Goal: Task Accomplishment & Management: Manage account settings

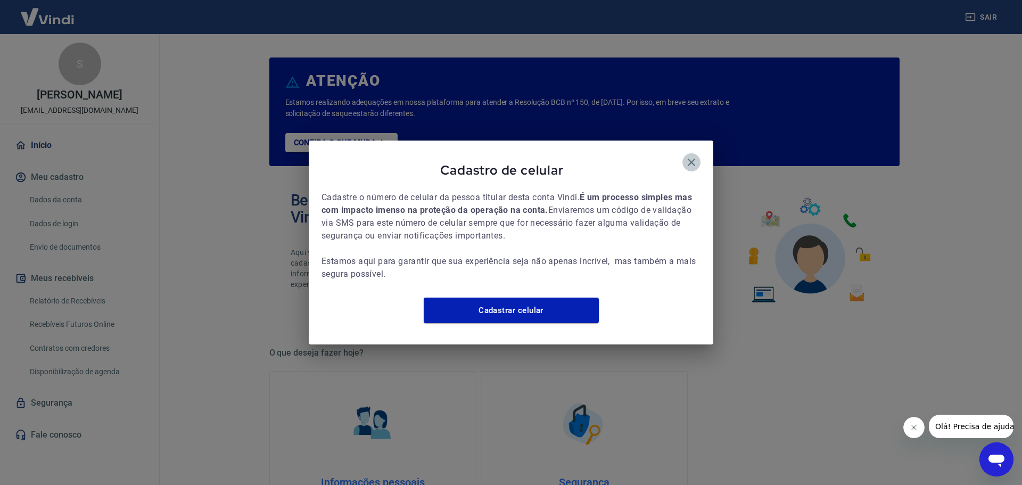
click at [690, 160] on icon "button" at bounding box center [691, 162] width 13 height 13
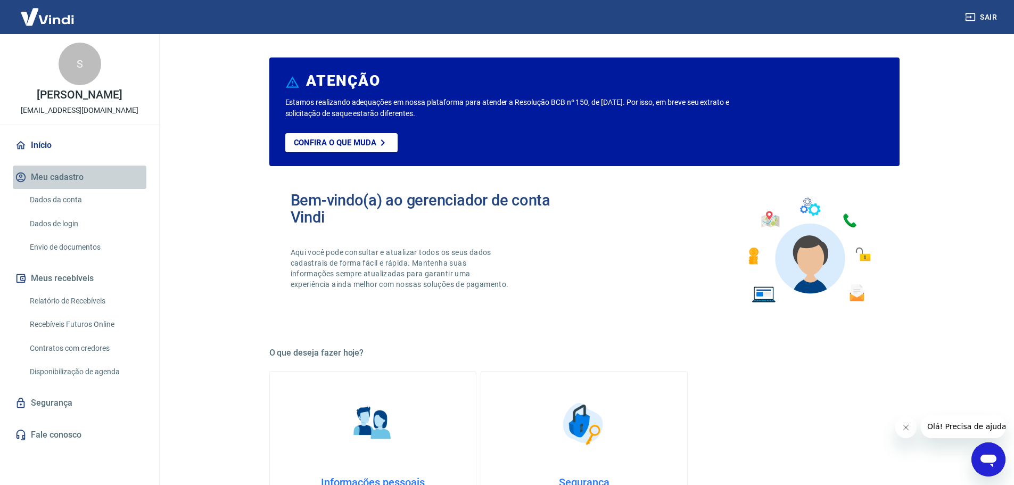
click at [66, 186] on button "Meu cadastro" at bounding box center [80, 177] width 134 height 23
click at [57, 204] on link "Dados da conta" at bounding box center [86, 200] width 121 height 22
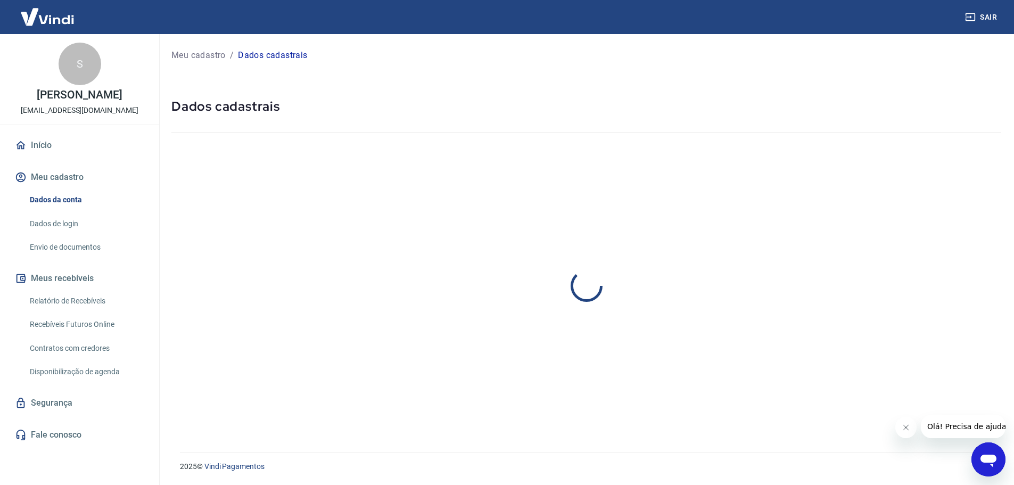
select select "SP"
select select "business"
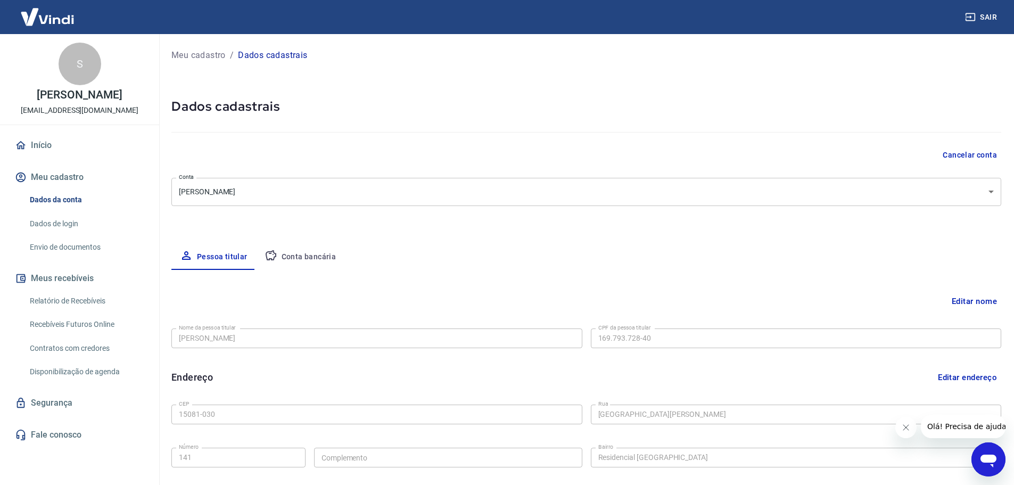
type input "(17) 99612-7902"
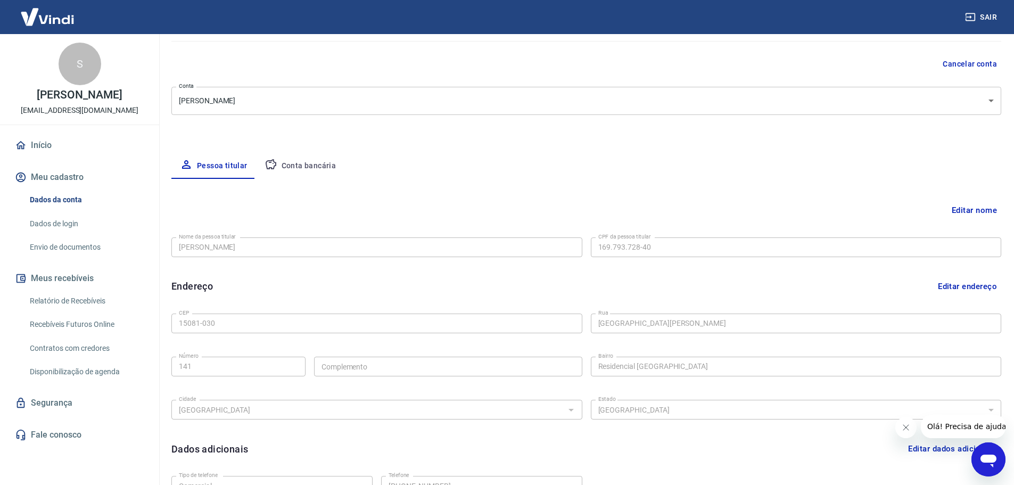
scroll to position [106, 0]
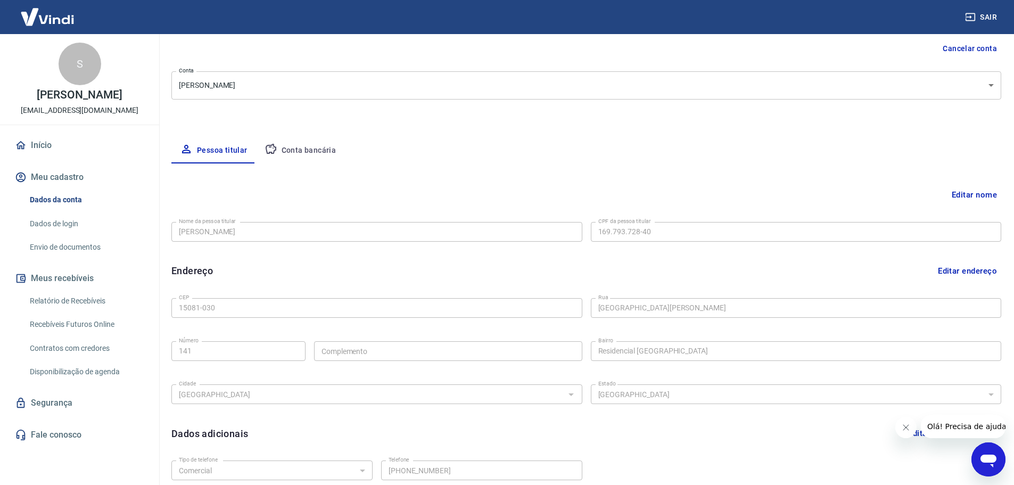
click at [956, 194] on button "Editar nome" at bounding box center [975, 195] width 54 height 20
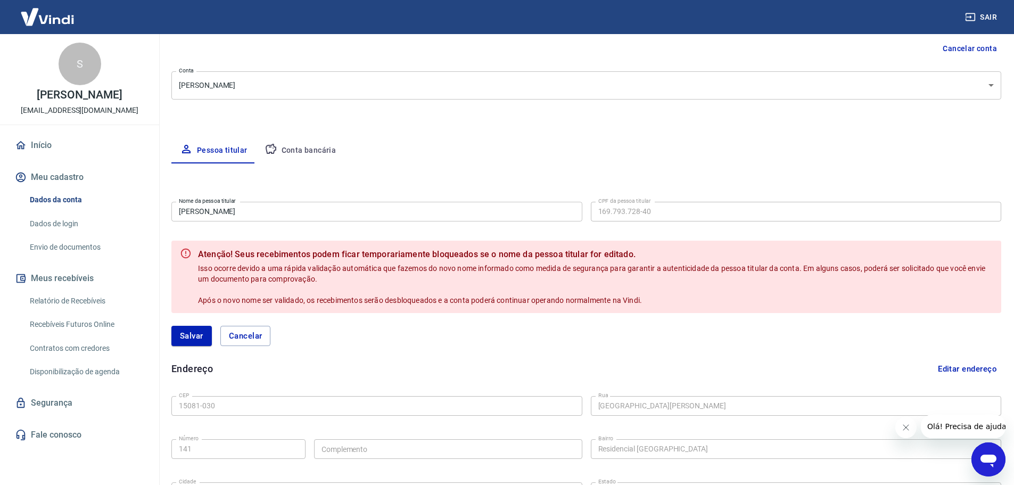
click at [253, 212] on input "[PERSON_NAME]" at bounding box center [376, 212] width 411 height 20
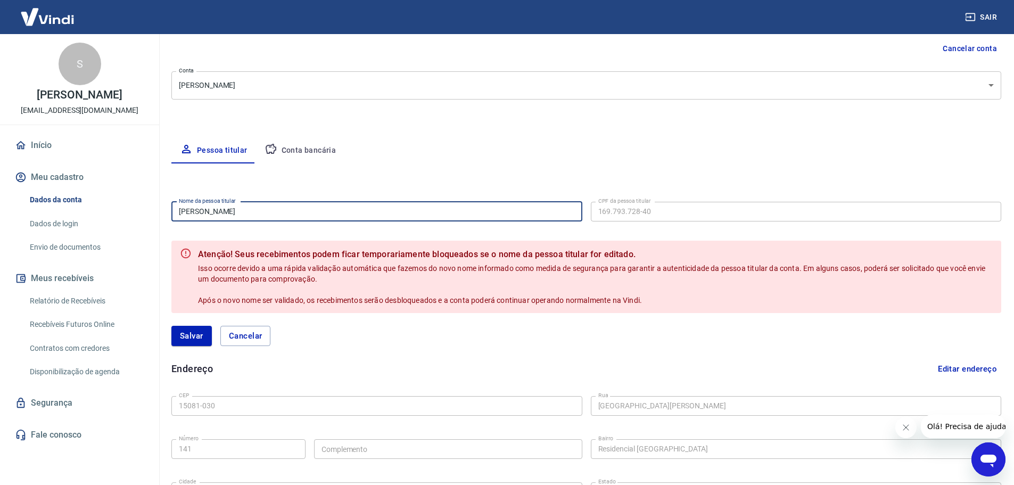
paste input "[PERSON_NAME]"
type input "[PERSON_NAME]"
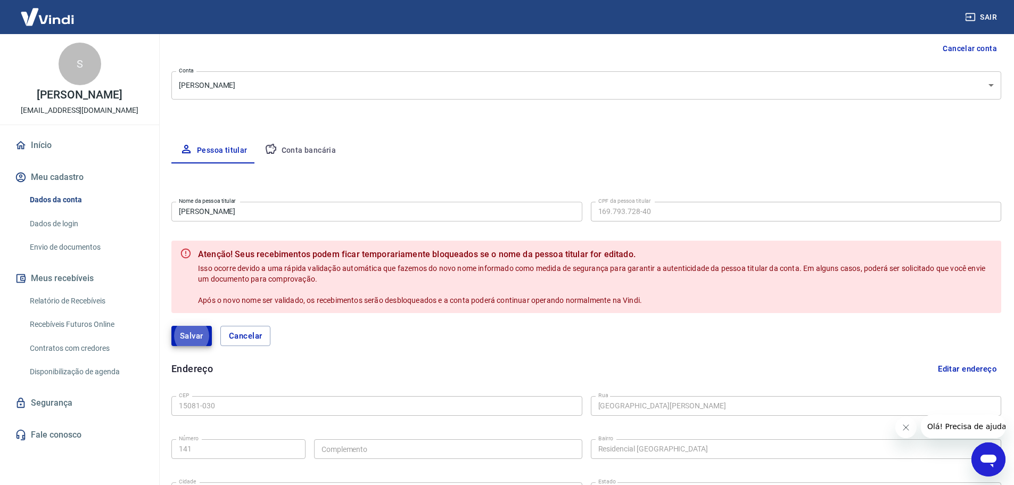
click at [641, 173] on div "Editar nome Nome da pessoa titular MARIA PAULA ZANARDO Nome da pessoa titular C…" at bounding box center [586, 389] width 830 height 452
click at [189, 332] on button "Salvar" at bounding box center [191, 336] width 40 height 20
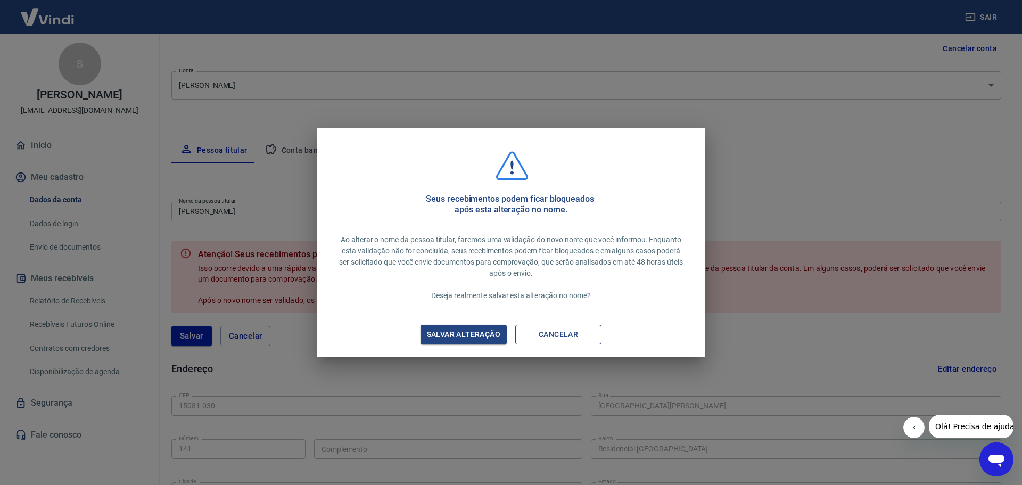
click at [553, 339] on button "Cancelar" at bounding box center [558, 335] width 86 height 20
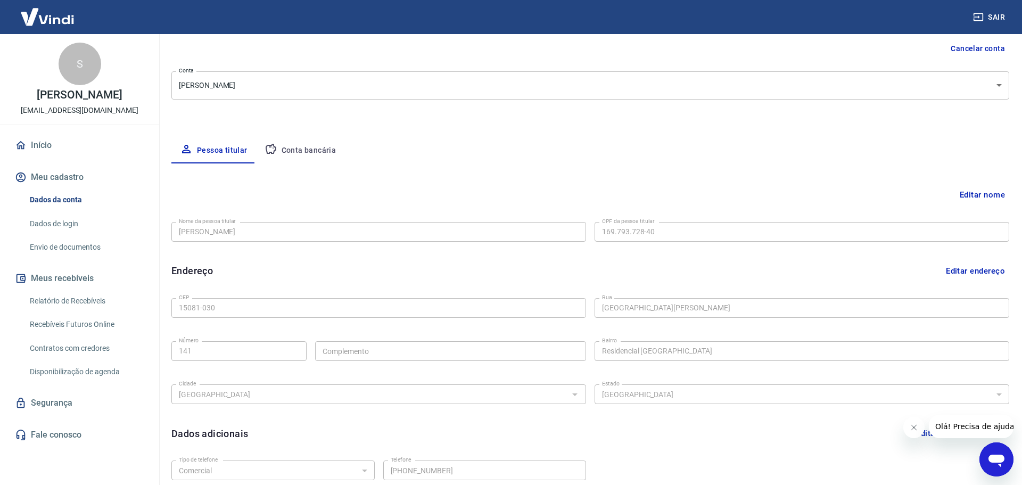
type input "[PERSON_NAME]"
click at [681, 242] on div "Nome da pessoa titular Sioneia Aparecida Santos Sá José Nome da pessoa titular …" at bounding box center [586, 231] width 830 height 26
drag, startPoint x: 985, startPoint y: 194, endPoint x: 953, endPoint y: 258, distance: 71.2
click at [953, 258] on div "Editar nome Nome da pessoa titular Sioneia Aparecida Santos Sá José Nome da pes…" at bounding box center [586, 340] width 830 height 354
click at [307, 151] on button "Conta bancária" at bounding box center [300, 151] width 89 height 26
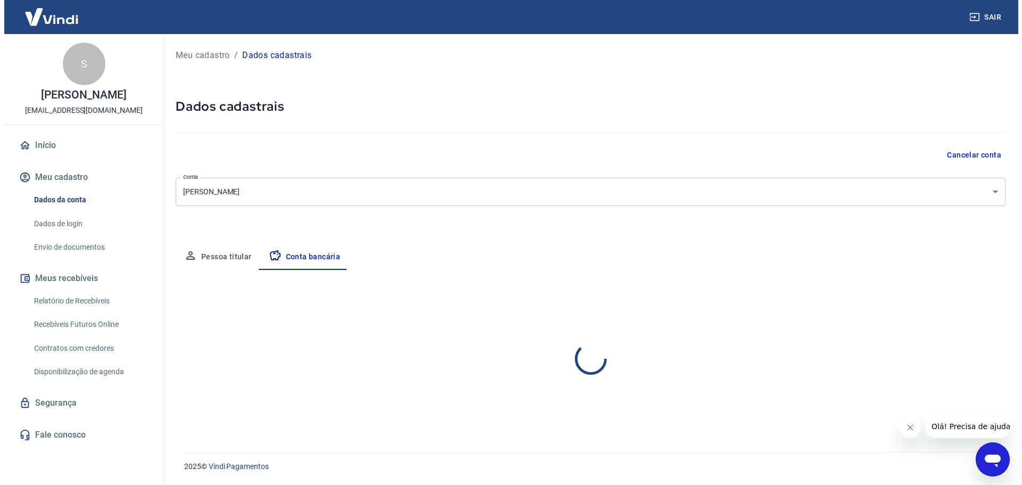
scroll to position [0, 0]
select select "1"
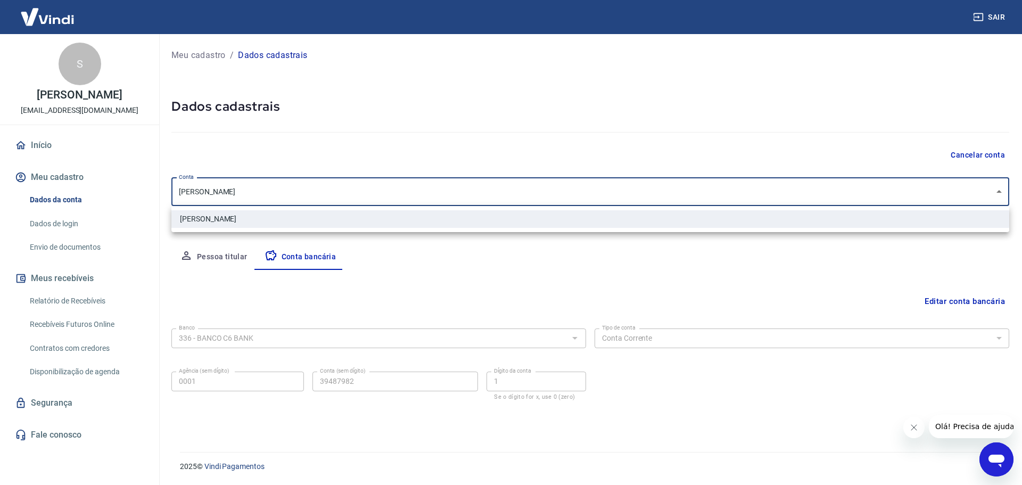
click at [252, 194] on body "Sair S Sioneia Aparecida Santos Sá José distribuidordainformatica@gmail.com Iní…" at bounding box center [511, 242] width 1022 height 485
click at [292, 215] on li "[PERSON_NAME]" at bounding box center [590, 219] width 838 height 18
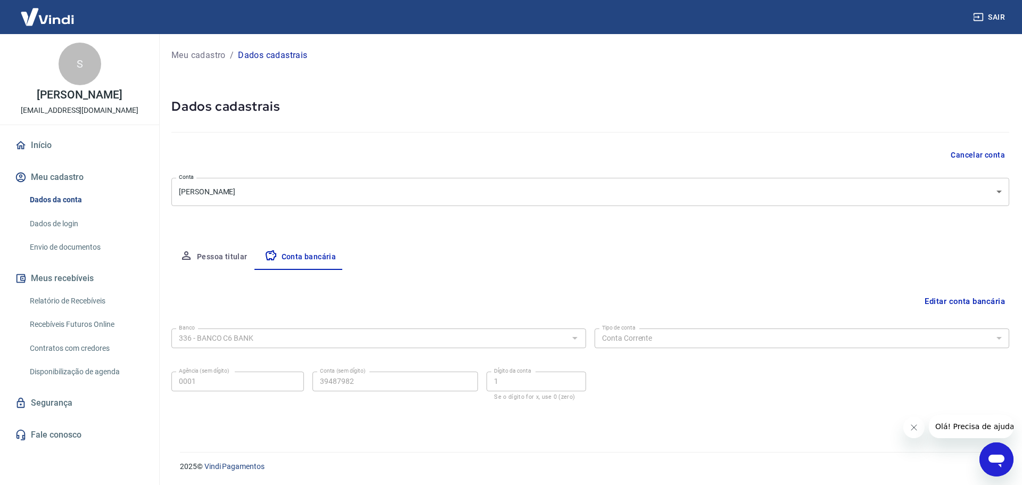
click at [335, 154] on div "Cancelar conta" at bounding box center [590, 155] width 838 height 20
click at [985, 14] on button "Sair" at bounding box center [990, 17] width 38 height 20
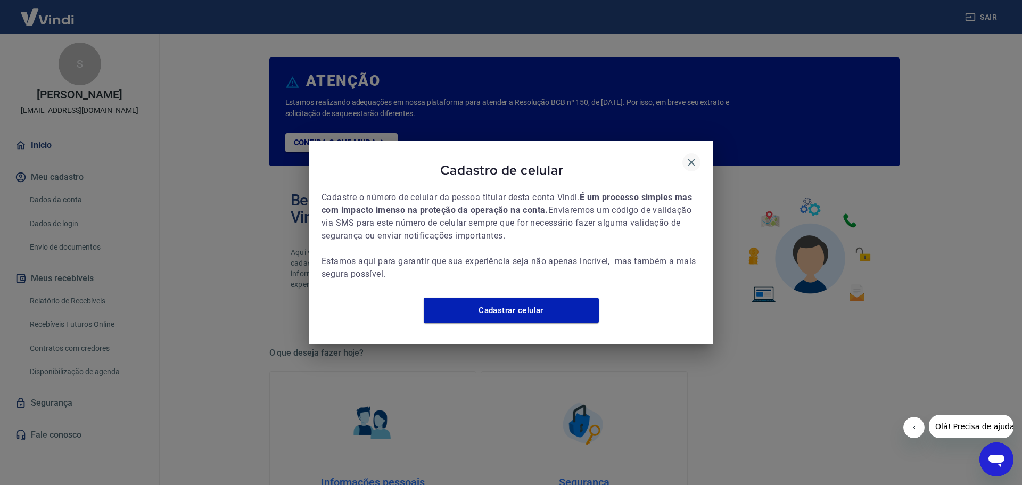
click at [695, 156] on icon "button" at bounding box center [691, 162] width 13 height 13
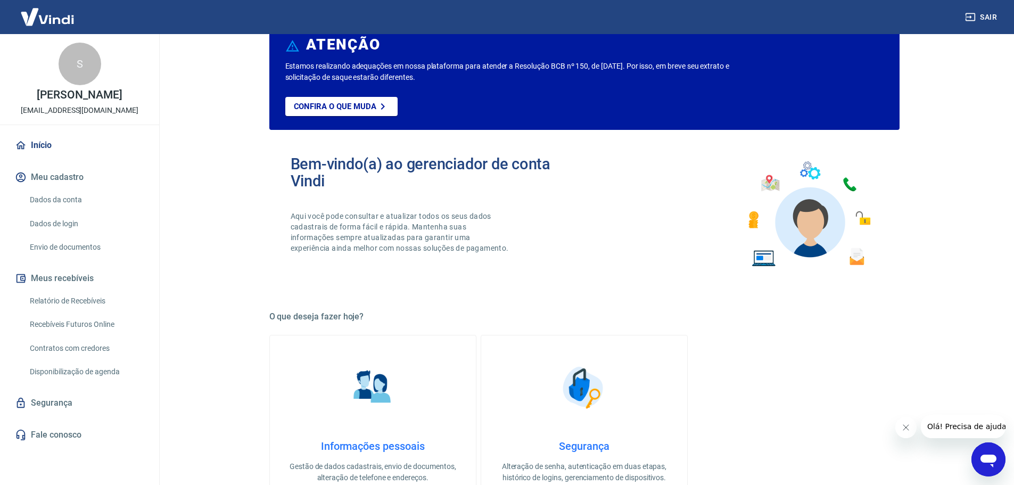
scroll to position [160, 0]
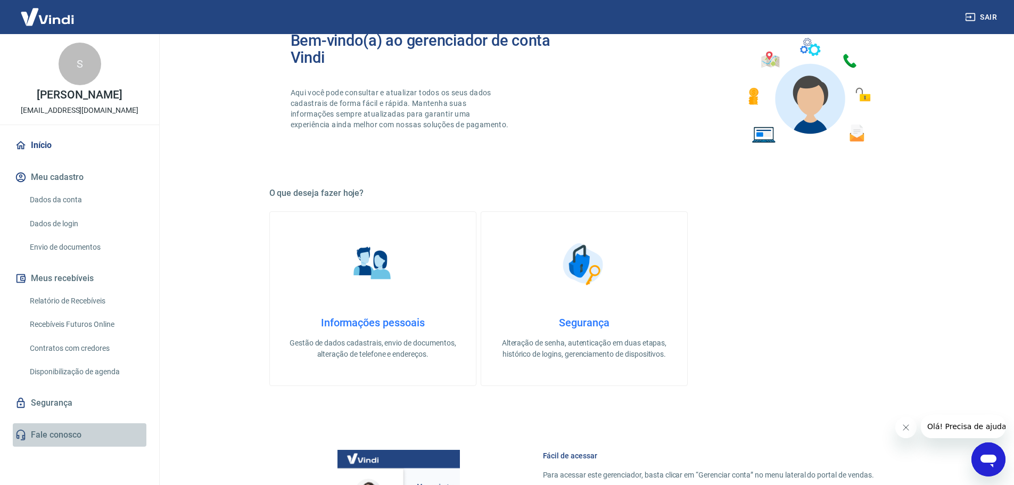
click at [71, 447] on link "Fale conosco" at bounding box center [80, 434] width 134 height 23
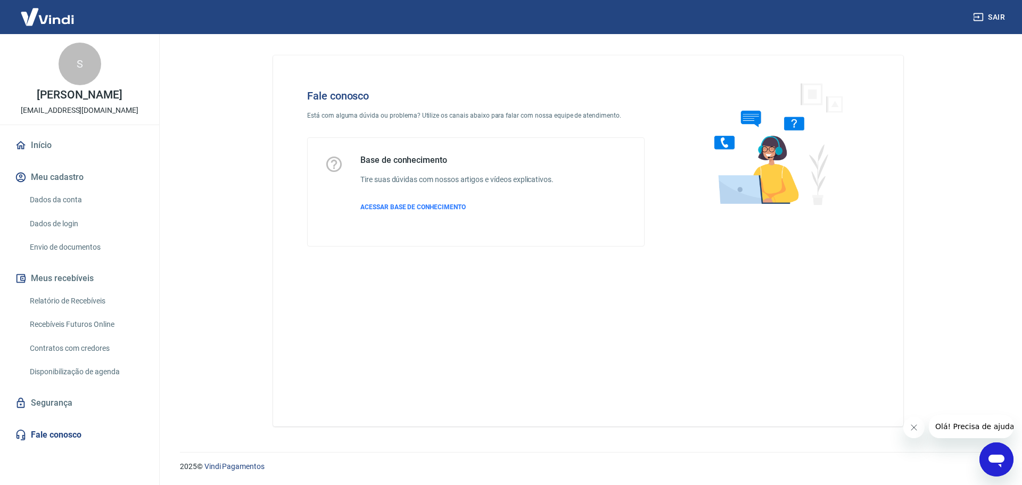
click at [991, 455] on icon "Abrir janela de mensagens" at bounding box center [996, 459] width 19 height 19
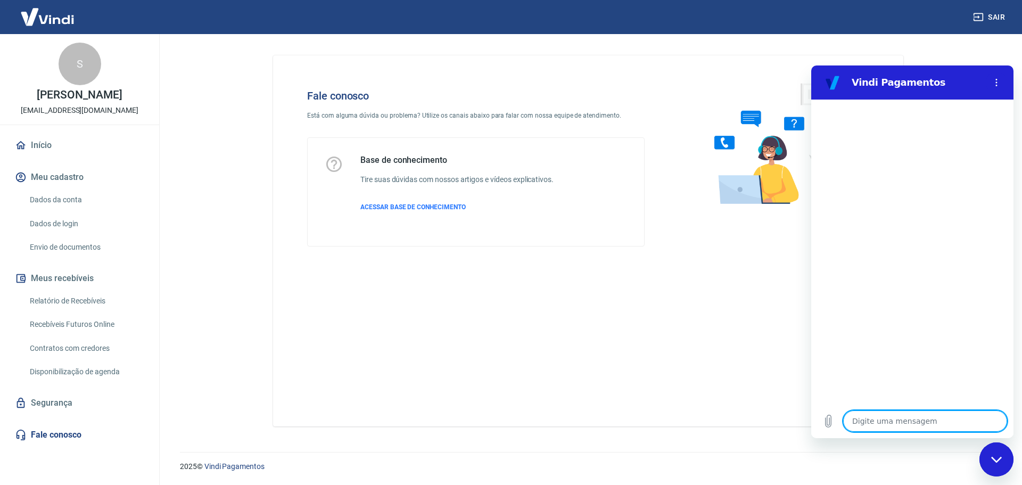
type textarea "q"
type textarea "x"
type textarea "qu"
type textarea "x"
type textarea "que"
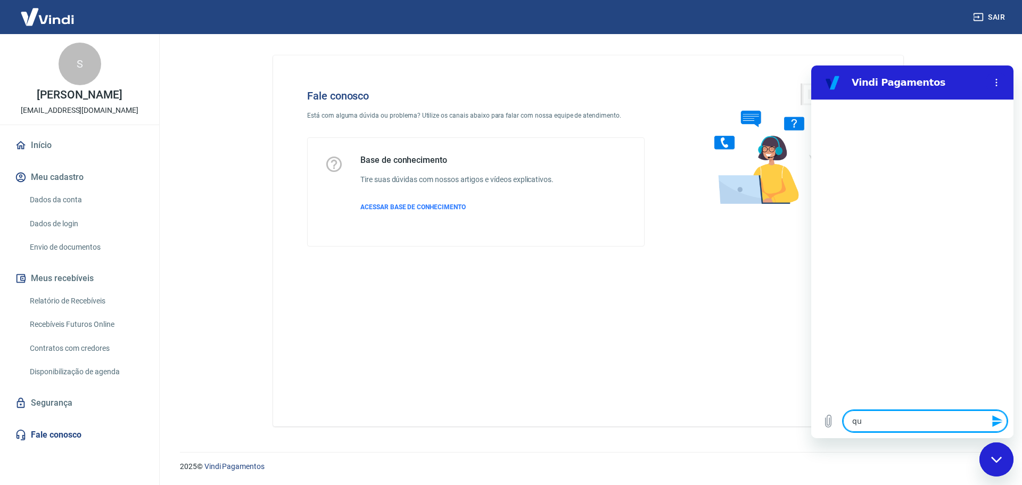
type textarea "x"
type textarea "quer"
type textarea "x"
type textarea "quero"
type textarea "x"
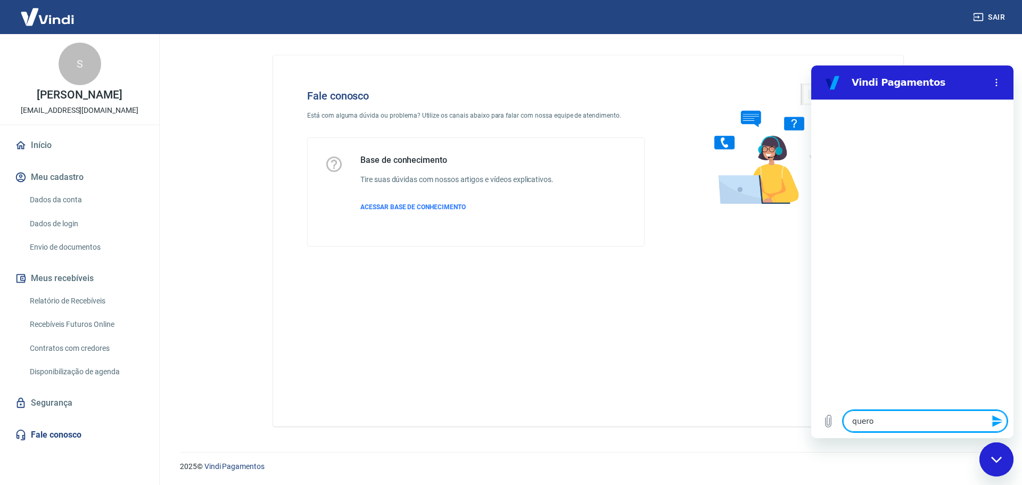
type textarea "quero"
type textarea "x"
type textarea "quero c"
type textarea "x"
type textarea "quero"
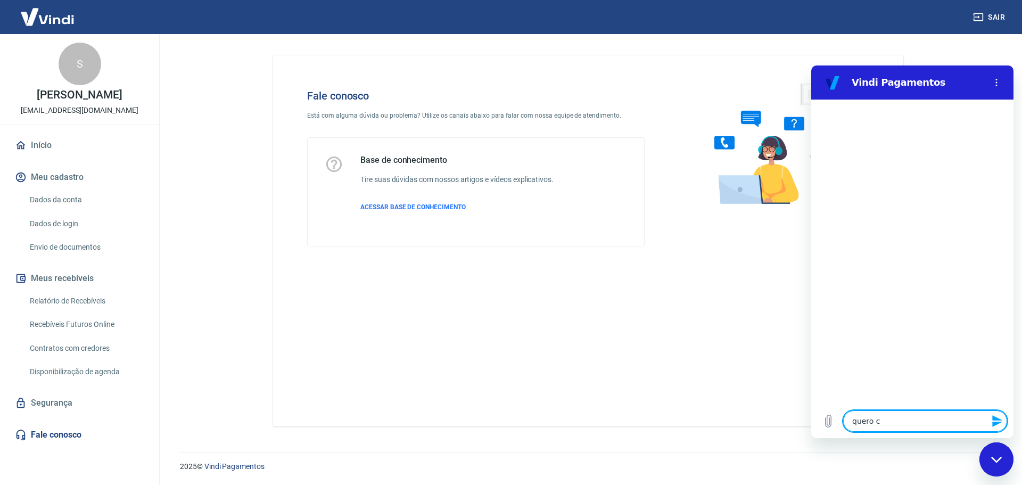
type textarea "x"
type textarea "quero t"
type textarea "x"
type textarea "quero tr"
type textarea "x"
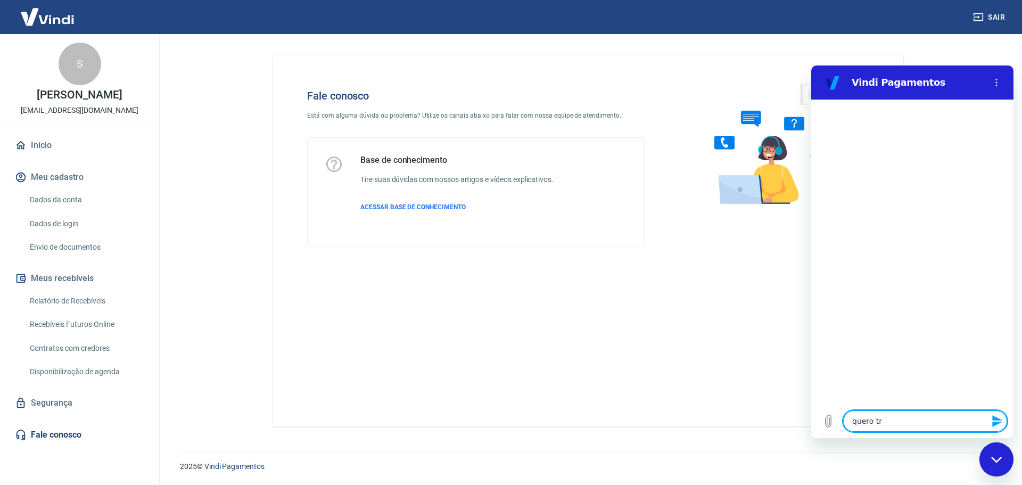
type textarea "quero tro"
type textarea "x"
type textarea "quero troc"
type textarea "x"
type textarea "quero trocr"
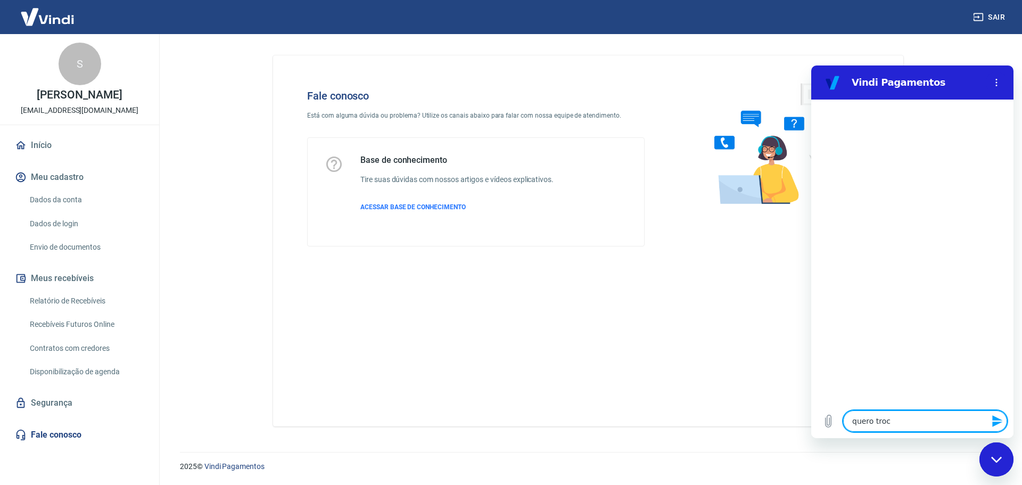
type textarea "x"
type textarea "quero troc"
type textarea "x"
type textarea "quero troca"
type textarea "x"
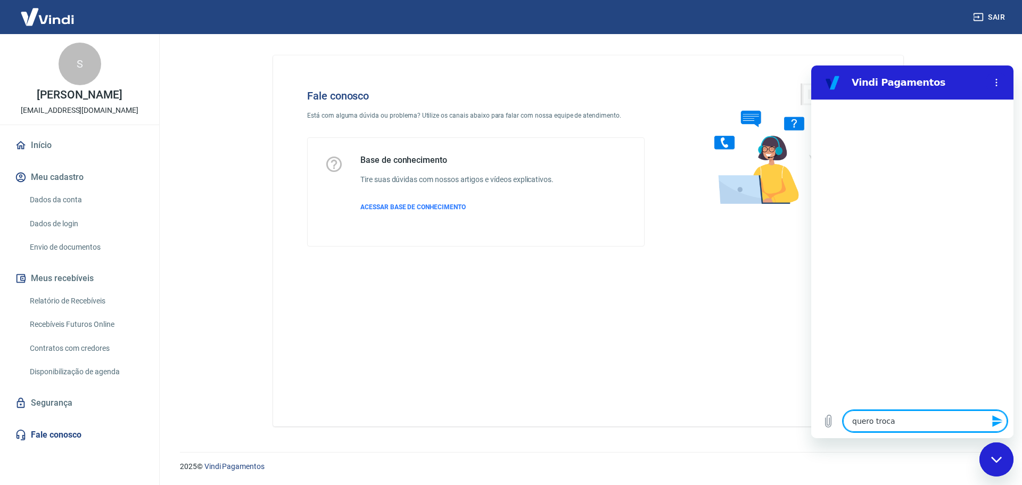
type textarea "quero trocar"
type textarea "x"
type textarea "quero trocar"
type textarea "x"
type textarea "quero trocar d"
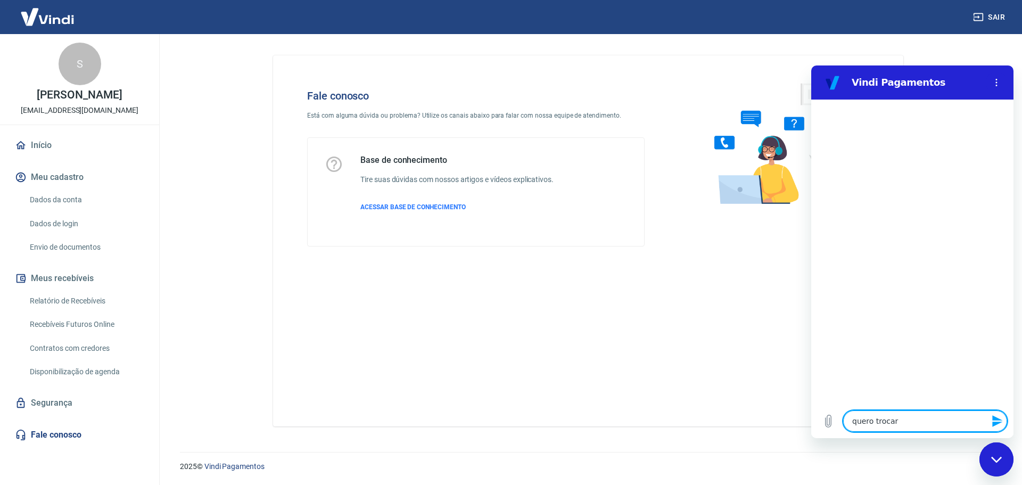
type textarea "x"
type textarea "quero trocar da"
type textarea "x"
type textarea "quero trocar dad"
type textarea "x"
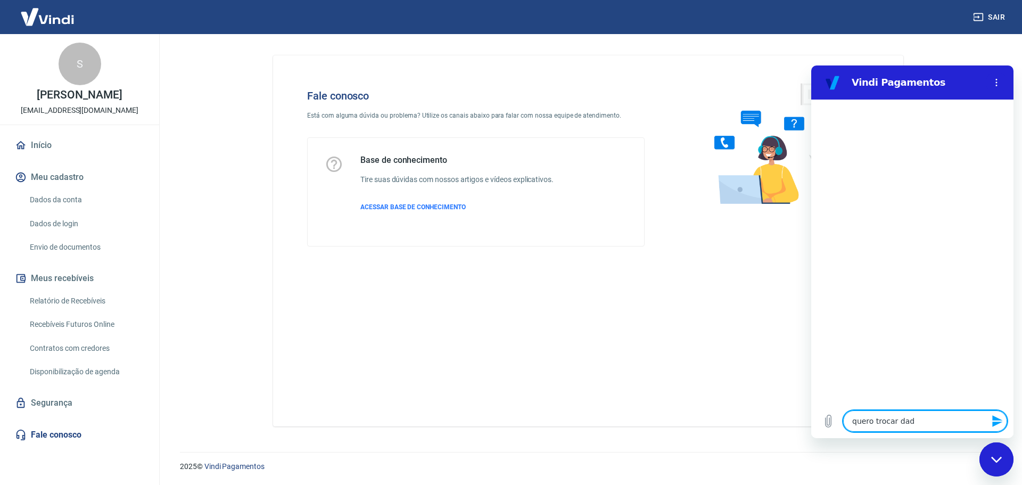
type textarea "quero trocar dado"
type textarea "x"
type textarea "quero trocar dados"
type textarea "x"
type textarea "quero trocar dados"
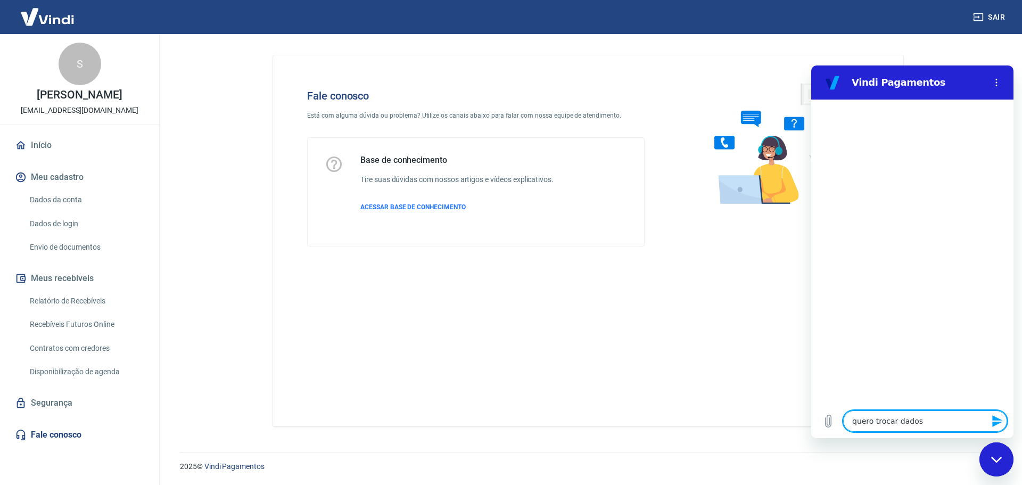
type textarea "x"
type textarea "quero trocar dados d"
type textarea "x"
type textarea "quero trocar dados da"
type textarea "x"
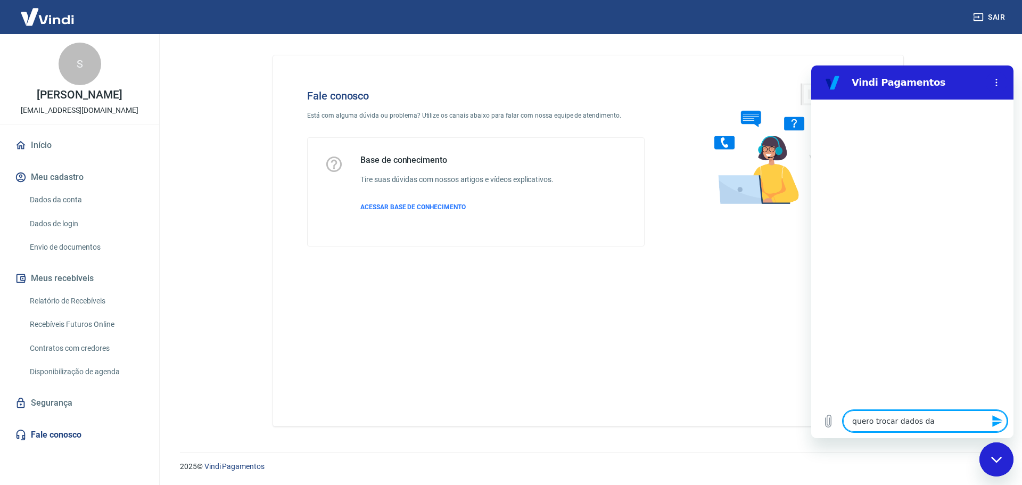
type textarea "quero trocar dados da"
type textarea "x"
type textarea "quero trocar dados da m"
type textarea "x"
type textarea "quero trocar dados da mi"
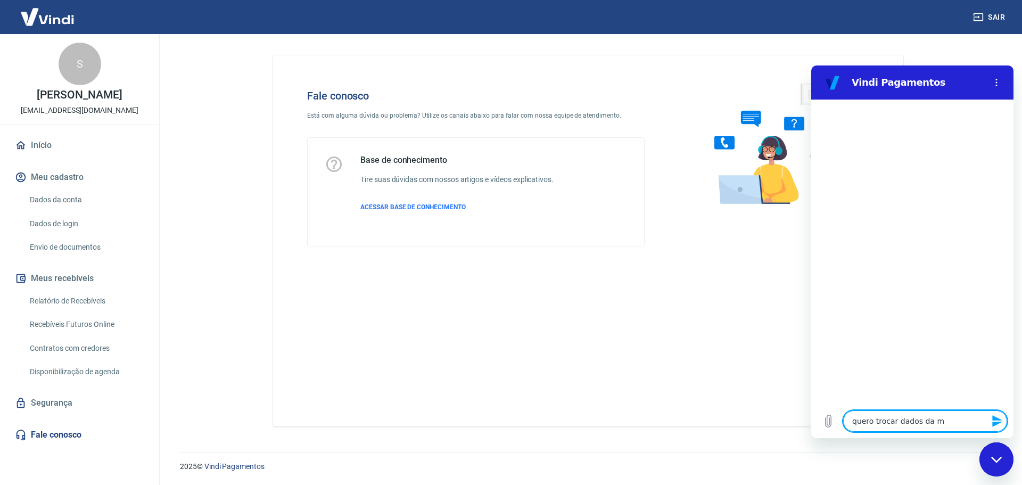
type textarea "x"
type textarea "quero trocar dados da min"
type textarea "x"
type textarea "quero trocar dados da minh"
type textarea "x"
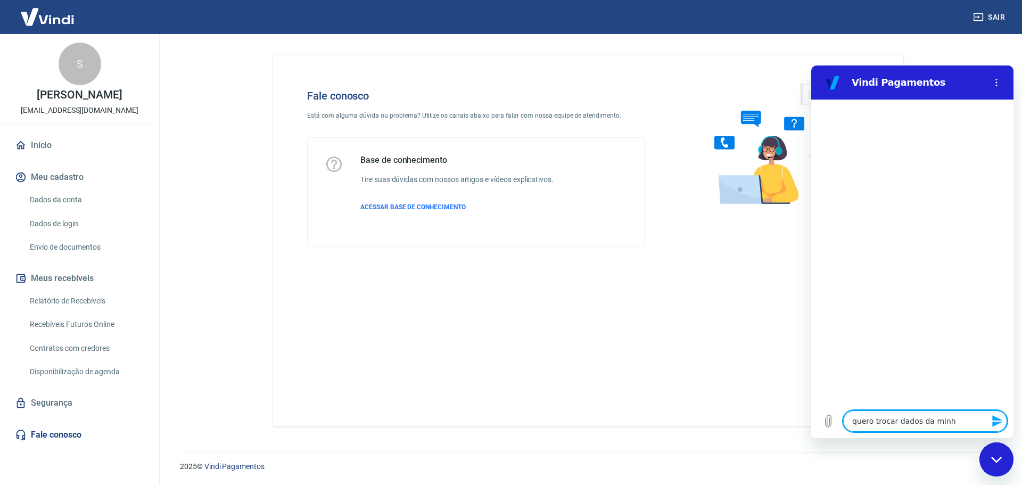
type textarea "quero trocar dados da minha"
type textarea "x"
type textarea "quero trocar dados da minha"
type textarea "x"
type textarea "quero trocar dados da minha c"
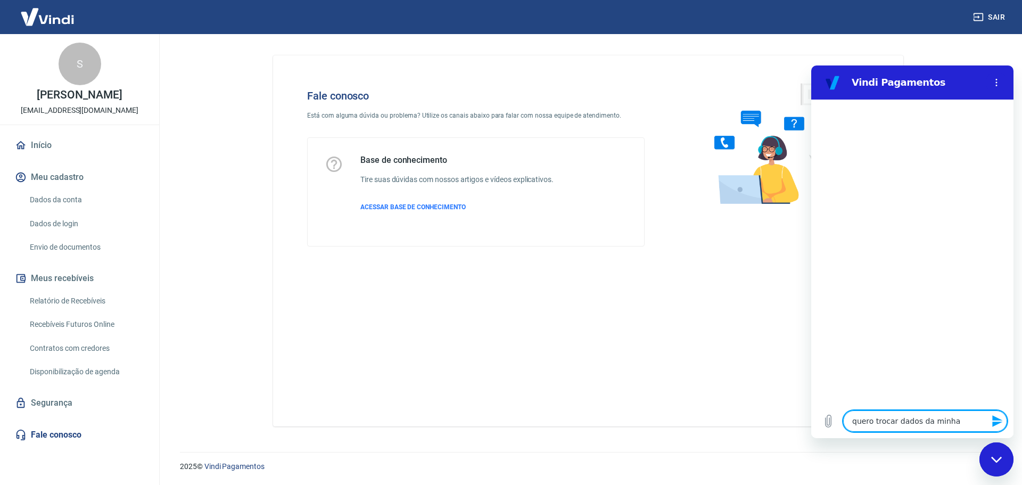
type textarea "x"
type textarea "quero trocar dados da minha co"
type textarea "x"
type textarea "quero trocar dados da minha con"
type textarea "x"
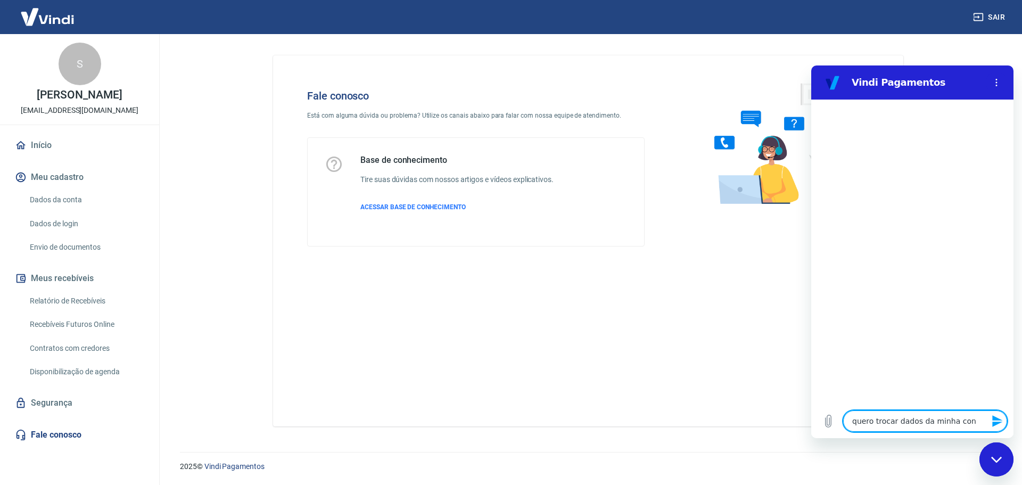
type textarea "quero trocar dados da minha cont"
type textarea "x"
type textarea "quero trocar dados da minha conta"
type textarea "x"
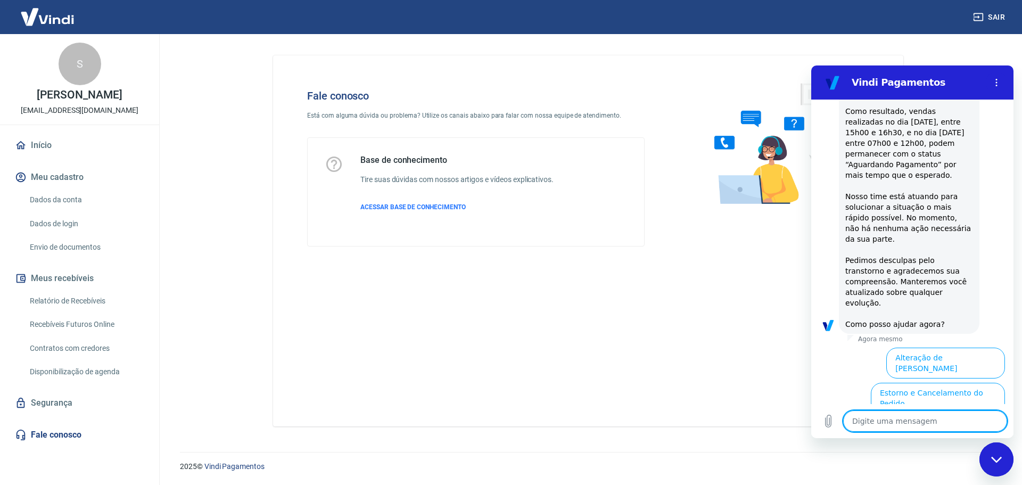
scroll to position [281, 0]
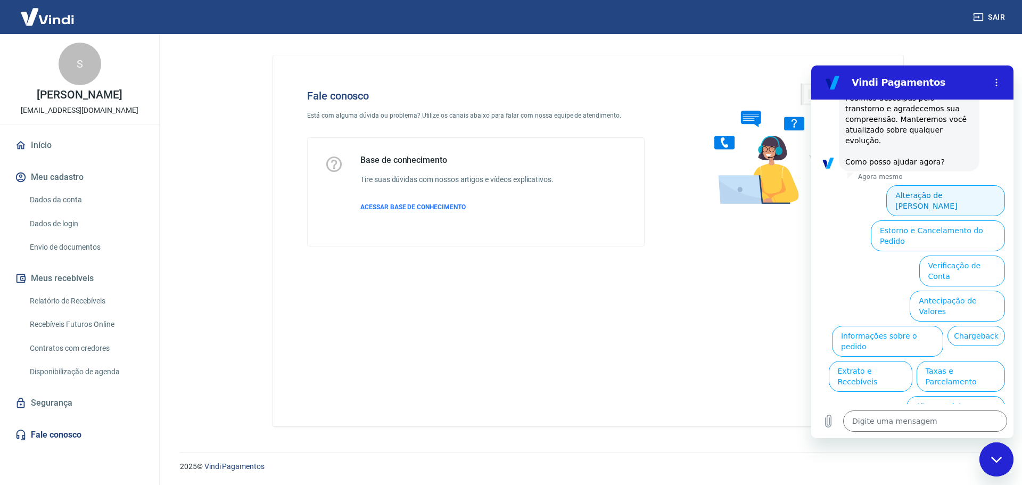
click at [952, 194] on button "Alteração de Dados Cadastrais" at bounding box center [946, 200] width 119 height 31
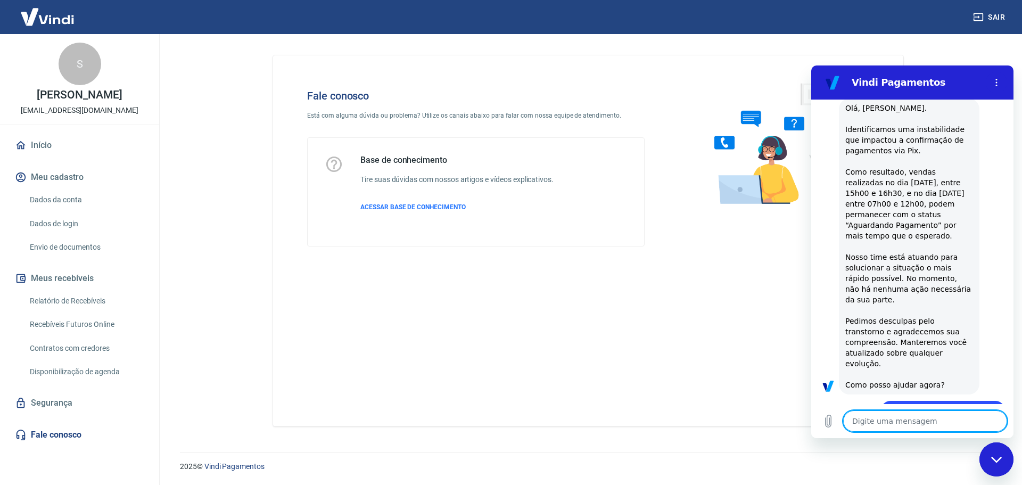
scroll to position [243, 0]
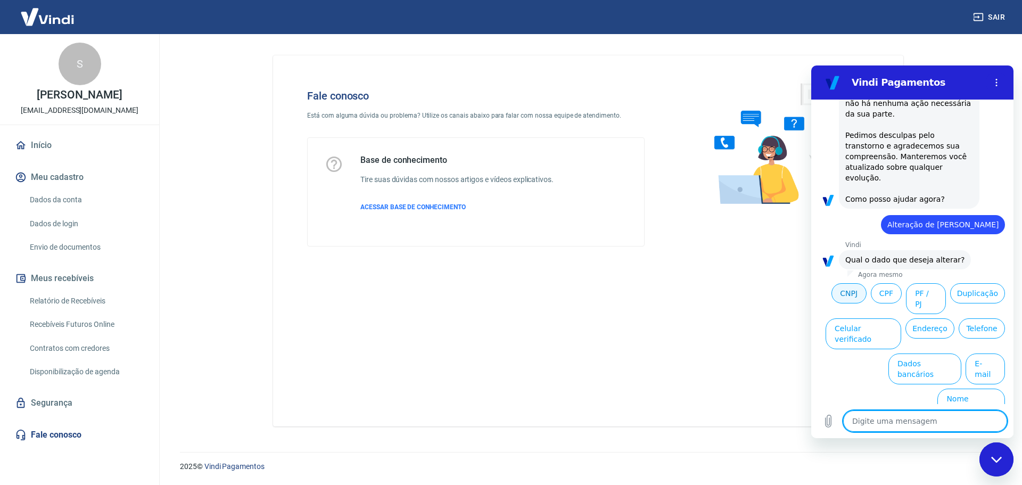
click at [867, 290] on button "CNPJ" at bounding box center [849, 293] width 35 height 20
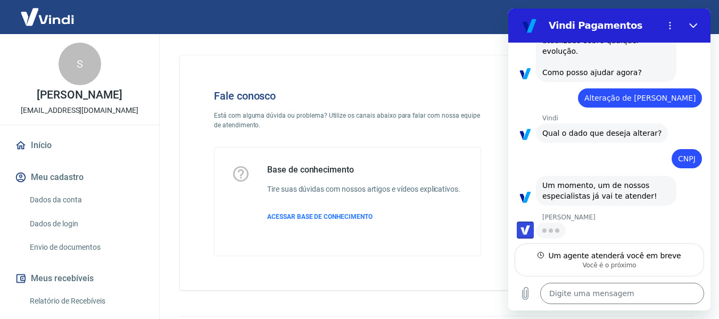
scroll to position [312, 0]
type textarea "x"
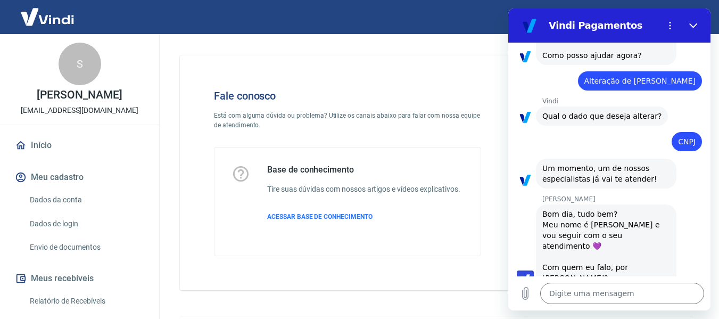
scroll to position [332, 0]
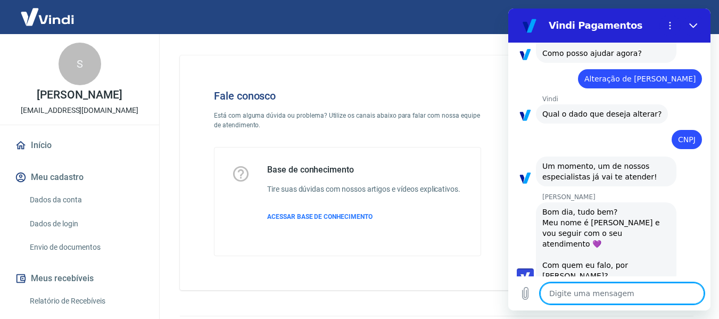
click at [616, 292] on textarea at bounding box center [622, 293] width 164 height 21
type textarea "B"
type textarea "x"
type textarea "Bo"
type textarea "x"
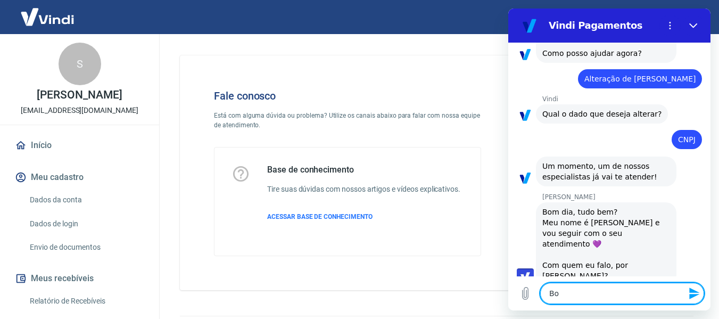
type textarea "Bom"
type textarea "x"
type textarea "Bom"
type textarea "x"
type textarea "Bom D"
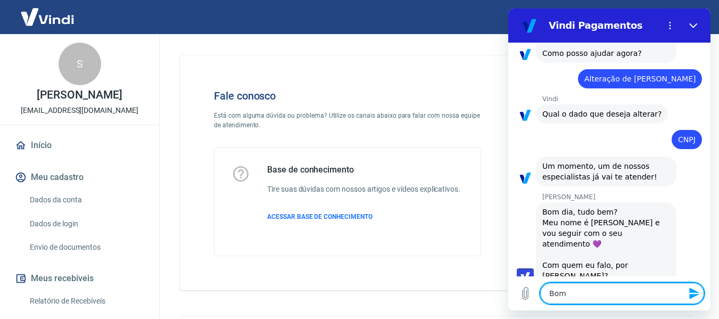
type textarea "x"
type textarea "Bom Di"
type textarea "x"
type textarea "Bom Dia"
type textarea "x"
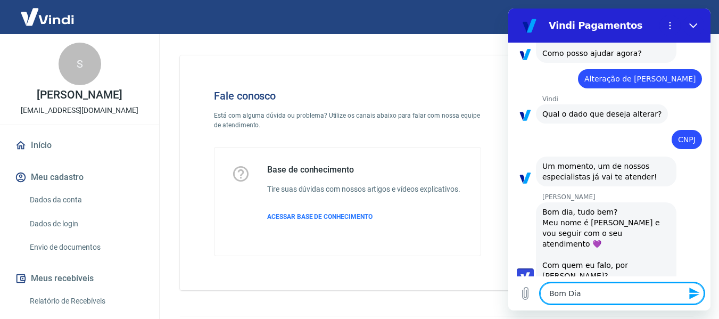
type textarea "Bom Dia"
type textarea "x"
type textarea "Bom Dia V"
type textarea "x"
type textarea "Bom Dia Vi"
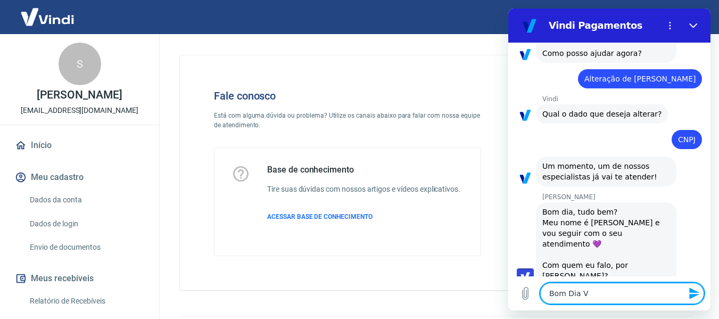
type textarea "x"
type textarea "Bom Dia Viv"
type textarea "x"
type textarea "Bom Dia Vivi"
type textarea "x"
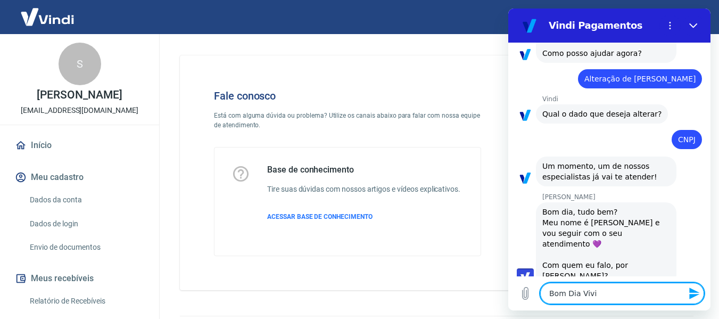
type textarea "Bom Dia Vivia"
type textarea "x"
type textarea "Bom Dia Vivian"
type textarea "x"
type textarea "Bom Dia Viviane"
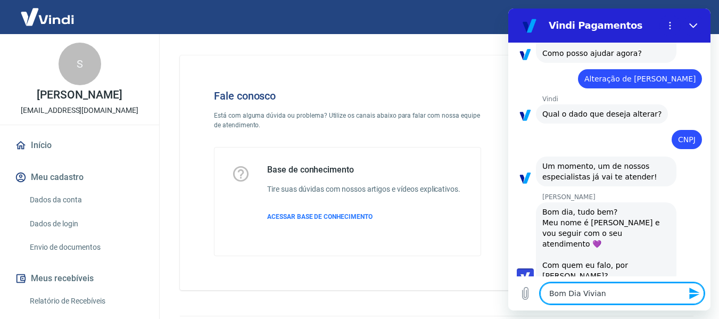
type textarea "x"
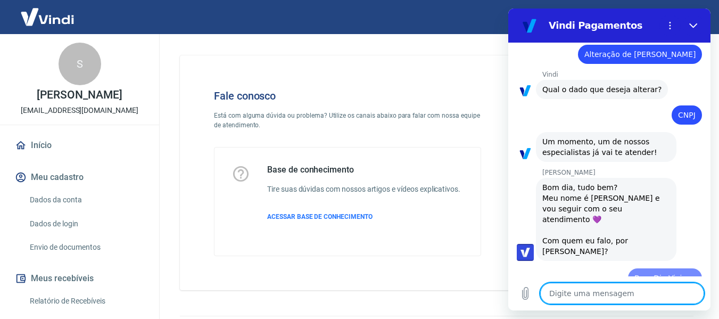
type textarea "M"
type textarea "x"
type textarea "Me"
type textarea "x"
type textarea "Meu"
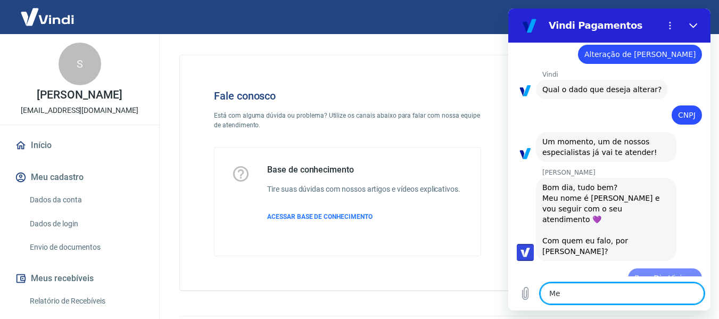
type textarea "x"
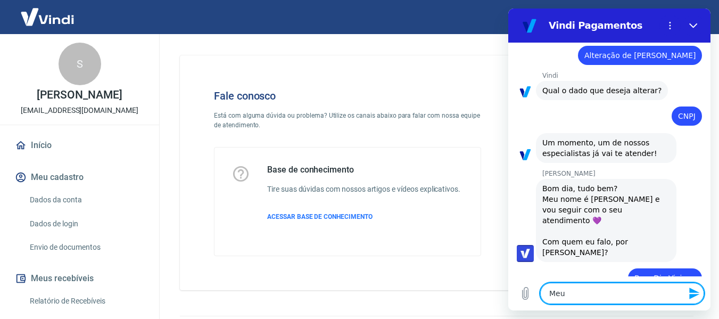
type textarea "Meu"
type textarea "x"
type textarea "Meu n"
type textarea "x"
type textarea "Meu no"
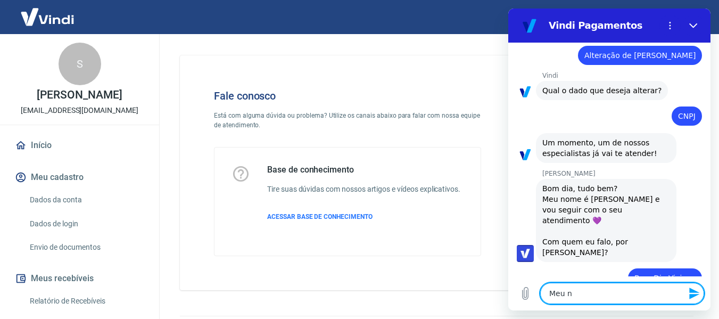
type textarea "x"
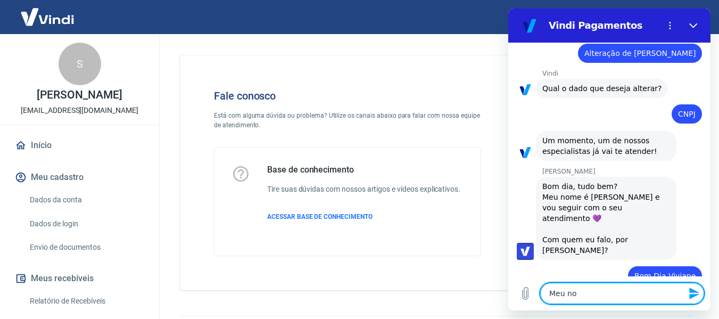
type textarea "Meu nom"
type textarea "x"
type textarea "Meu nome"
type textarea "x"
type textarea "Meu nome"
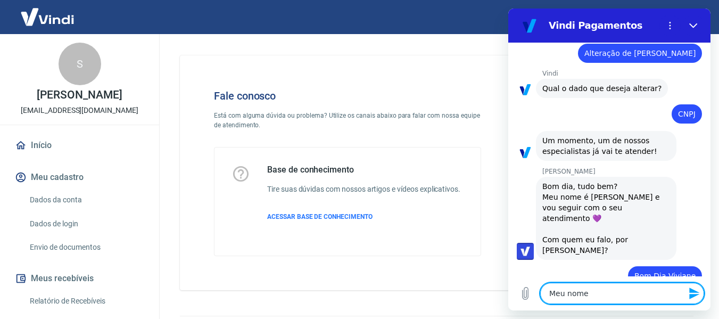
type textarea "x"
type textarea "Meu nome é"
type textarea "x"
type textarea "Meu nome é"
type textarea "x"
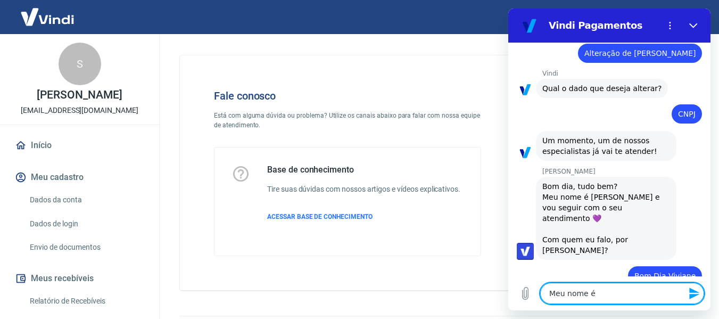
type textarea "Meu nome é V"
type textarea "x"
type textarea "Meu nome é Vi"
type textarea "x"
type textarea "Meu nome é Vit"
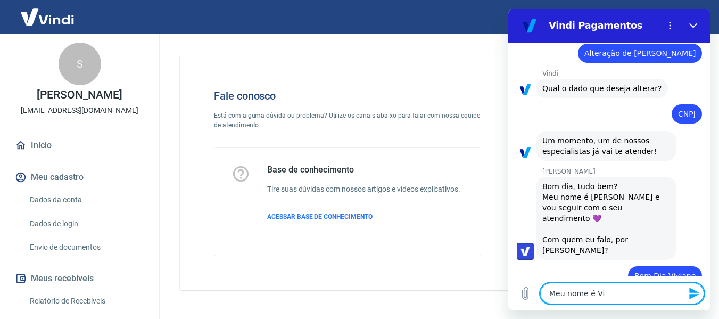
type textarea "x"
type textarea "Meu nome é Vito"
type textarea "x"
type textarea "Meu nome é Vitor"
type textarea "x"
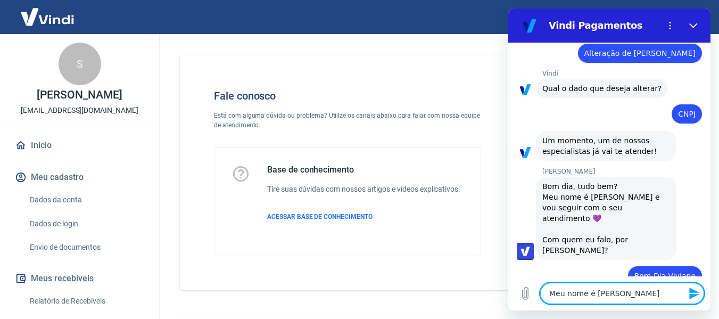
type textarea "x"
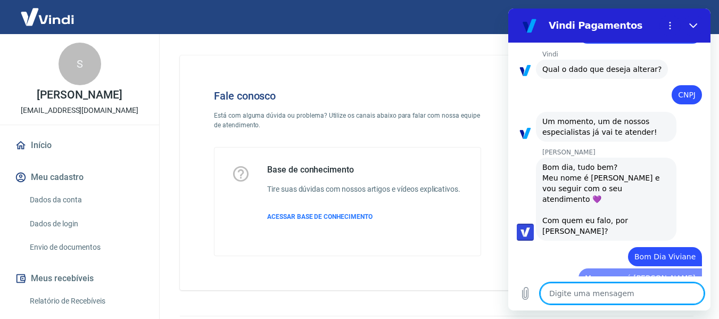
type textarea "S"
type textarea "x"
type textarea "So"
type textarea "x"
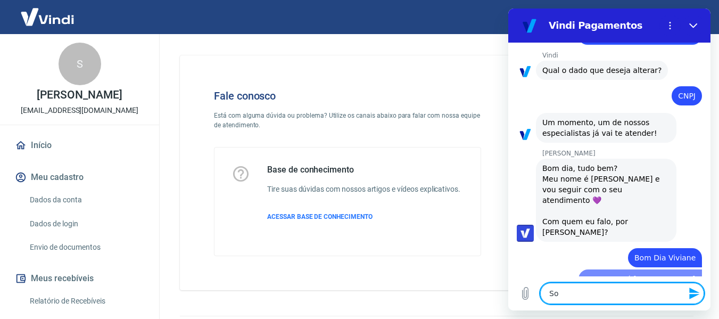
type textarea "Sou"
type textarea "x"
type textarea "Sou"
type textarea "x"
type textarea "Sou r"
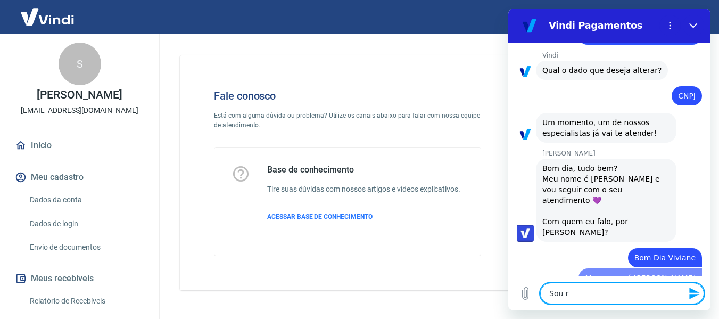
type textarea "x"
type textarea "Sou re"
type textarea "x"
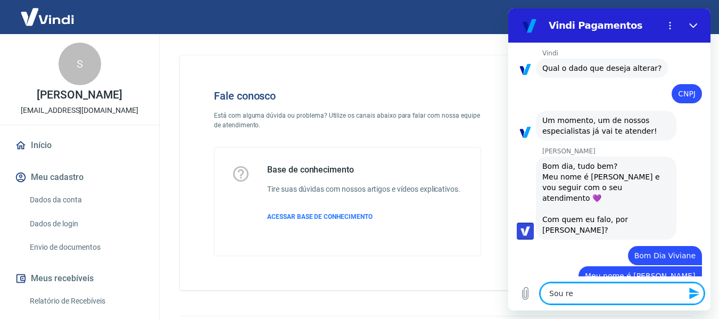
type textarea "Sou res"
type textarea "x"
type textarea "Sou resp"
type textarea "x"
type textarea "Sou respo"
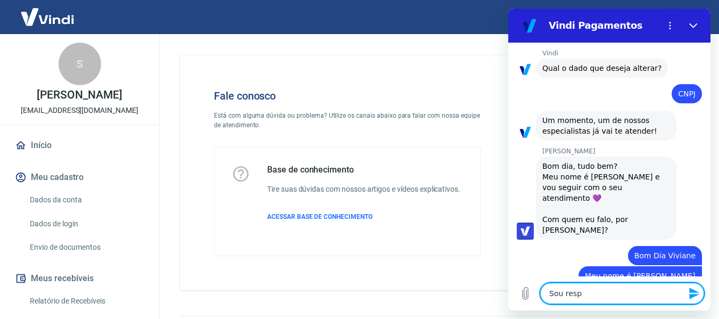
type textarea "x"
type textarea "Sou respon"
type textarea "x"
type textarea "Sou respons"
type textarea "x"
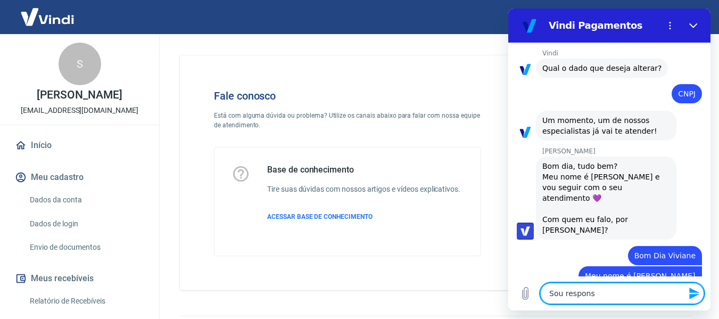
type textarea "Sou responsá"
type textarea "x"
type textarea "Sou responsáv"
type textarea "x"
type textarea "Sou responsáve"
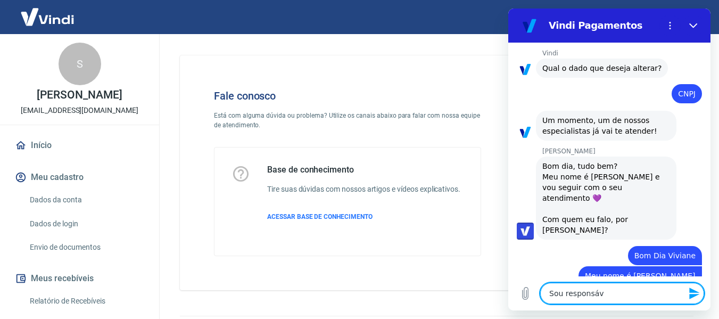
type textarea "x"
type textarea "Sou responsável"
type textarea "x"
type textarea "Sou responsável"
type textarea "x"
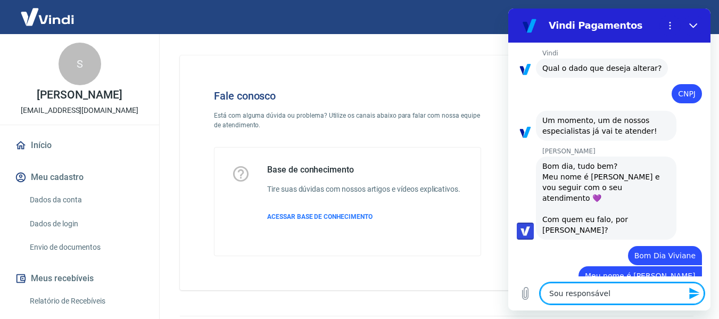
type textarea "Sou responsável p"
type textarea "x"
type textarea "Sou responsável pe"
type textarea "x"
type textarea "Sou responsável pel"
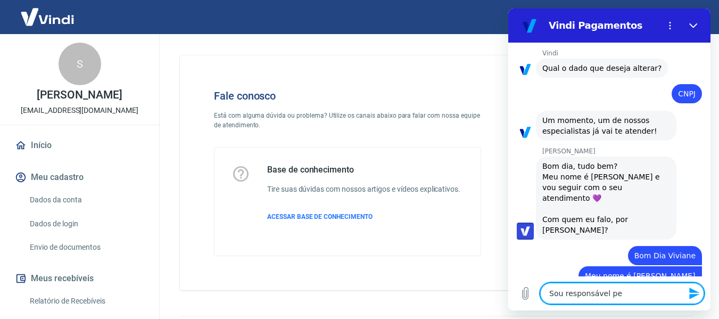
type textarea "x"
type textarea "Sou responsável pela"
type textarea "x"
type textarea "Sou responsável pela"
type textarea "x"
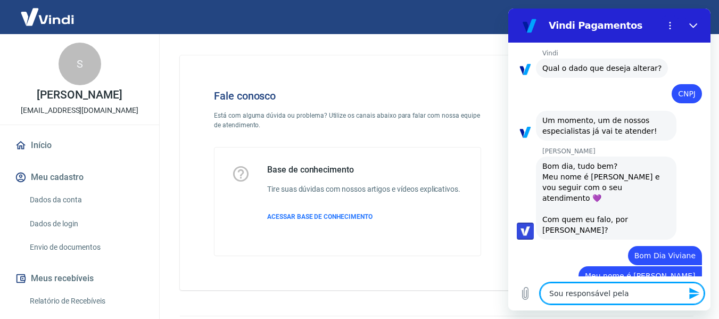
type textarea "Sou responsável pela e"
type textarea "x"
type textarea "Sou responsável pela em"
type textarea "x"
type textarea "Sou responsável pela emp"
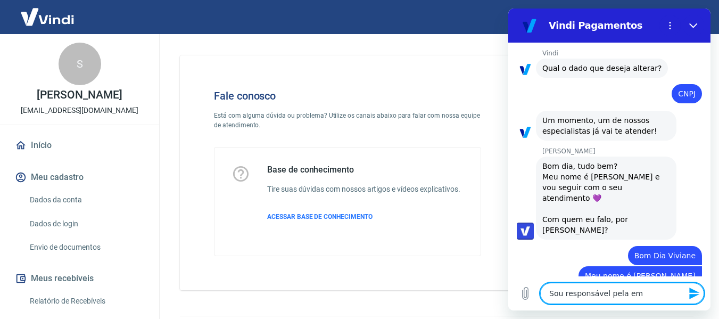
type textarea "x"
type textarea "Sou responsável pela empr"
type textarea "x"
type textarea "Sou responsável pela empre"
type textarea "x"
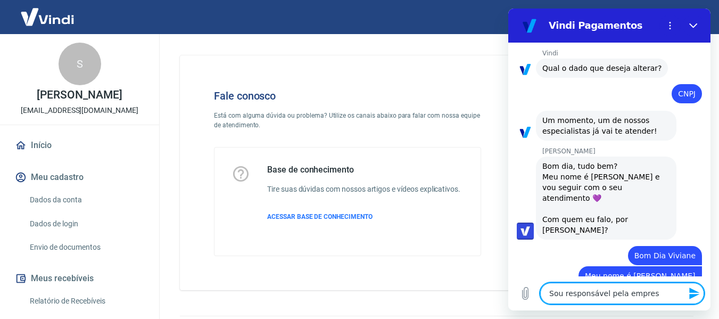
type textarea "Sou responsável pela empresd"
type textarea "x"
type textarea "Sou responsável pela empresda"
type textarea "x"
type textarea "Sou responsável pela empresd"
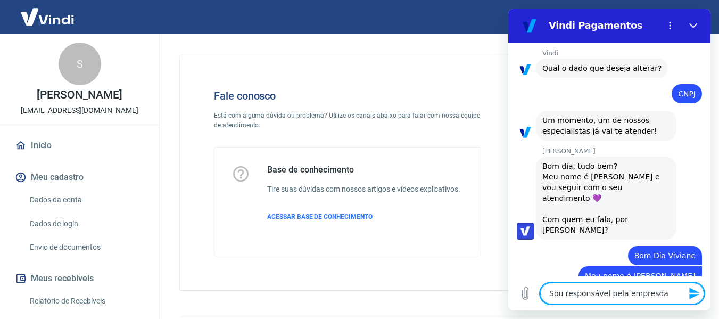
type textarea "x"
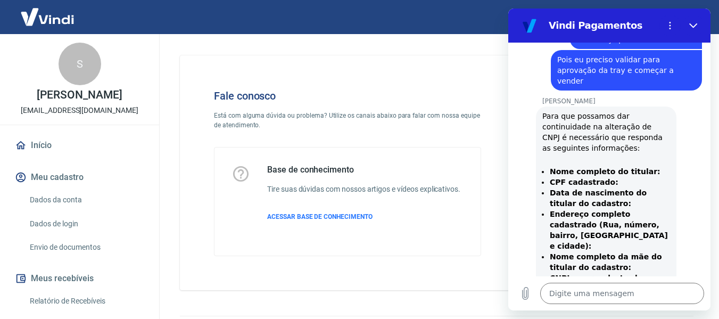
scroll to position [810, 0]
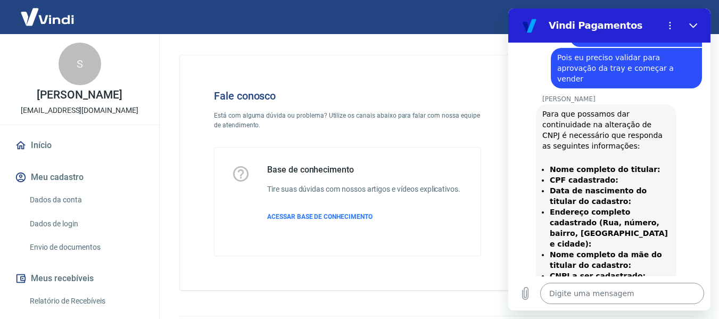
click at [627, 296] on textarea at bounding box center [622, 293] width 164 height 21
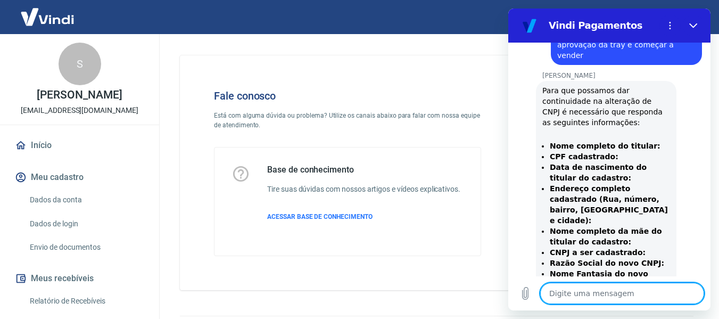
scroll to position [836, 0]
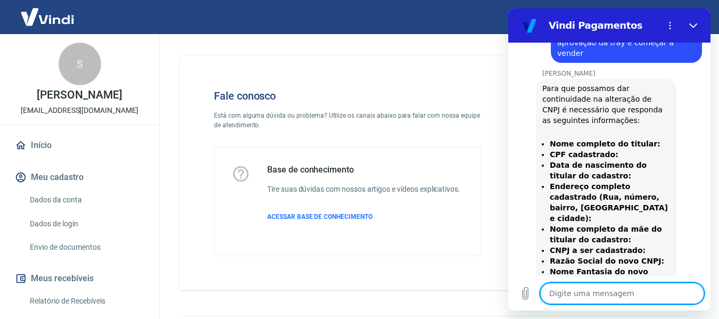
click at [563, 302] on textarea at bounding box center [622, 293] width 164 height 21
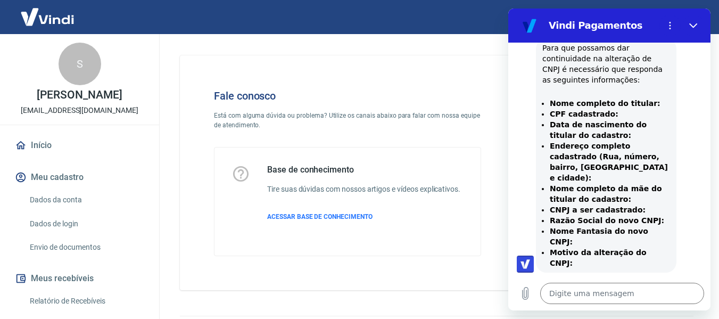
scroll to position [823, 0]
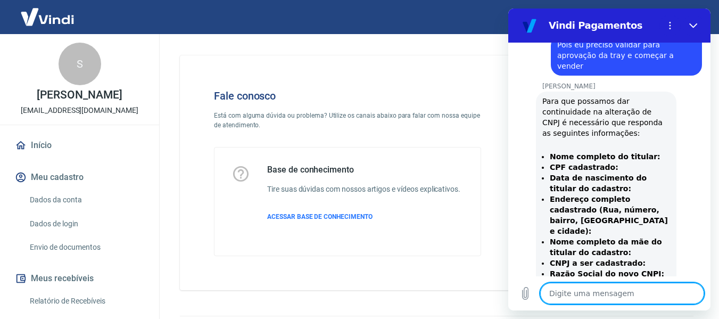
drag, startPoint x: 660, startPoint y: 240, endPoint x: 549, endPoint y: 114, distance: 167.9
click at [549, 151] on ul "Nome completo do titular: CPF cadastrado: Data de nascimento do titular do cada…" at bounding box center [607, 236] width 128 height 170
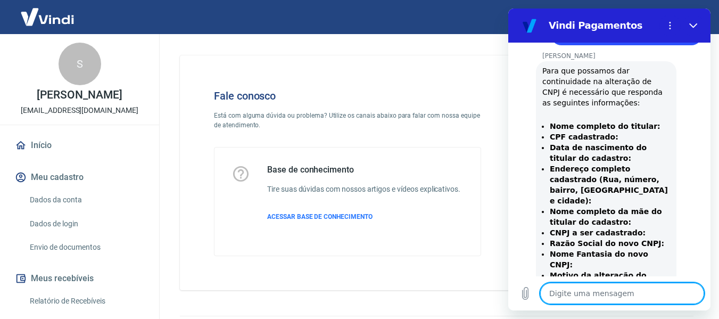
scroll to position [913, 0]
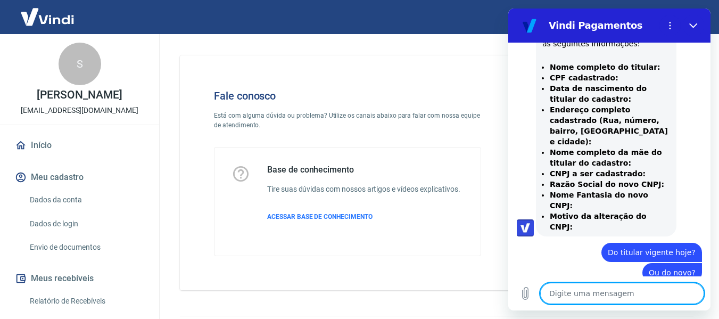
click at [615, 290] on textarea at bounding box center [622, 293] width 164 height 21
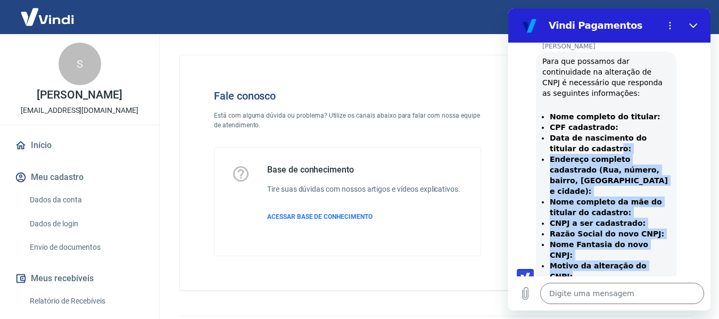
scroll to position [863, 0]
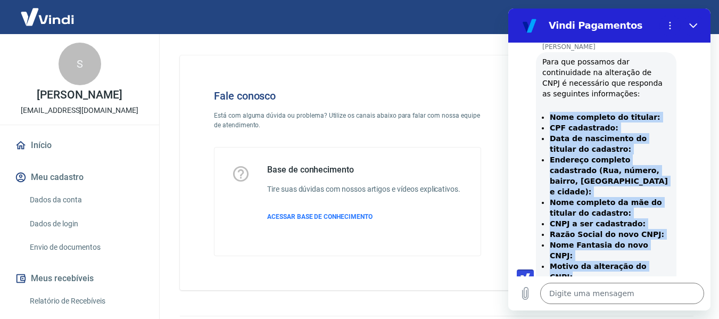
drag, startPoint x: 654, startPoint y: 95, endPoint x: 548, endPoint y: 72, distance: 108.4
click at [548, 112] on ul "Nome completo do titular: CPF cadastrado: Data de nascimento do titular do cada…" at bounding box center [607, 197] width 128 height 170
copy ul "Nome completo do titular: CPF cadastrado: Data de nascimento do titular do cada…"
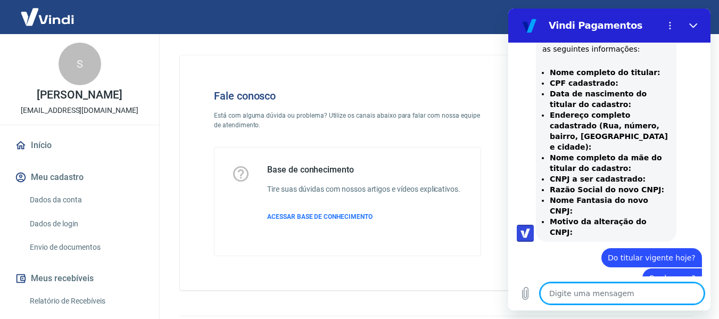
scroll to position [1004, 0]
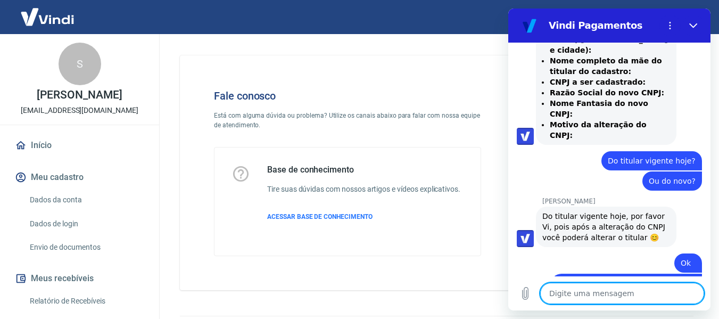
paste textarea "Nome completo do titular: SIONEA APARECIDA SANTOS SÁ JOSÉ CPF cadastrado: 169.7…"
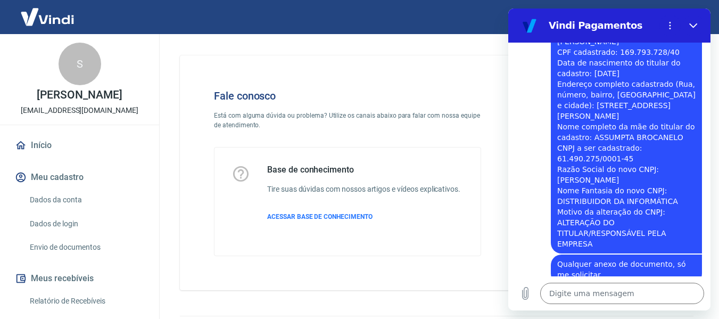
scroll to position [1330, 0]
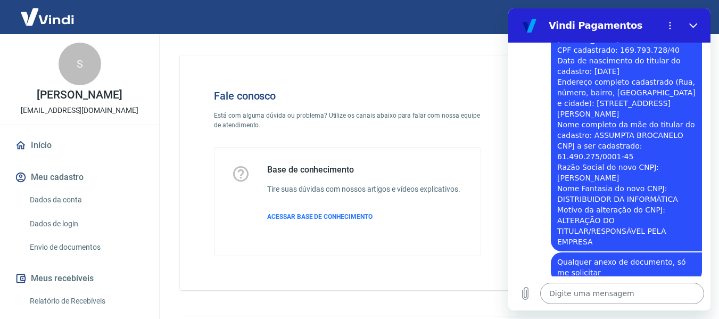
click at [572, 285] on textarea at bounding box center [622, 293] width 164 height 21
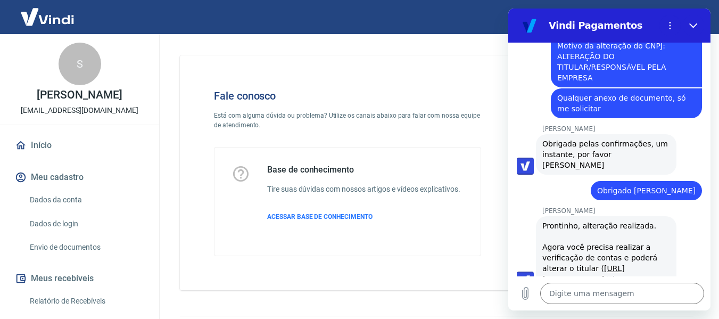
scroll to position [1497, 0]
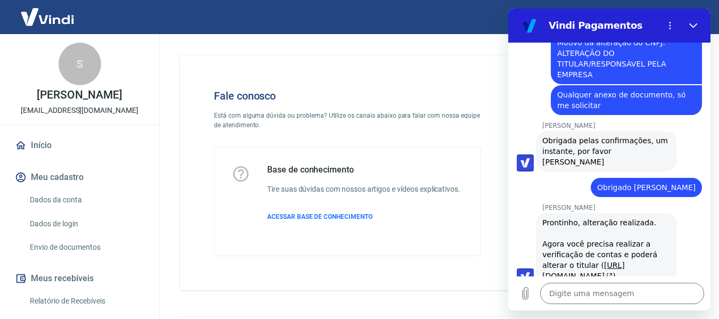
click at [621, 217] on div "Prontinho, alteração realizada. Agora você precisa realizar a verificação de co…" at bounding box center [607, 249] width 128 height 64
click at [593, 261] on link "https://atendimento-pagamentos.vindi.com.br/hc/pt-br/articles/16033184110747-O-…" at bounding box center [584, 270] width 83 height 19
click at [586, 291] on textarea at bounding box center [622, 293] width 164 height 21
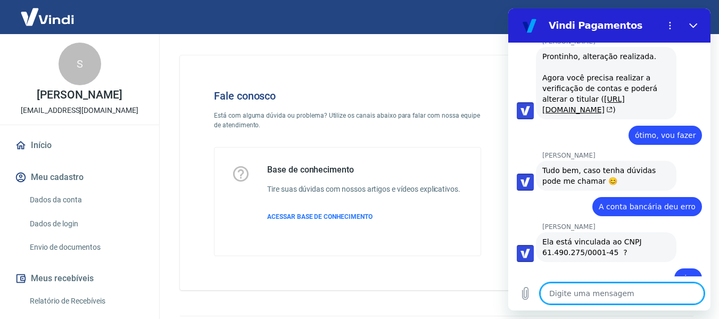
scroll to position [1666, 0]
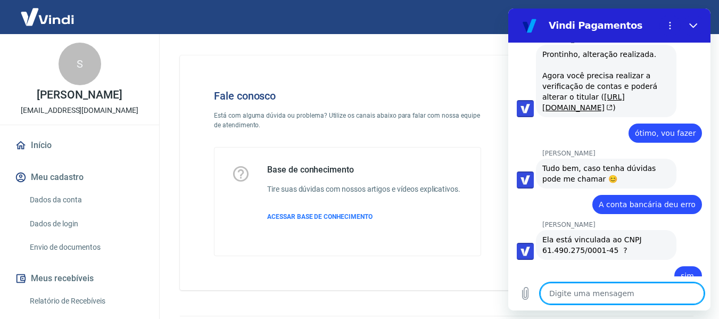
paste textarea "Banco: 336 - Banco C6 S.A. Agência: 0001 Conta Corrente: 39487982-1 Chave Pix: …"
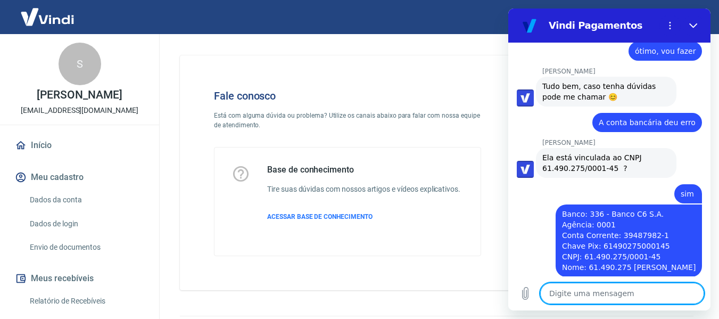
scroll to position [1750, 0]
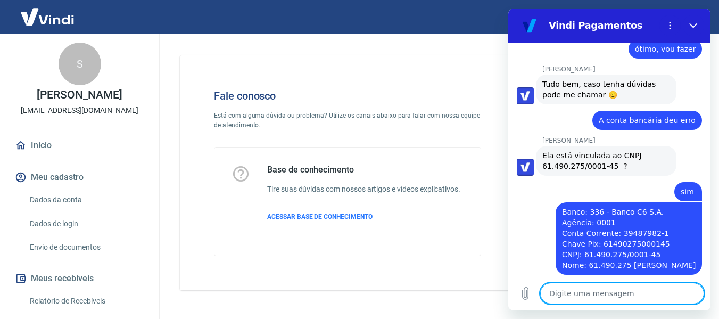
paste textarea "Motivo do reenvio: Dados bancários inválidos Validação de conta bancária por pi…"
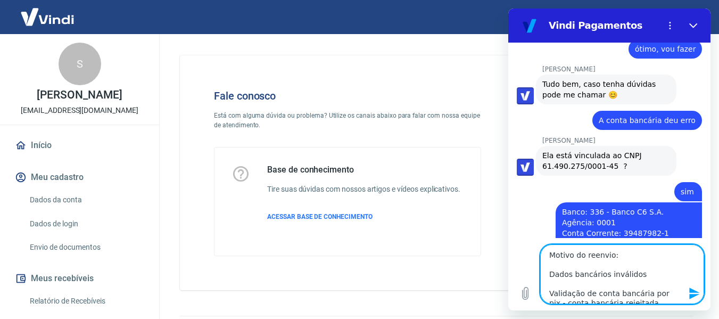
scroll to position [4, 0]
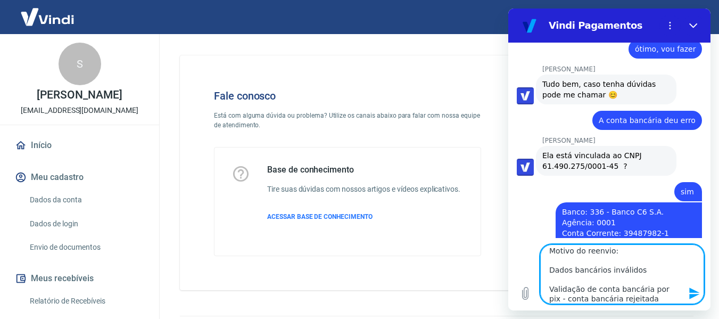
click at [616, 256] on textarea "Motivo do reenvio: Dados bancários inválidos Validação de conta bancária por pi…" at bounding box center [622, 274] width 164 height 60
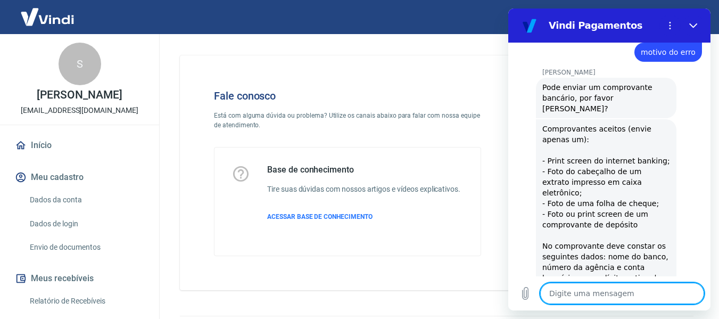
scroll to position [2069, 0]
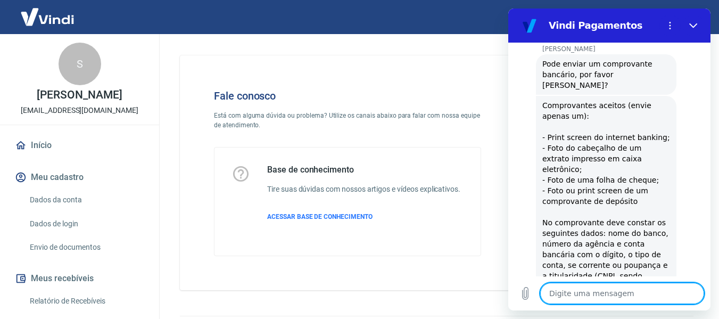
click at [591, 289] on textarea at bounding box center [622, 293] width 164 height 21
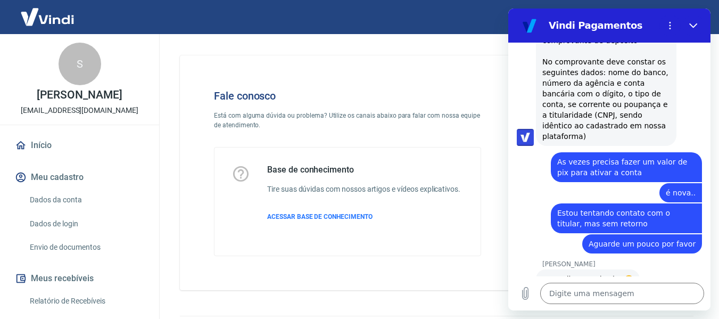
scroll to position [2232, 0]
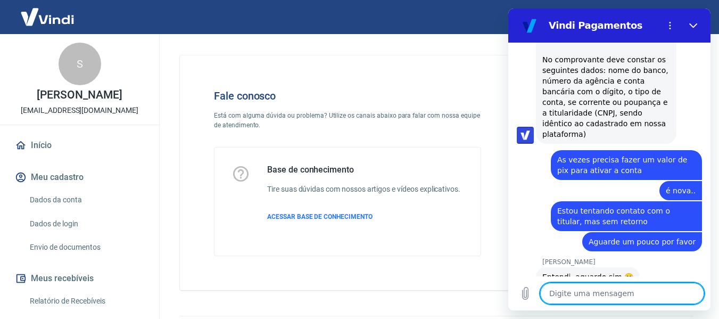
click at [572, 299] on textarea at bounding box center [622, 293] width 164 height 21
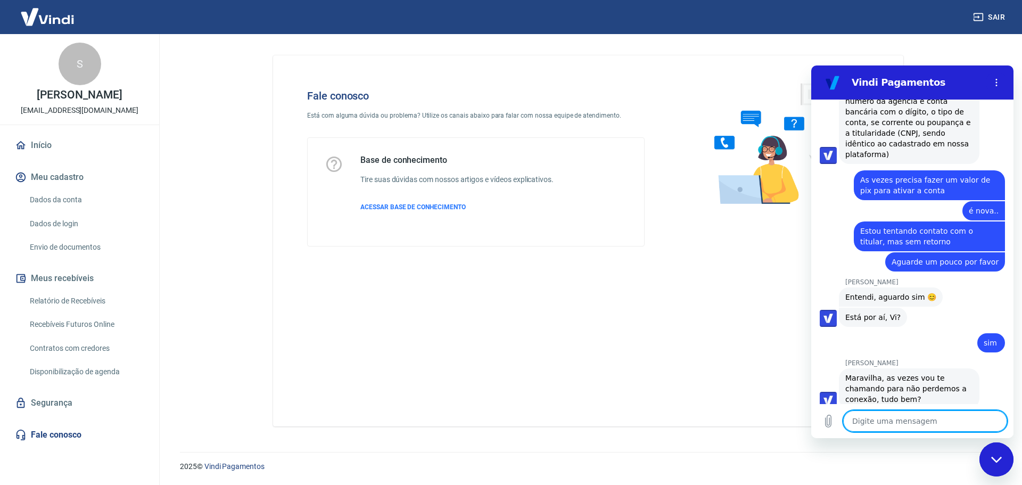
scroll to position [2304, 0]
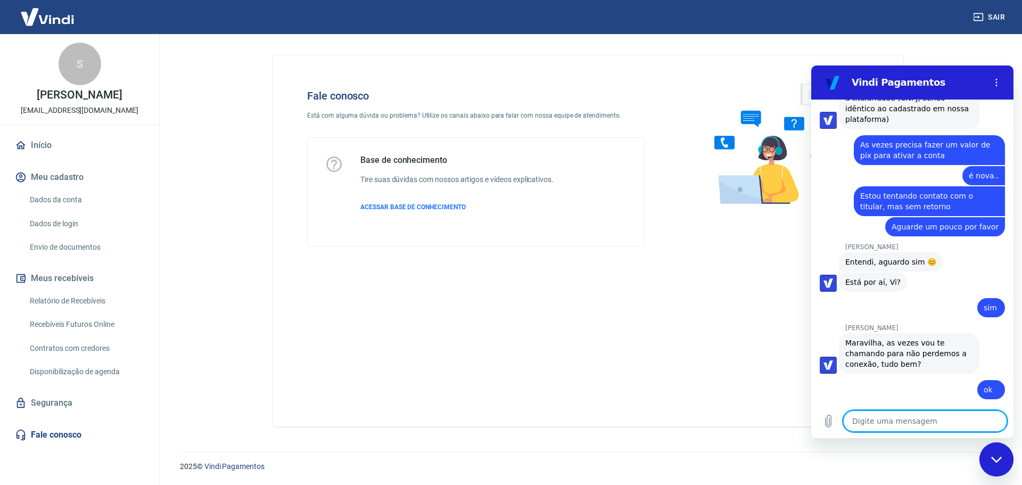
click at [884, 418] on textarea at bounding box center [925, 421] width 164 height 21
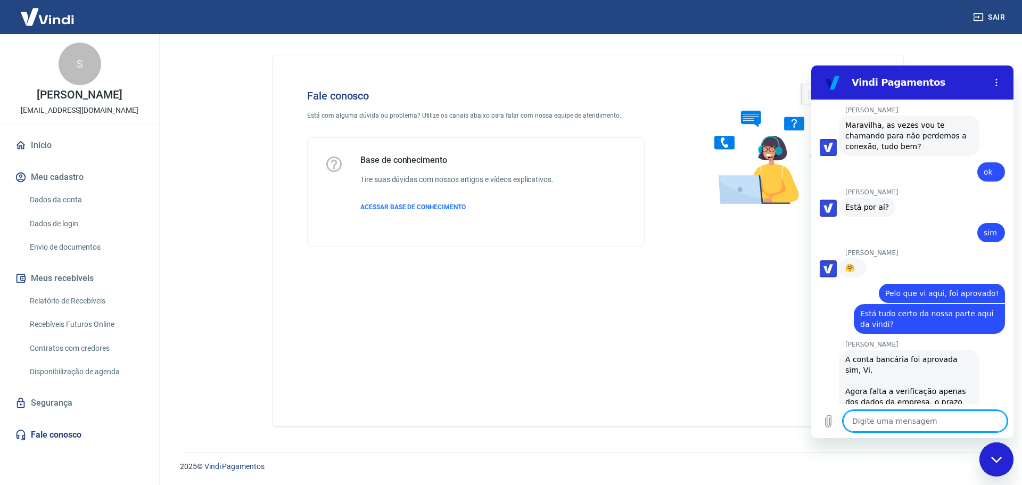
scroll to position [2552, 0]
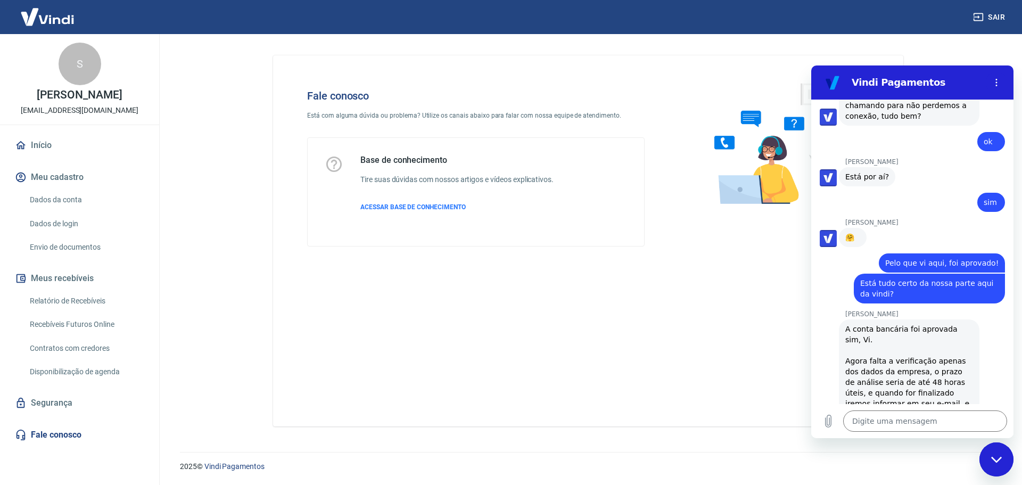
click at [884, 421] on link "token" at bounding box center [869, 425] width 29 height 9
click at [899, 424] on textarea at bounding box center [925, 421] width 164 height 21
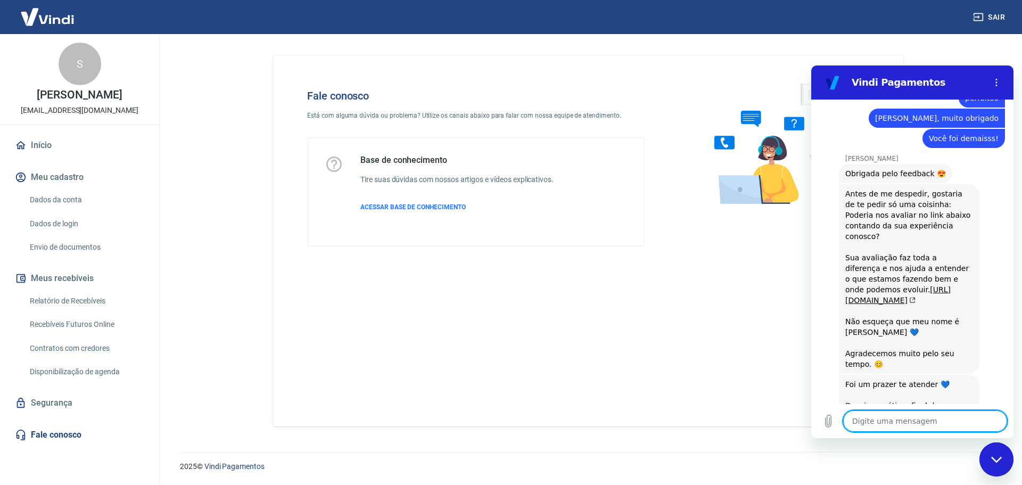
scroll to position [2907, 0]
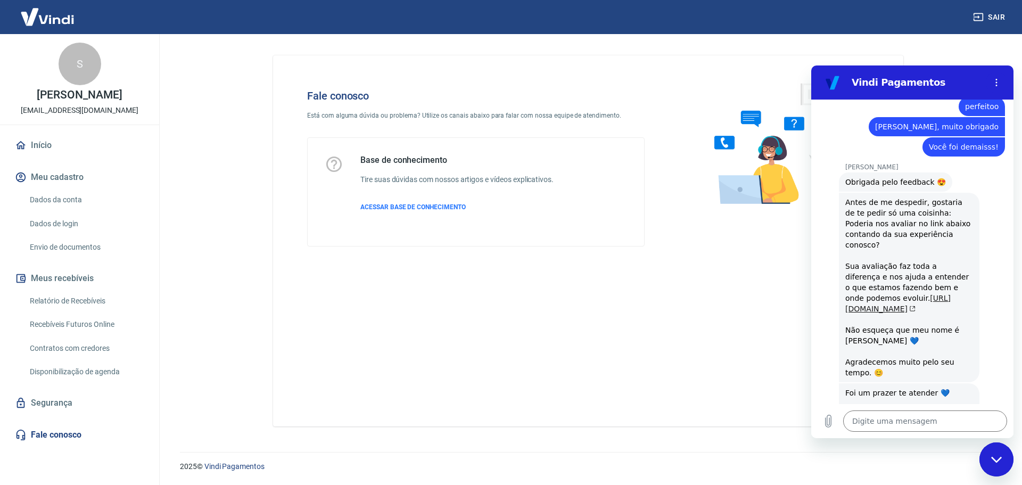
click at [925, 294] on link "https://g.page/r/CVG4FibZJa2aEAg/review" at bounding box center [898, 303] width 105 height 19
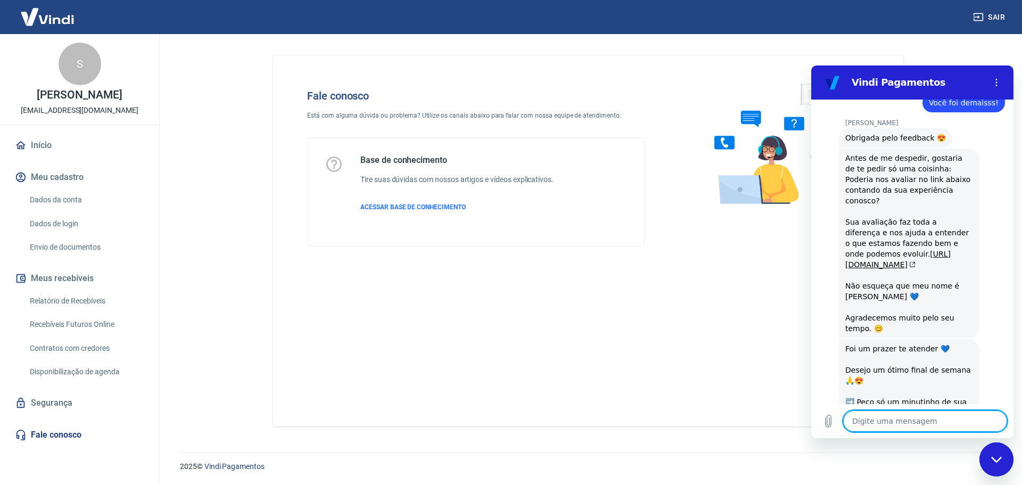
scroll to position [3073, 0]
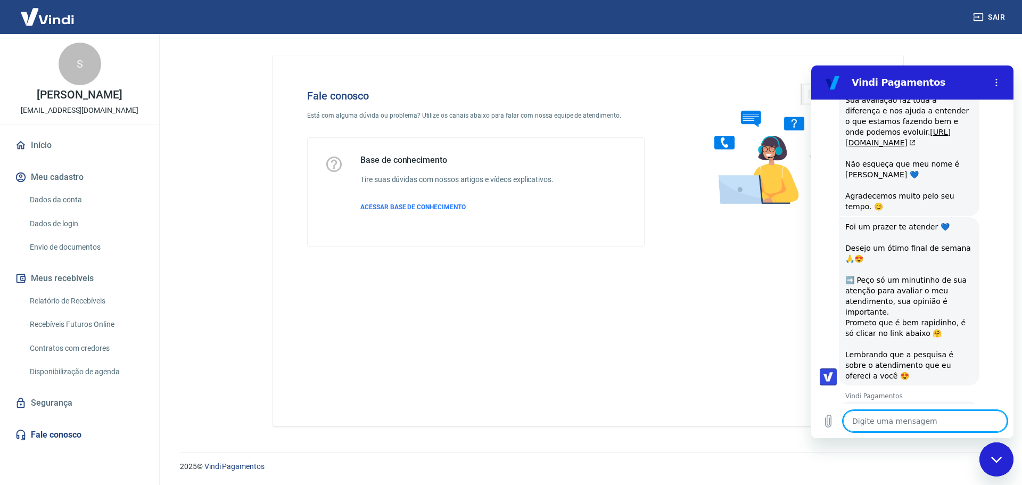
click at [924, 445] on button "Boa 👍" at bounding box center [931, 460] width 43 height 31
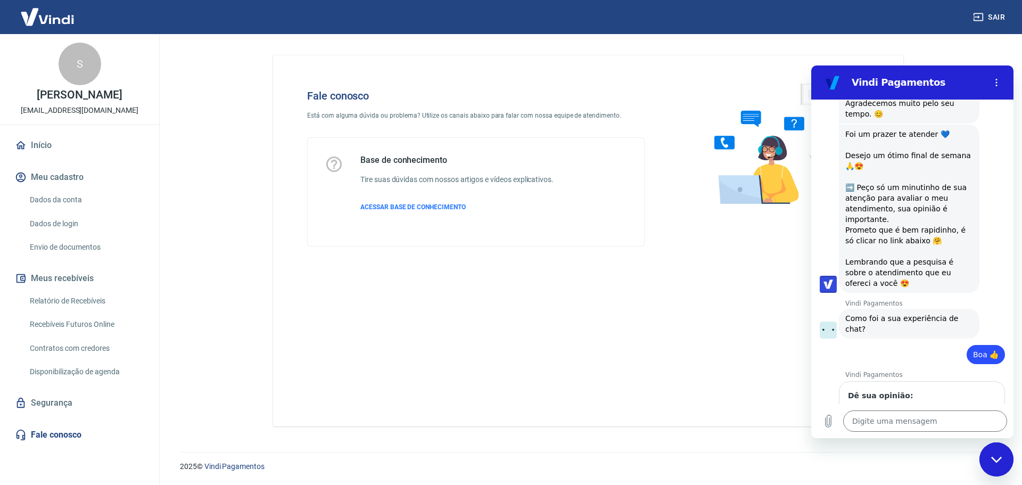
scroll to position [3164, 0]
click at [955, 437] on button "Enviar" at bounding box center [976, 447] width 42 height 21
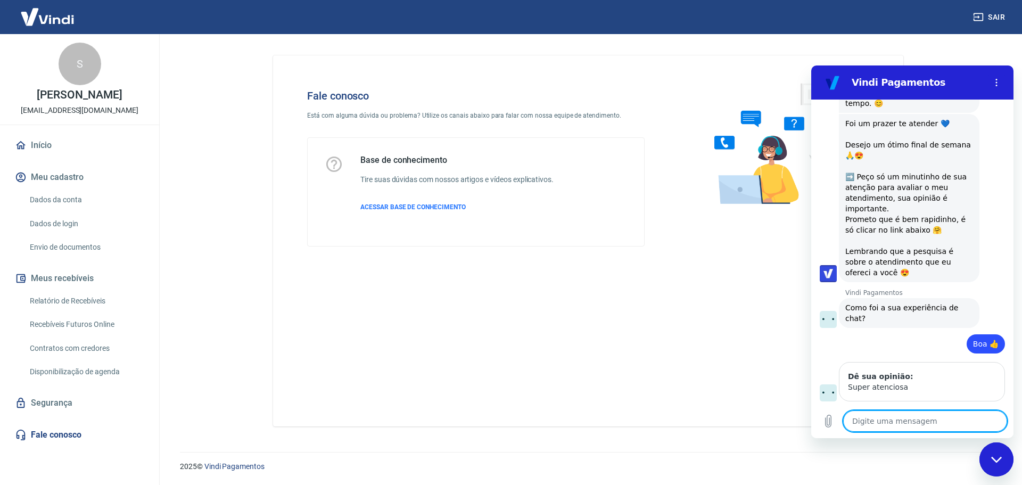
scroll to position [3178, 0]
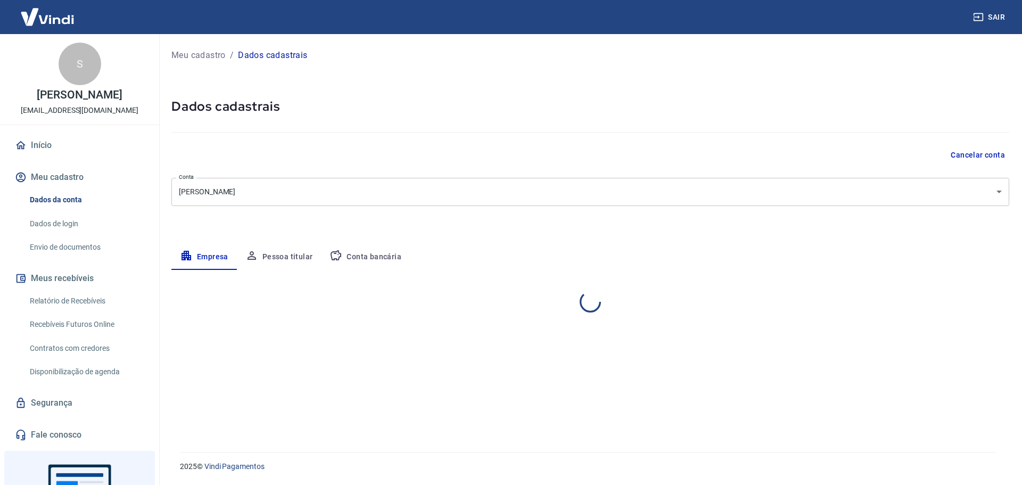
select select "SP"
select select "business"
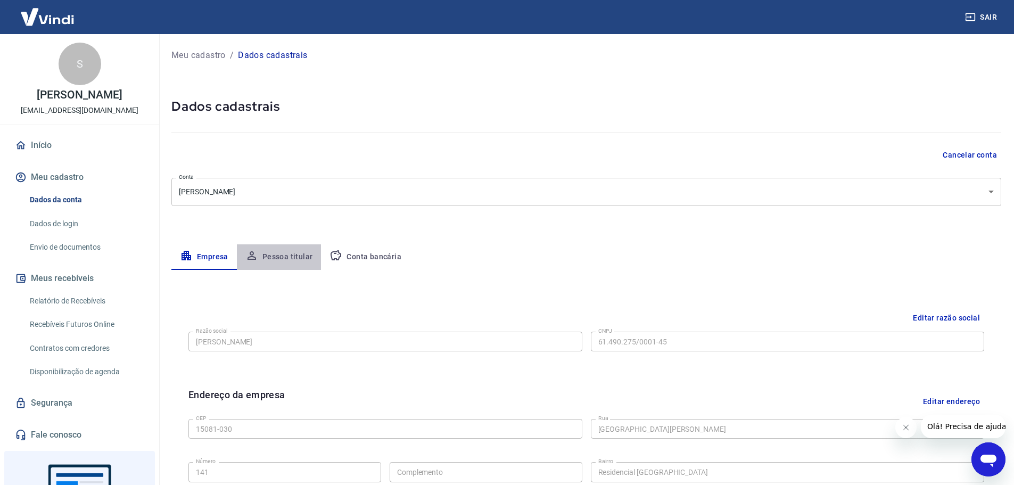
click at [283, 255] on button "Pessoa titular" at bounding box center [279, 257] width 85 height 26
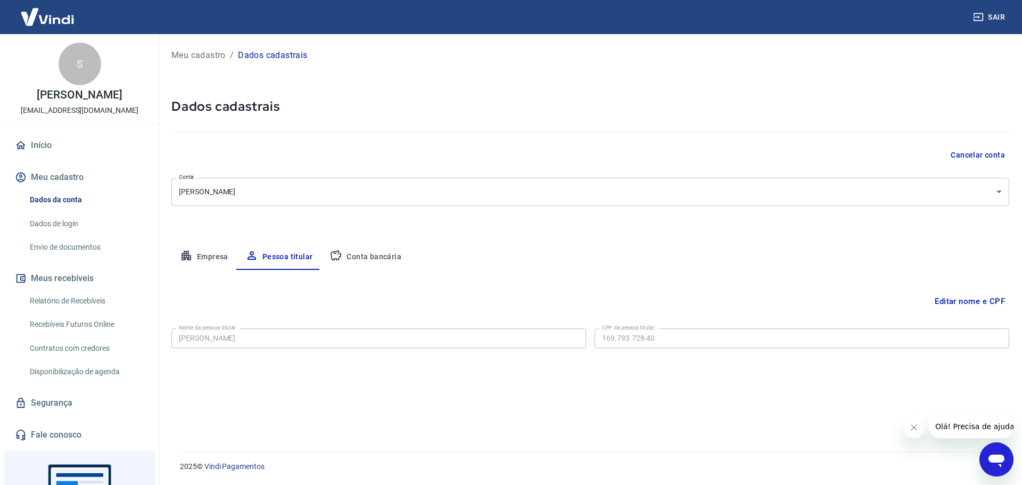
click at [939, 304] on button "Editar nome e CPF" at bounding box center [970, 301] width 79 height 20
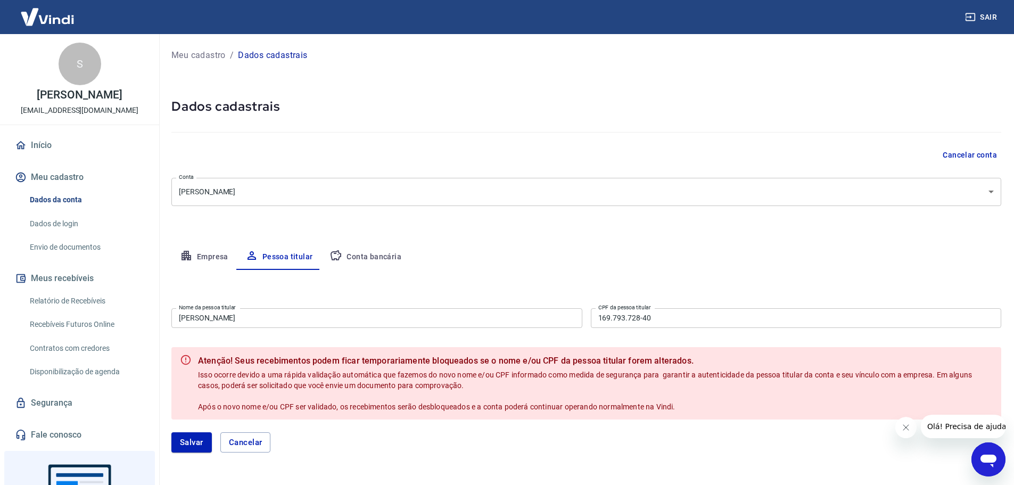
click at [312, 313] on input "[PERSON_NAME]" at bounding box center [376, 318] width 411 height 20
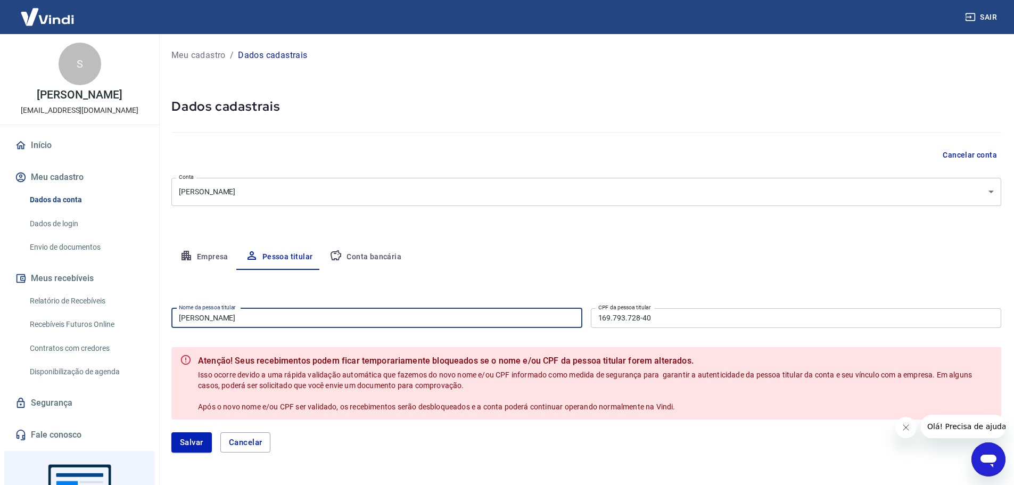
paste input "[PERSON_NAME]"
type input "[PERSON_NAME]"
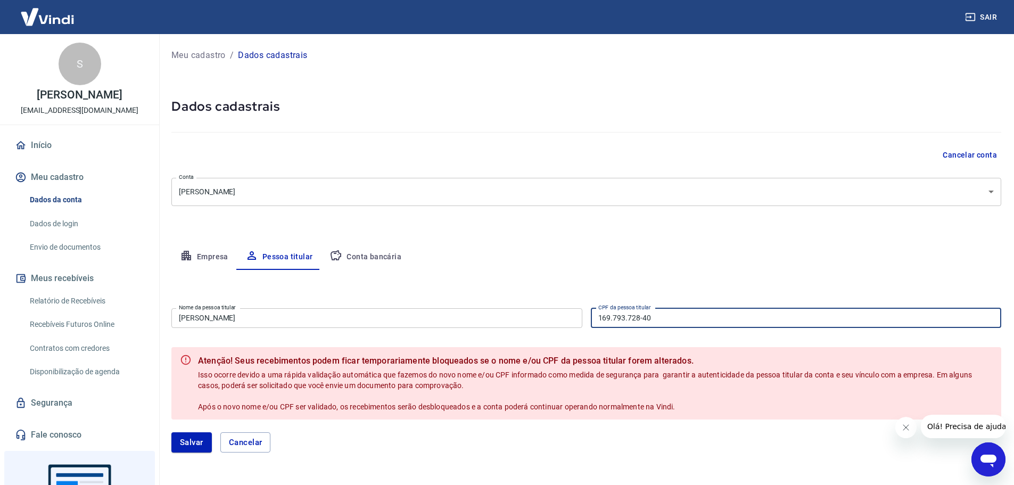
drag, startPoint x: 669, startPoint y: 316, endPoint x: 567, endPoint y: 321, distance: 102.4
click at [553, 315] on div "Nome da pessoa titular MARIA PAULA ZANARDO Nome da pessoa titular CPF da pessoa…" at bounding box center [586, 317] width 830 height 26
paste input "037.976.678-76"
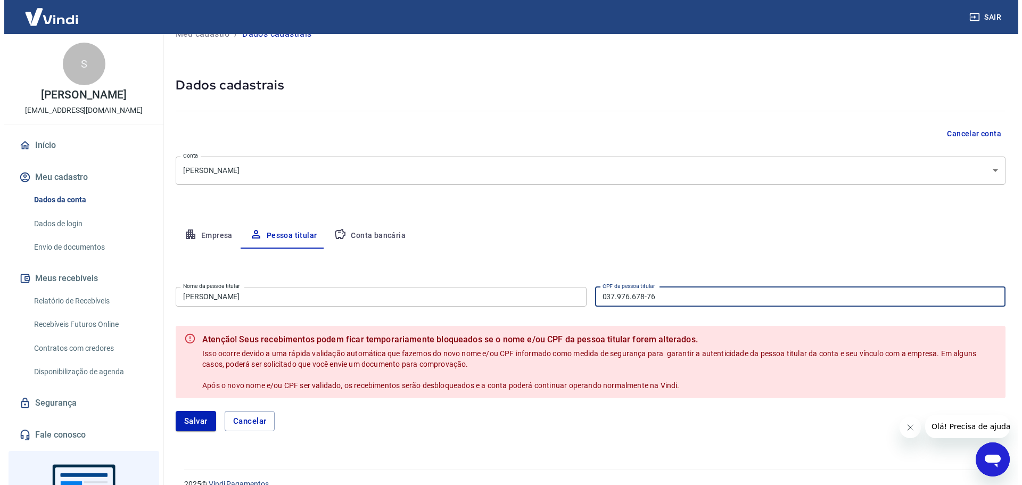
scroll to position [39, 0]
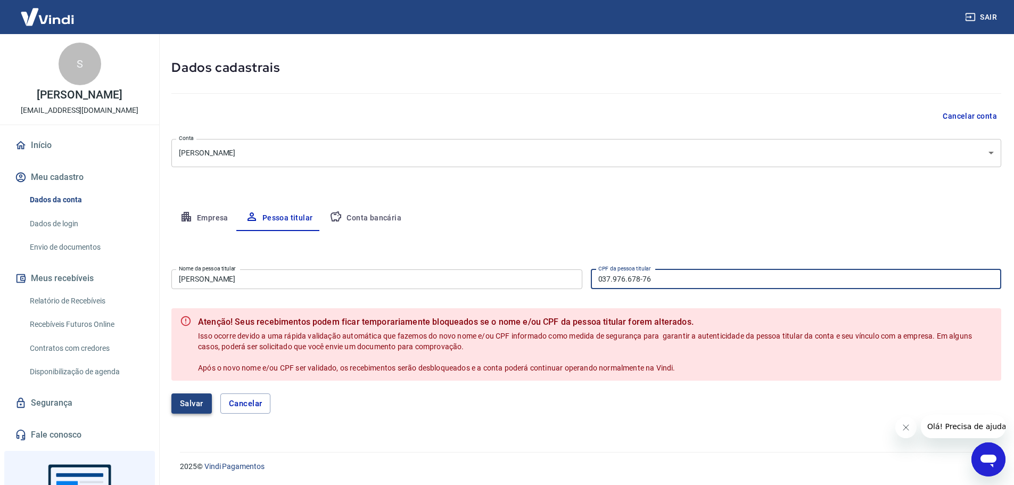
type input "037.976.678-76"
click at [189, 405] on button "Salvar" at bounding box center [191, 403] width 40 height 20
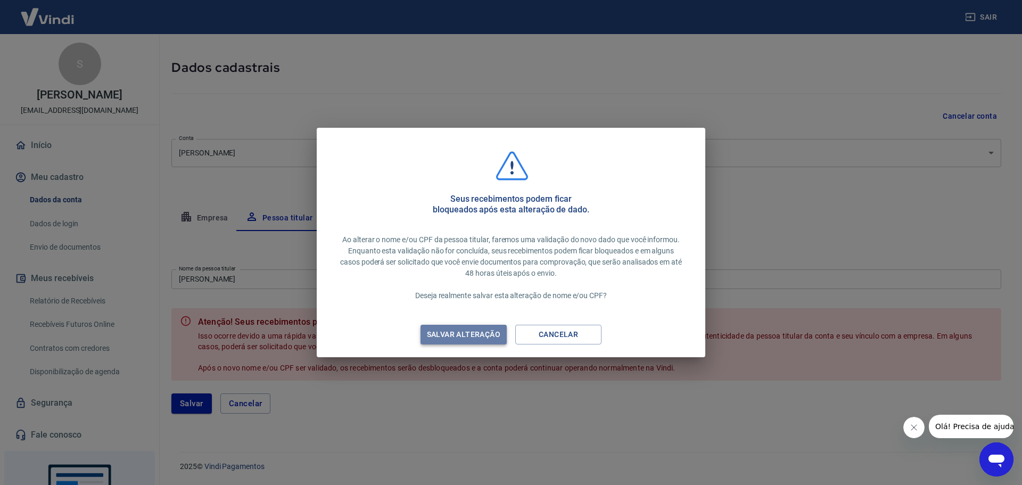
click at [475, 334] on div "Salvar alteração" at bounding box center [463, 334] width 99 height 13
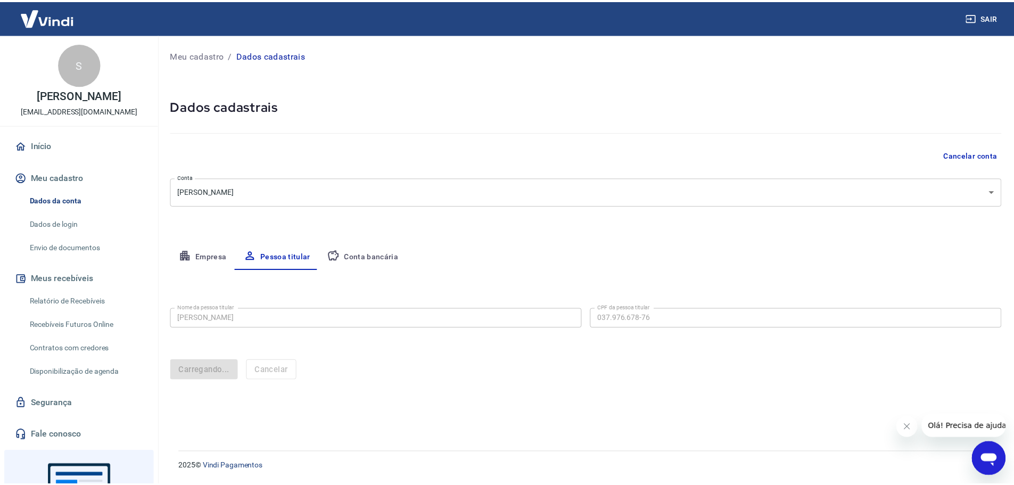
scroll to position [0, 0]
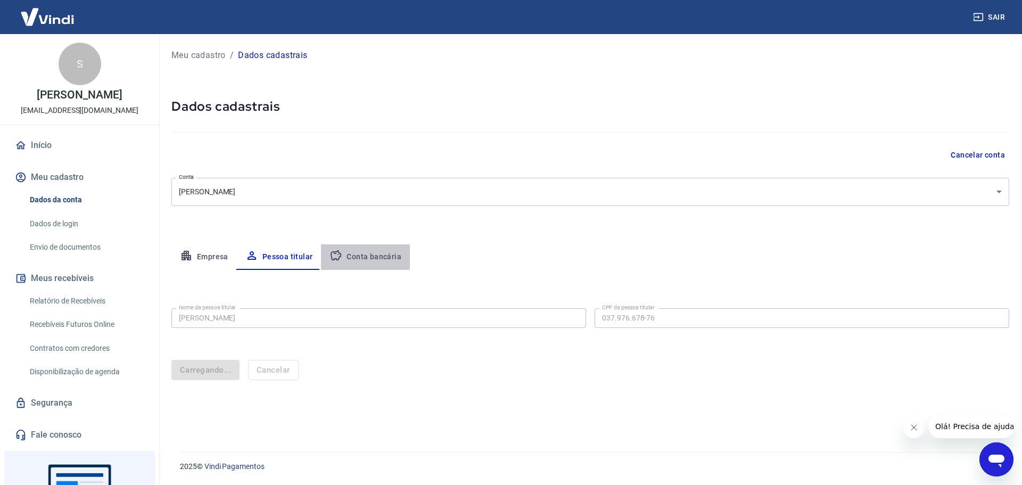
click at [370, 253] on button "Conta bancária" at bounding box center [365, 257] width 89 height 26
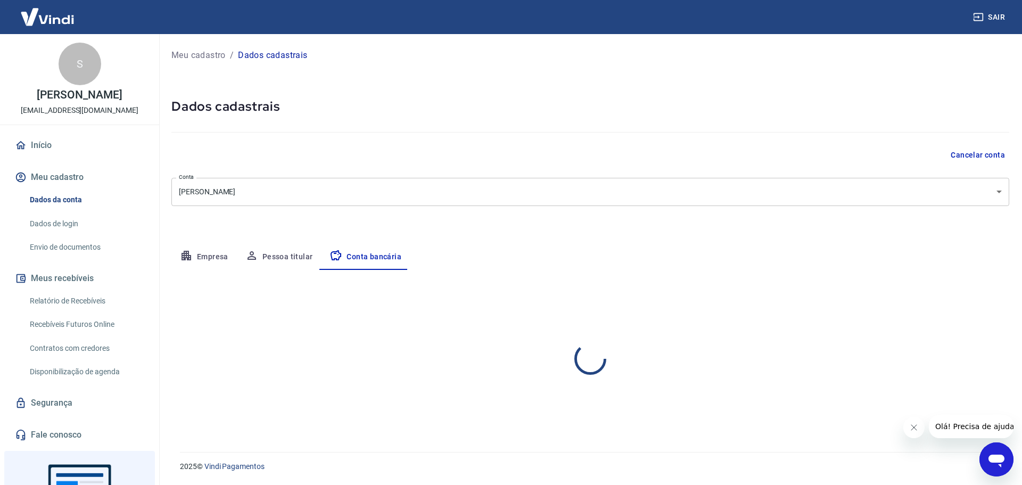
select select "1"
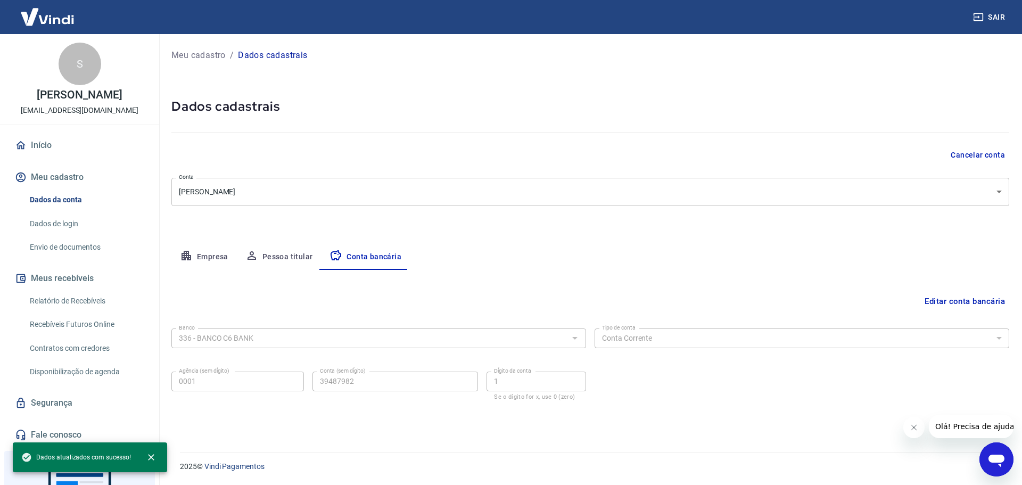
click at [230, 234] on div "Meu cadastro / Dados cadastrais Dados cadastrais Cancelar conta Conta MARIA PAU…" at bounding box center [591, 236] width 864 height 405
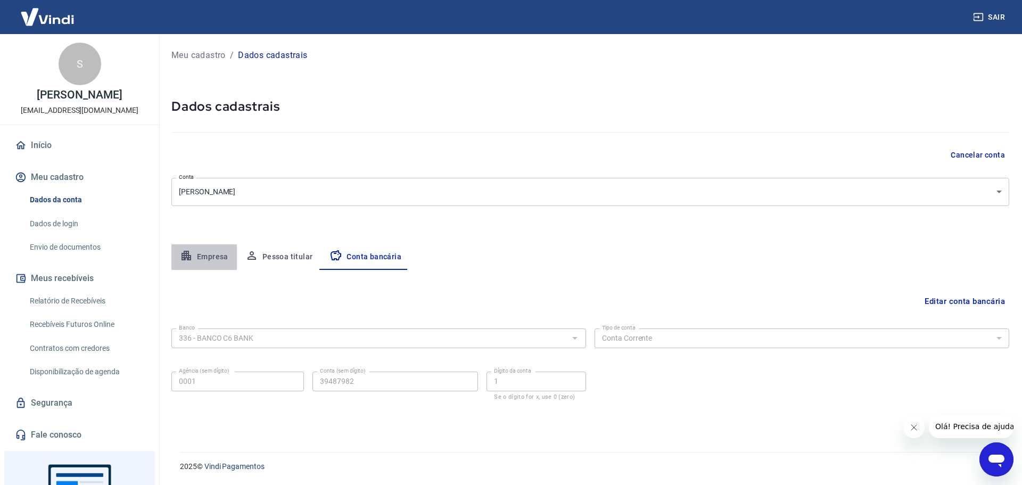
click at [209, 260] on button "Empresa" at bounding box center [203, 257] width 65 height 26
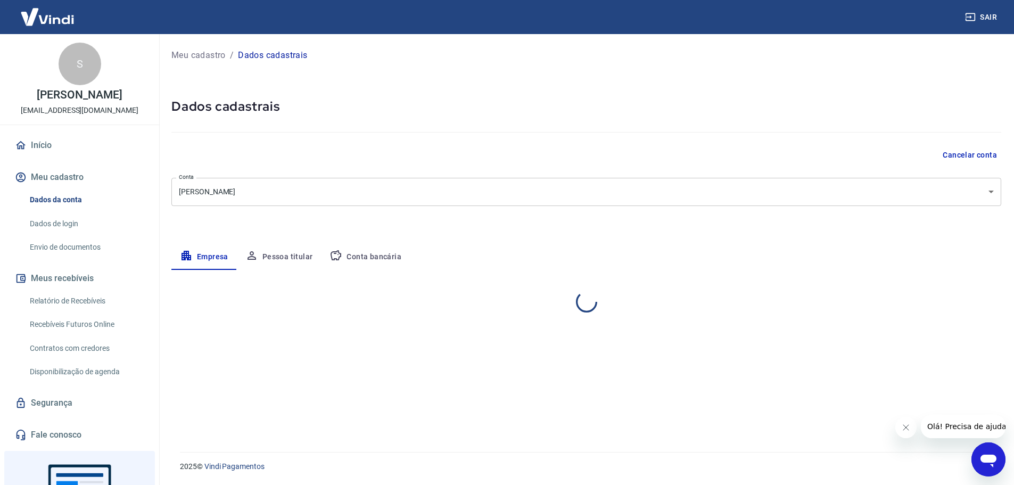
select select "SP"
select select "business"
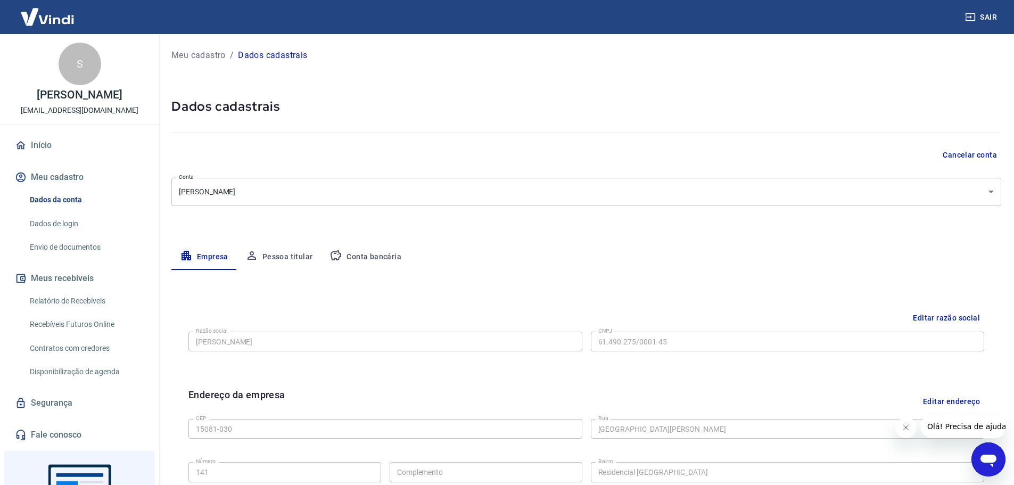
click at [196, 57] on p "Meu cadastro" at bounding box center [198, 55] width 54 height 13
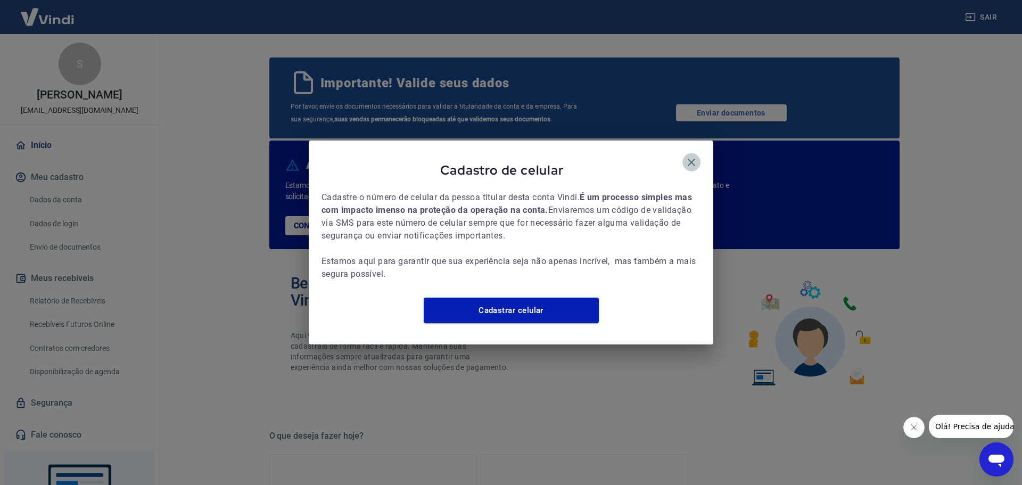
click at [697, 156] on icon "button" at bounding box center [691, 162] width 13 height 13
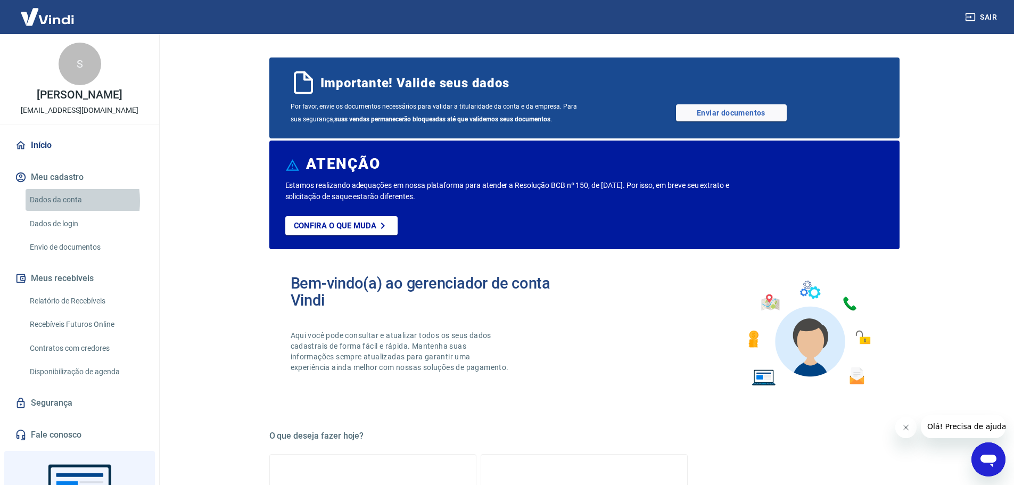
click at [45, 211] on link "Dados da conta" at bounding box center [86, 200] width 121 height 22
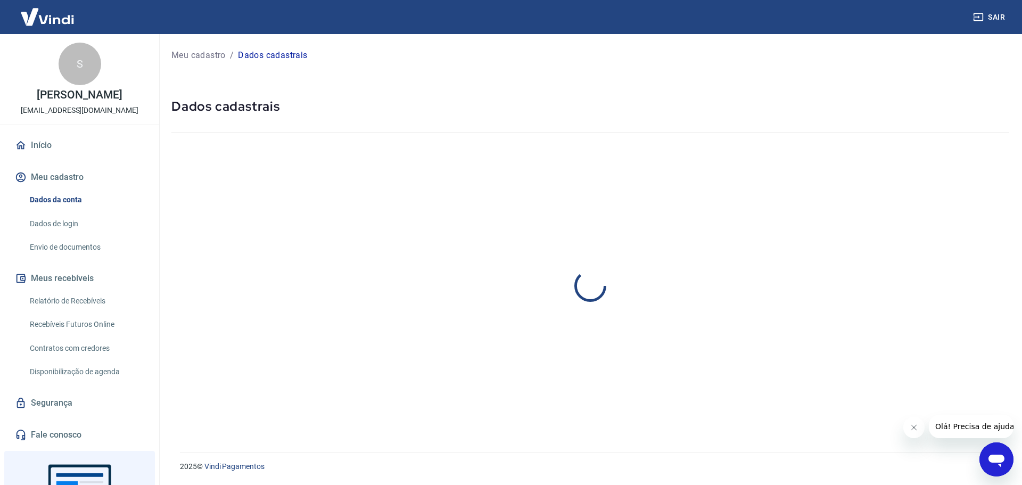
select select "SP"
select select "business"
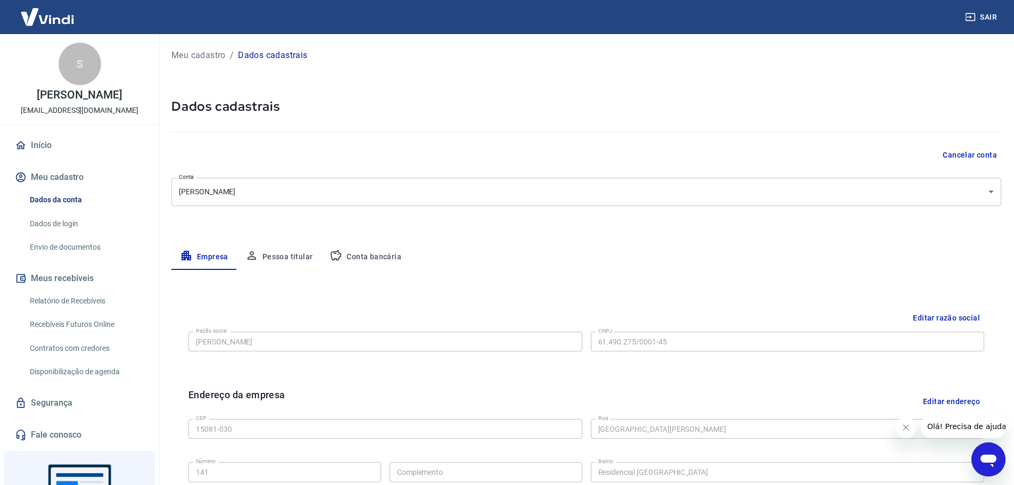
click at [65, 235] on link "Dados de login" at bounding box center [86, 224] width 121 height 22
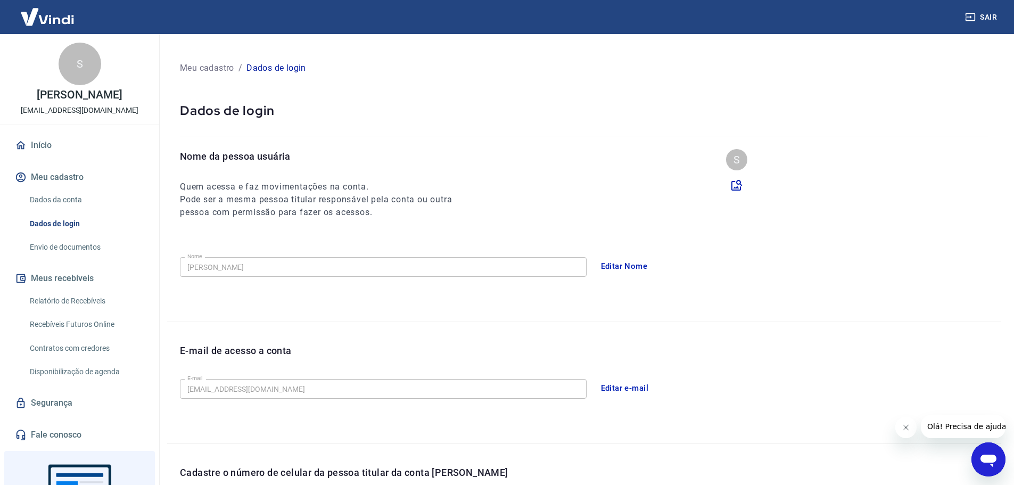
click at [59, 257] on link "Envio de documentos" at bounding box center [86, 247] width 121 height 22
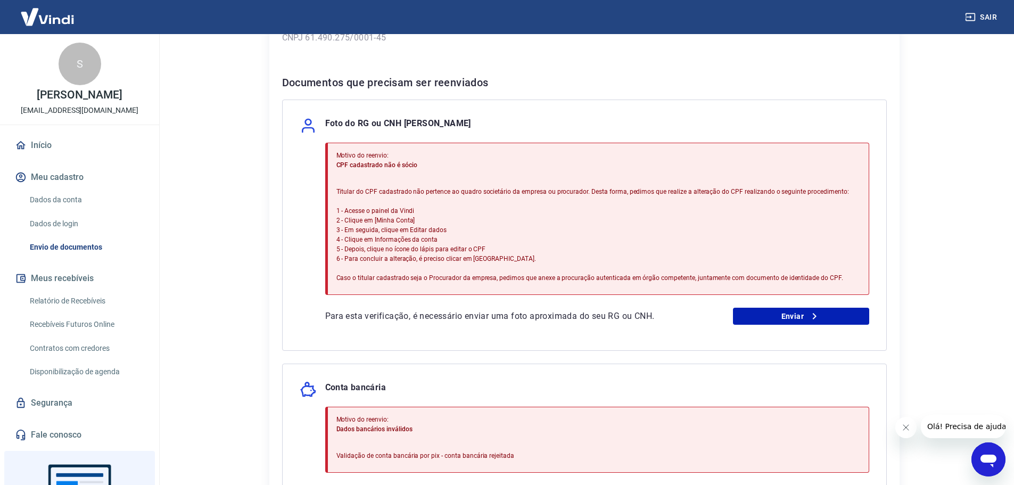
scroll to position [213, 0]
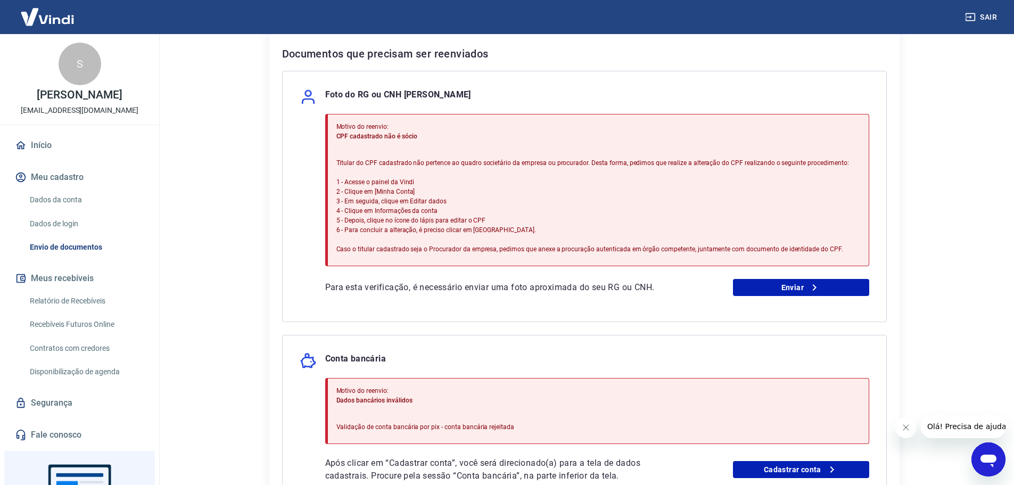
click at [773, 278] on div "Motivo do reenvio: CPF cadastrado não é sócio Titular do CPF cadastrado não per…" at bounding box center [597, 205] width 544 height 182
click at [800, 290] on link "Enviar" at bounding box center [801, 287] width 136 height 17
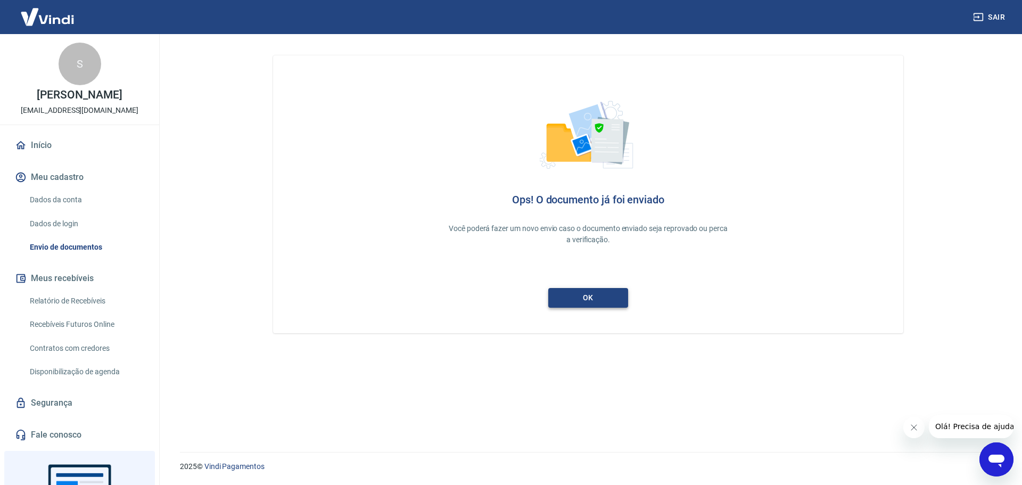
click at [600, 297] on link "ok" at bounding box center [588, 298] width 80 height 20
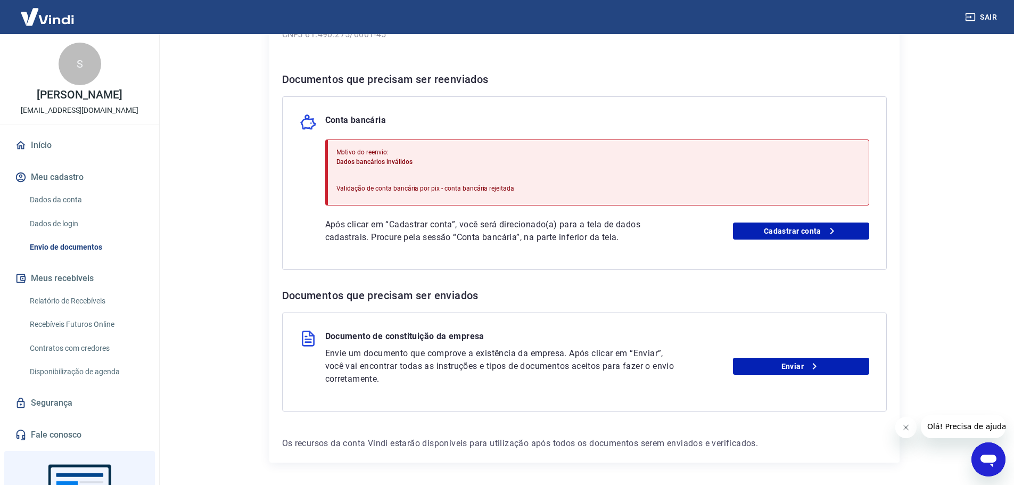
scroll to position [213, 0]
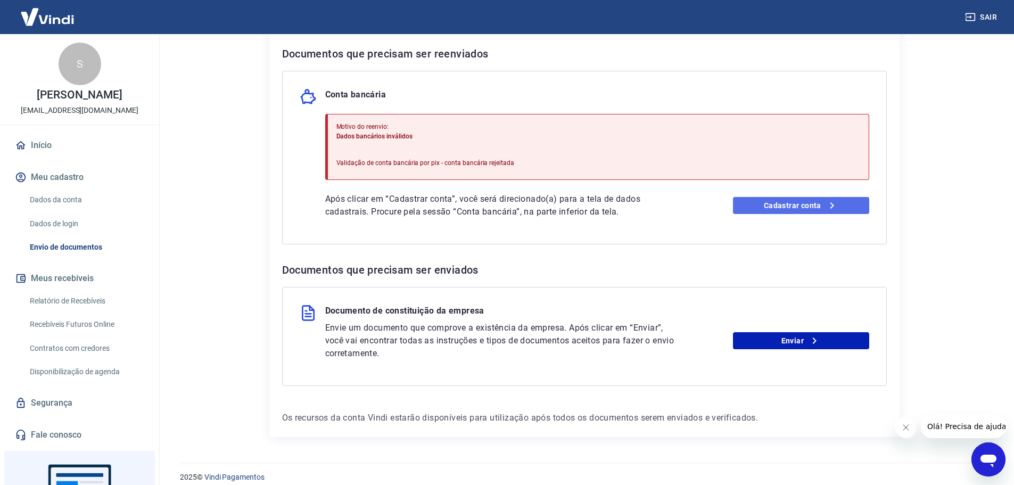
click at [802, 213] on link "Cadastrar conta" at bounding box center [801, 205] width 136 height 17
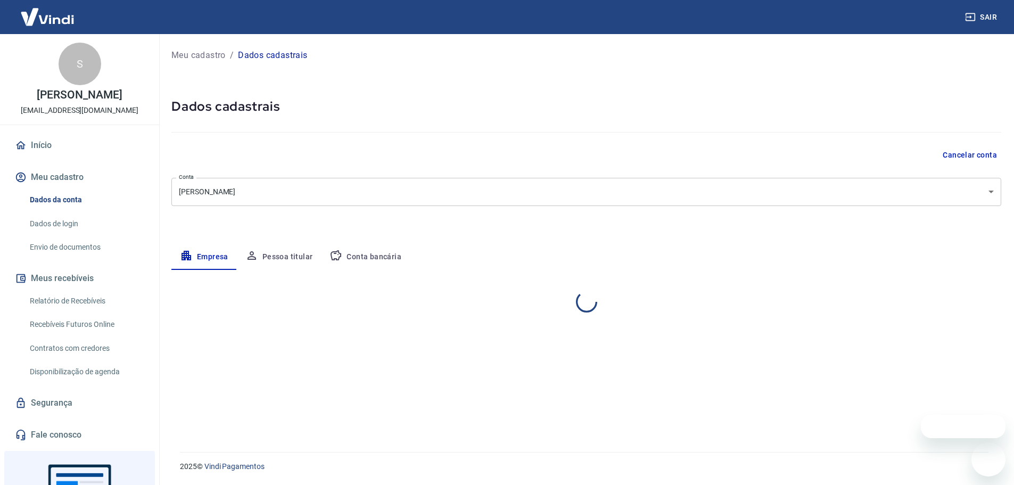
select select "SP"
select select "business"
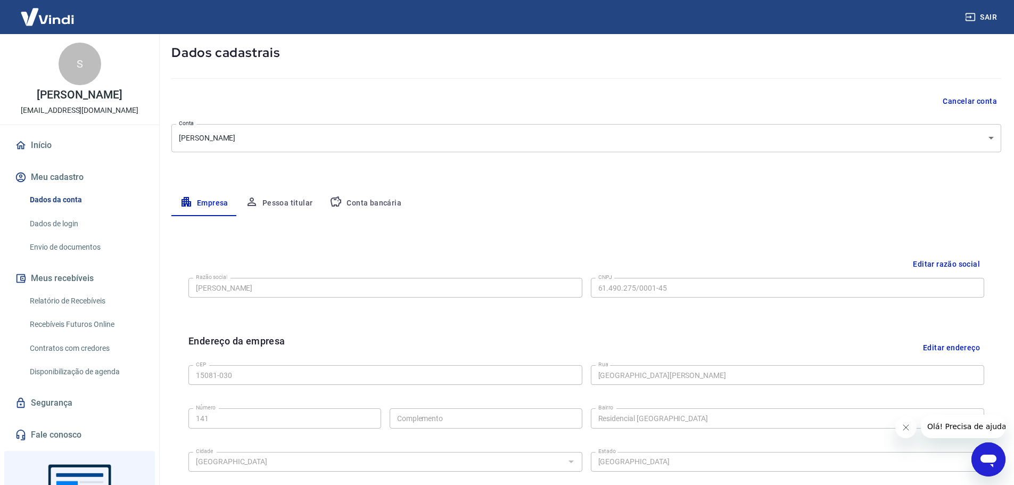
scroll to position [53, 0]
click at [300, 194] on button "Pessoa titular" at bounding box center [279, 204] width 85 height 26
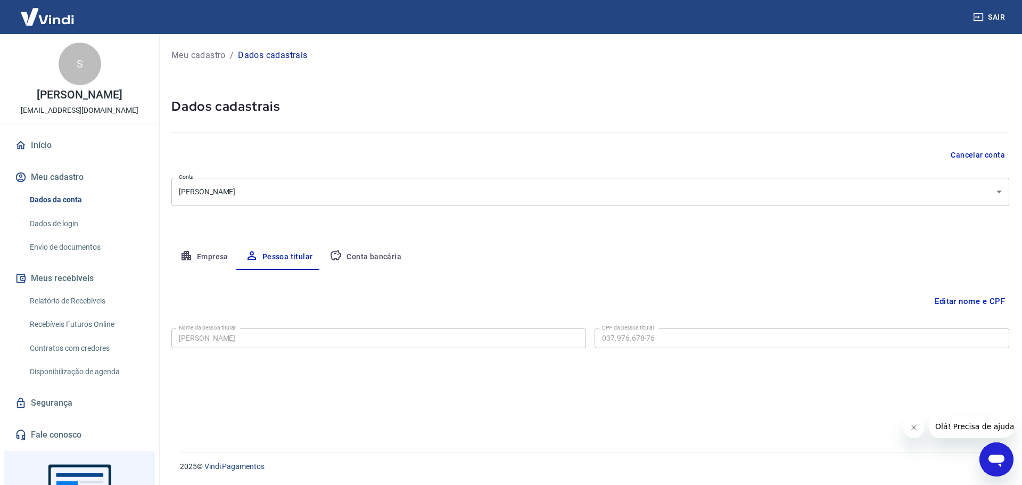
click at [396, 257] on button "Conta bancária" at bounding box center [365, 257] width 89 height 26
select select "1"
click at [949, 293] on button "Editar conta bancária" at bounding box center [965, 301] width 89 height 20
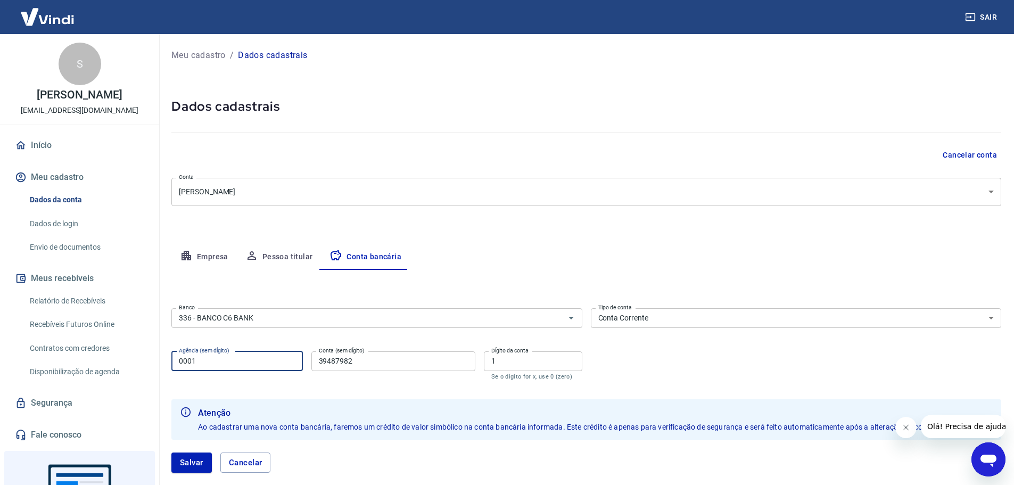
click at [236, 359] on input "0001" at bounding box center [237, 361] width 132 height 20
type input "0001"
click at [181, 469] on button "Salvar" at bounding box center [191, 463] width 40 height 20
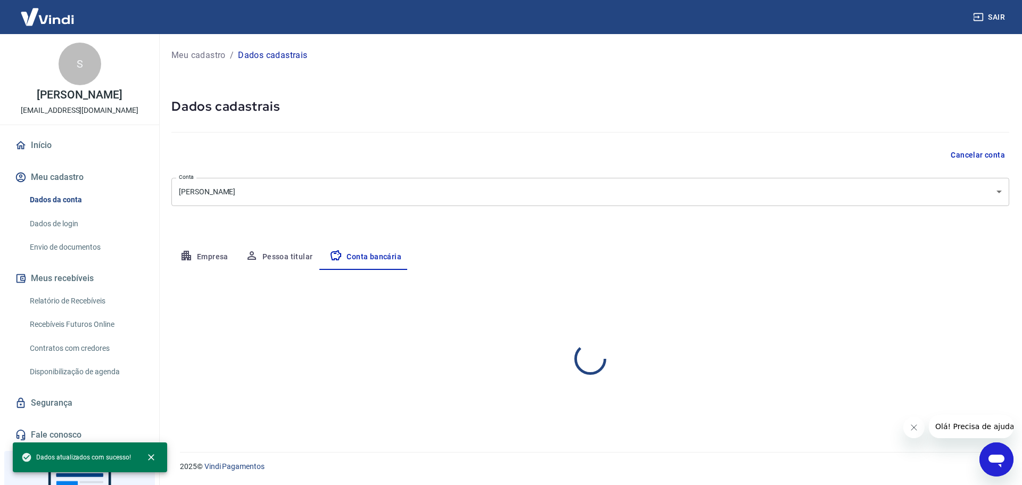
select select "1"
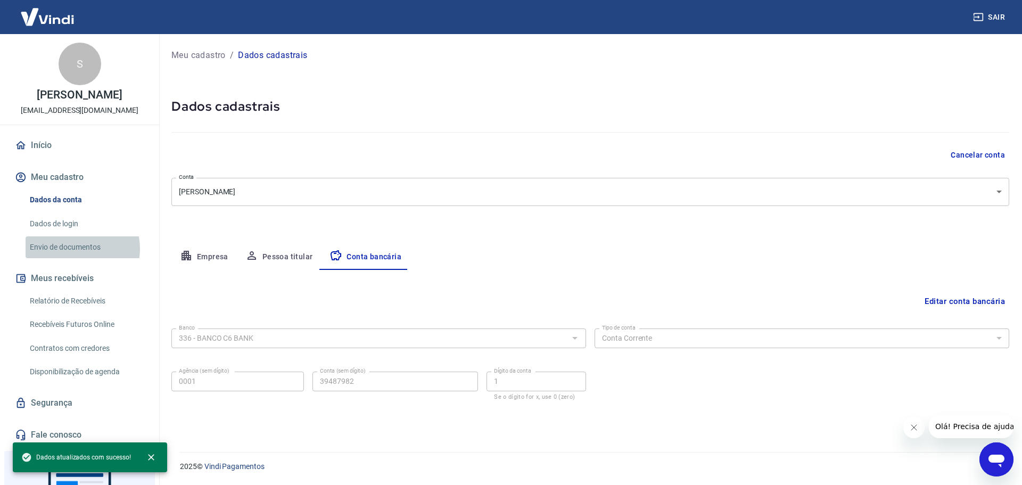
click at [74, 258] on link "Envio de documentos" at bounding box center [86, 247] width 121 height 22
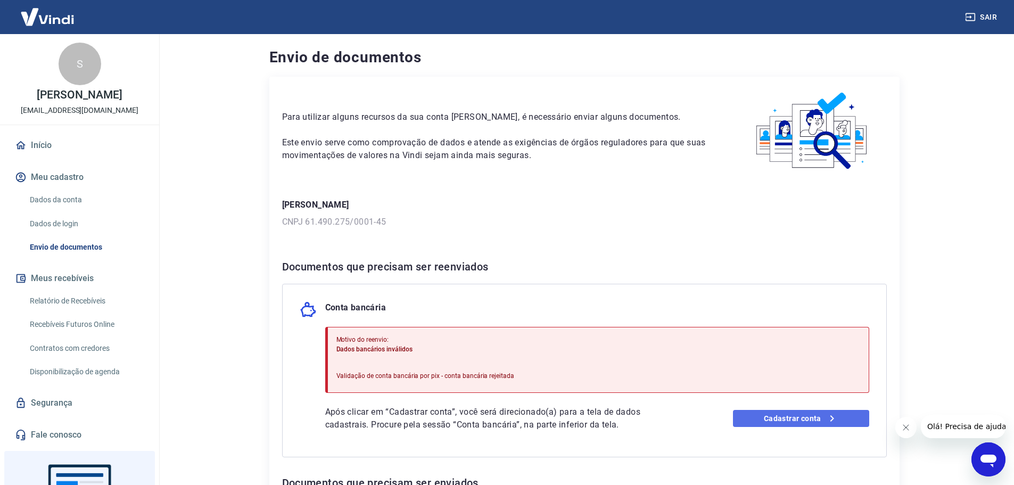
click at [791, 417] on link "Cadastrar conta" at bounding box center [801, 418] width 136 height 17
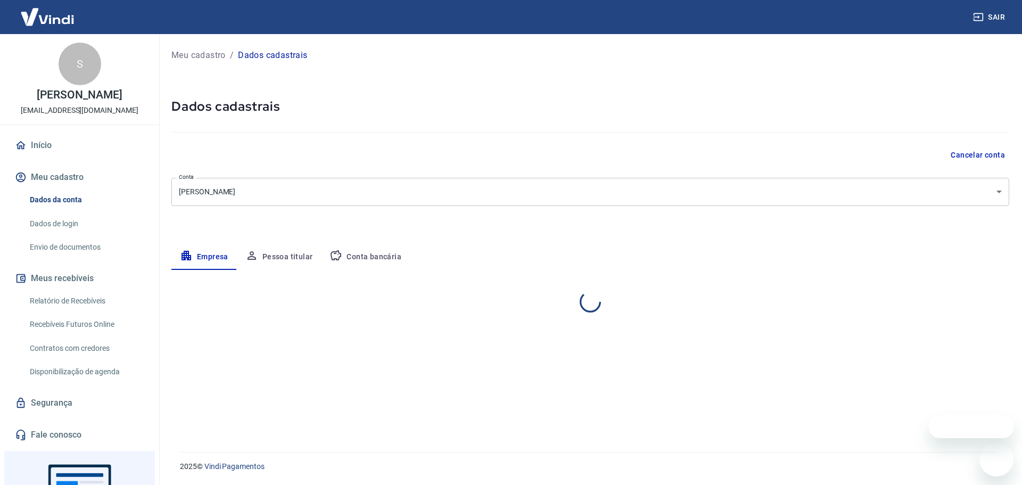
select select "SP"
select select "business"
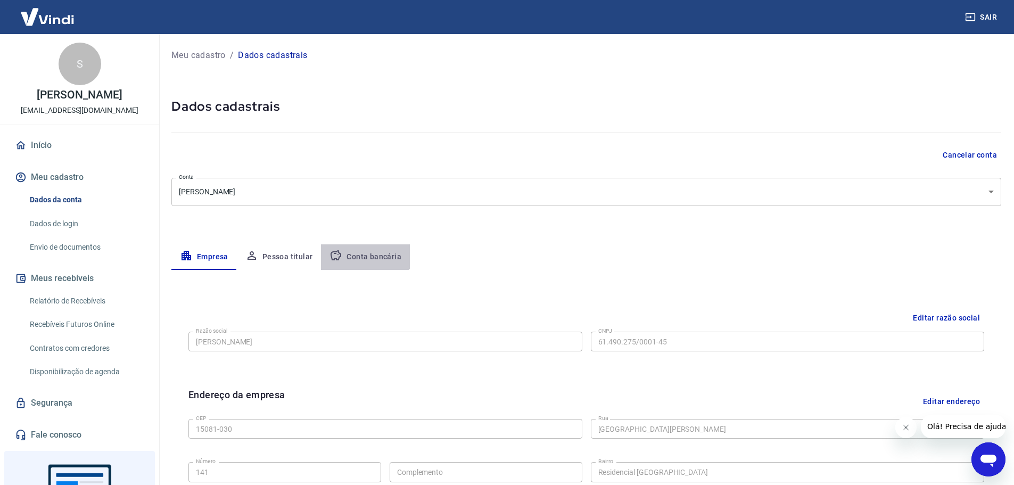
click at [364, 244] on button "Conta bancária" at bounding box center [365, 257] width 89 height 26
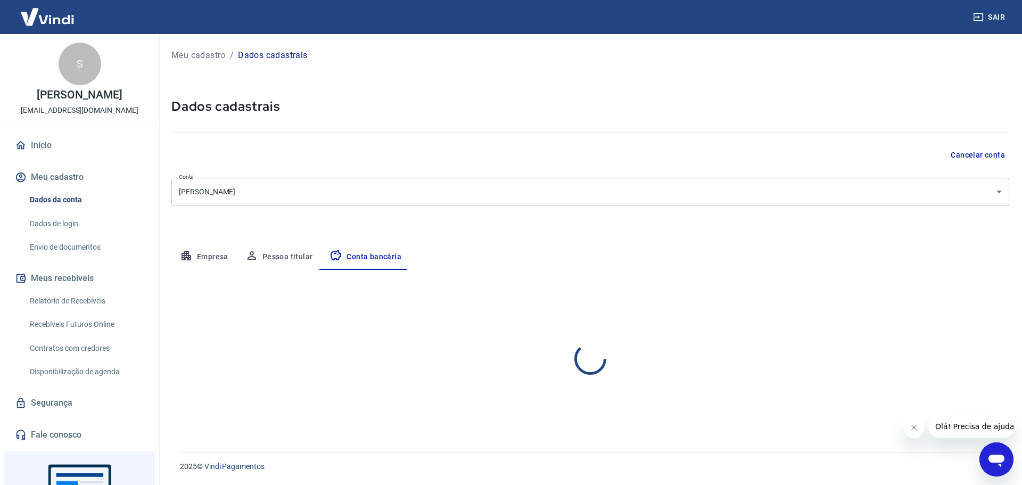
select select "1"
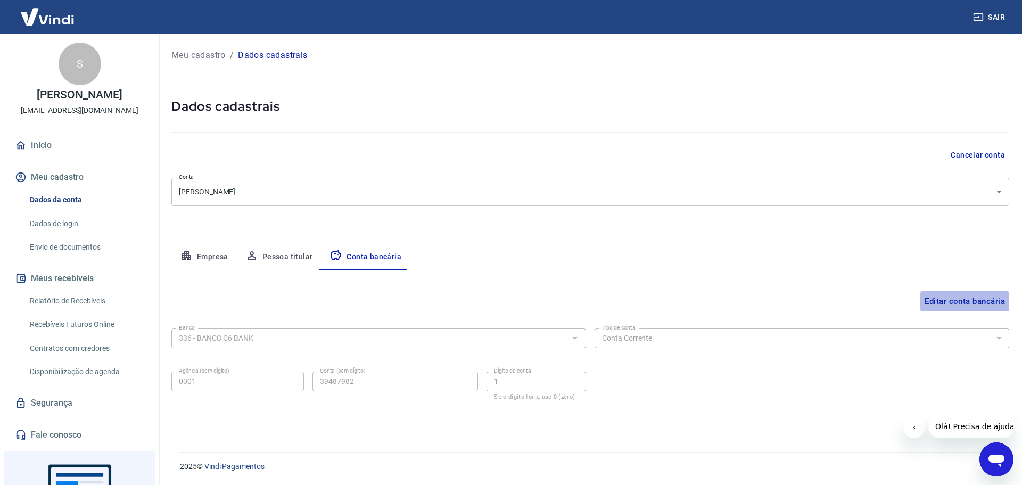
click at [963, 303] on button "Editar conta bancária" at bounding box center [965, 301] width 89 height 20
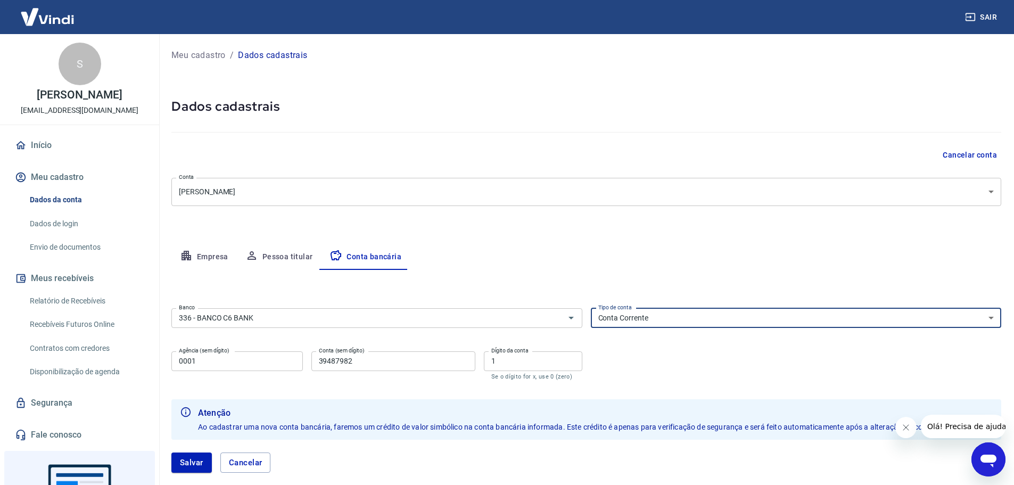
click at [675, 327] on select "Conta Corrente Conta Poupança" at bounding box center [796, 318] width 411 height 20
click at [685, 318] on select "Conta Corrente Conta Poupança" at bounding box center [796, 318] width 411 height 20
click at [271, 323] on input "336 - BANCO C6 BANK" at bounding box center [361, 317] width 373 height 13
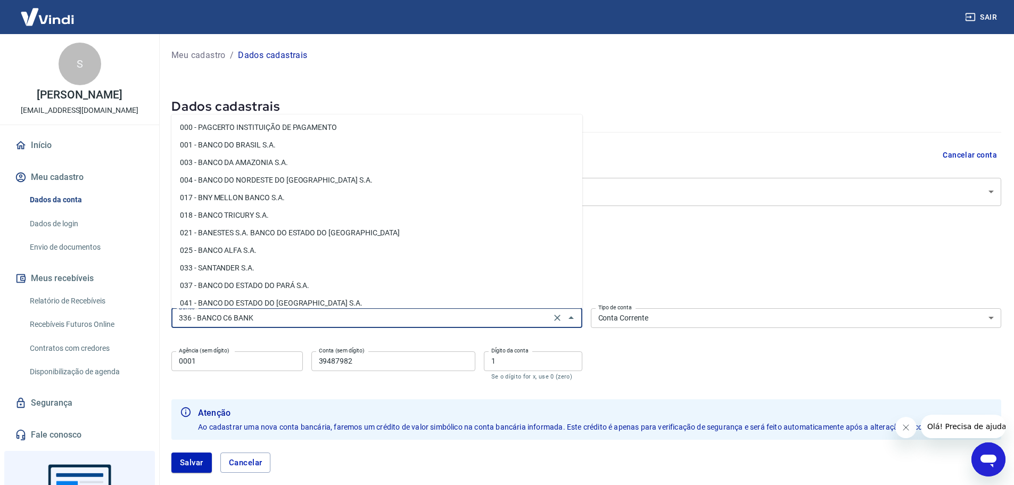
scroll to position [858, 0]
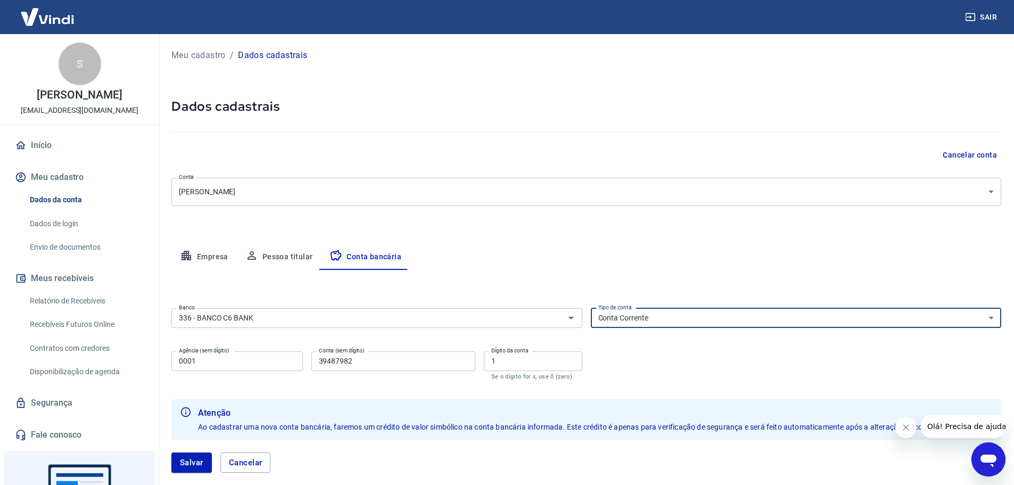
click at [643, 321] on select "Conta Corrente Conta Poupança" at bounding box center [796, 318] width 411 height 20
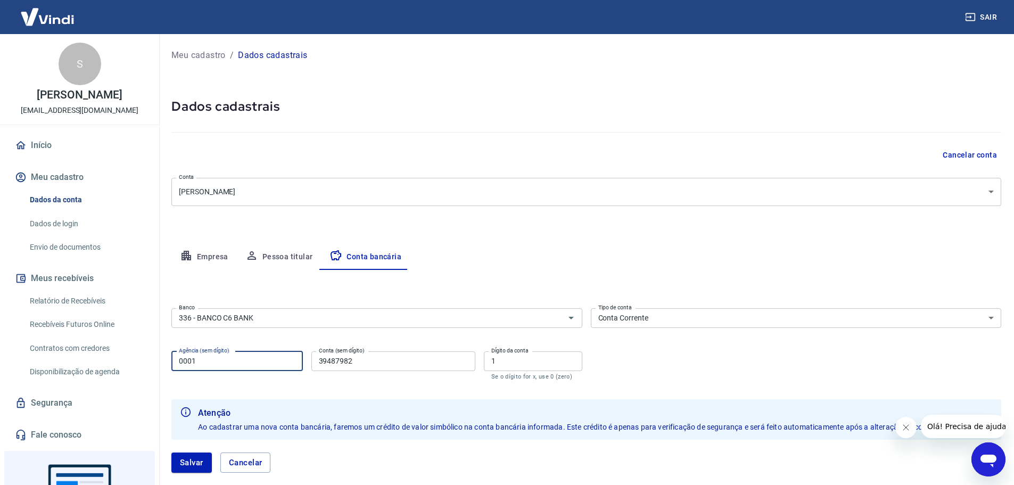
click at [276, 355] on input "0001" at bounding box center [237, 361] width 132 height 20
drag, startPoint x: 210, startPoint y: 459, endPoint x: 189, endPoint y: 462, distance: 21.0
click at [189, 462] on button "Salvar" at bounding box center [191, 463] width 40 height 20
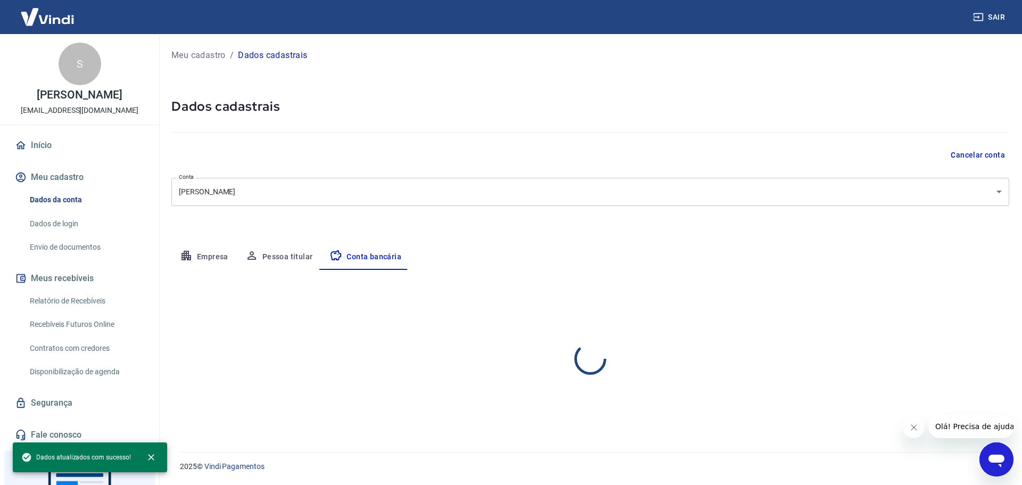
select select "1"
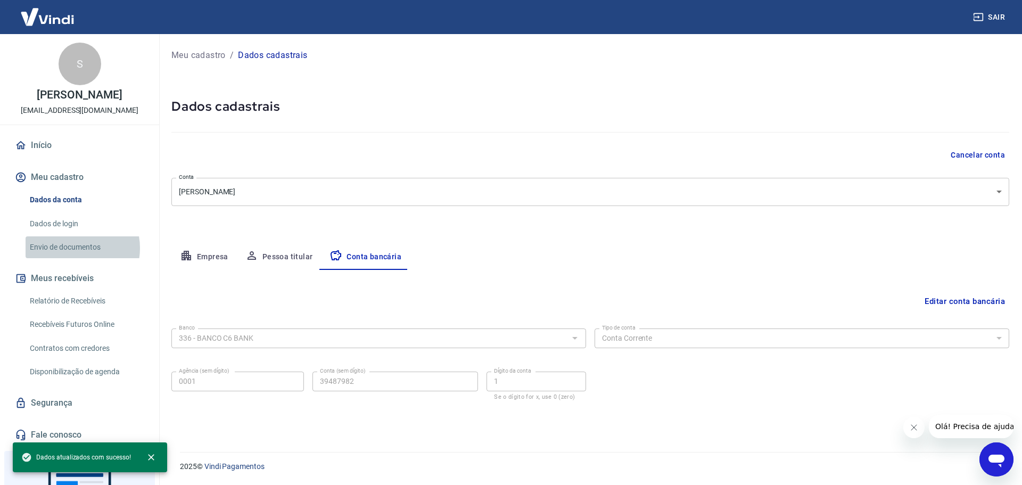
click at [70, 258] on link "Envio de documentos" at bounding box center [86, 247] width 121 height 22
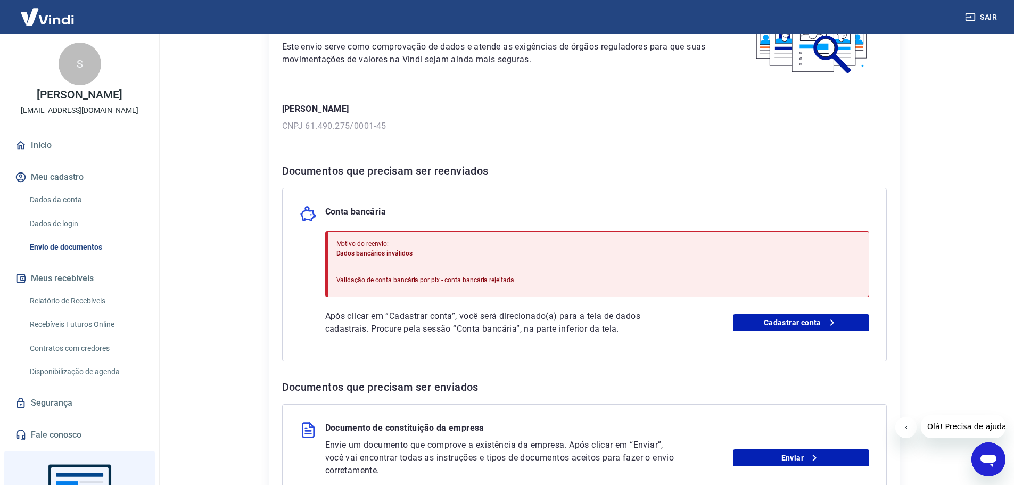
scroll to position [160, 0]
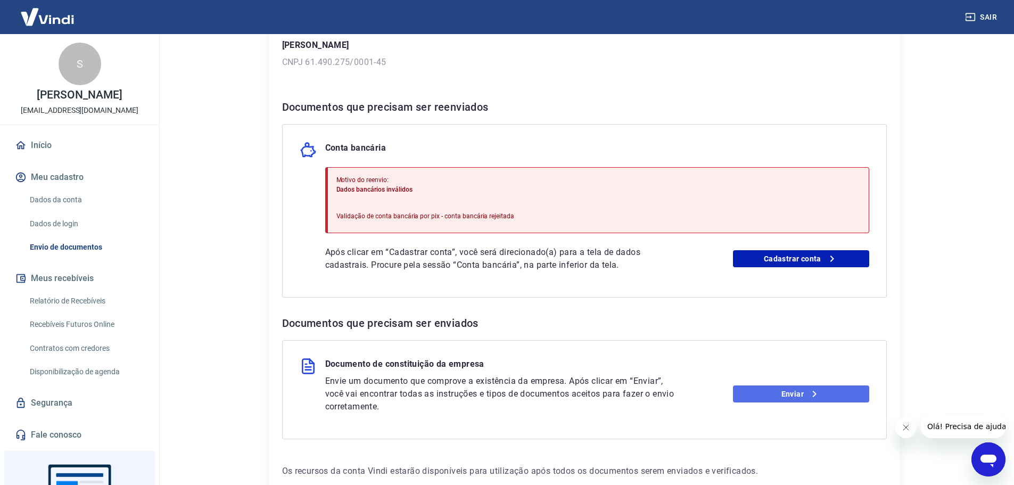
click at [776, 400] on link "Enviar" at bounding box center [801, 394] width 136 height 17
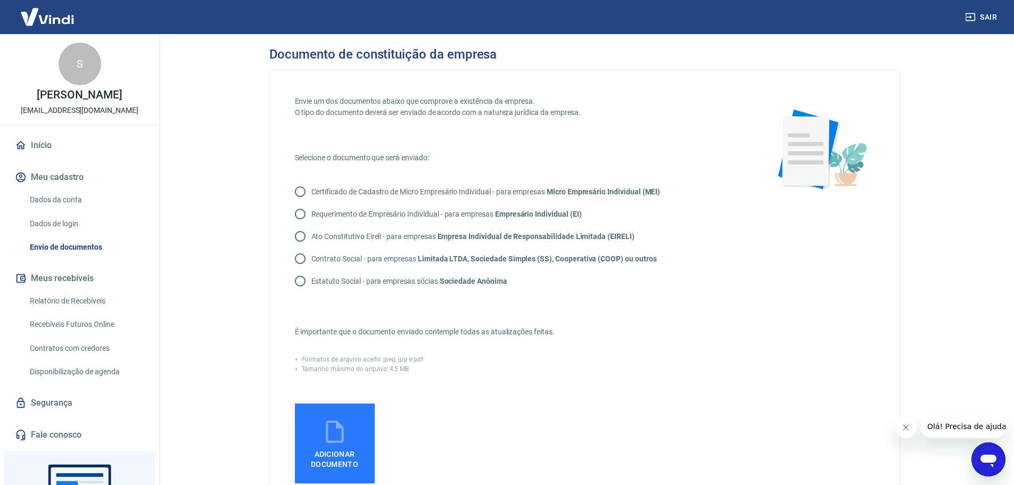
click at [297, 192] on input "Certificado de Cadastro de Micro Empresário Individual - para empresas Micro Em…" at bounding box center [300, 192] width 22 height 22
radio input "true"
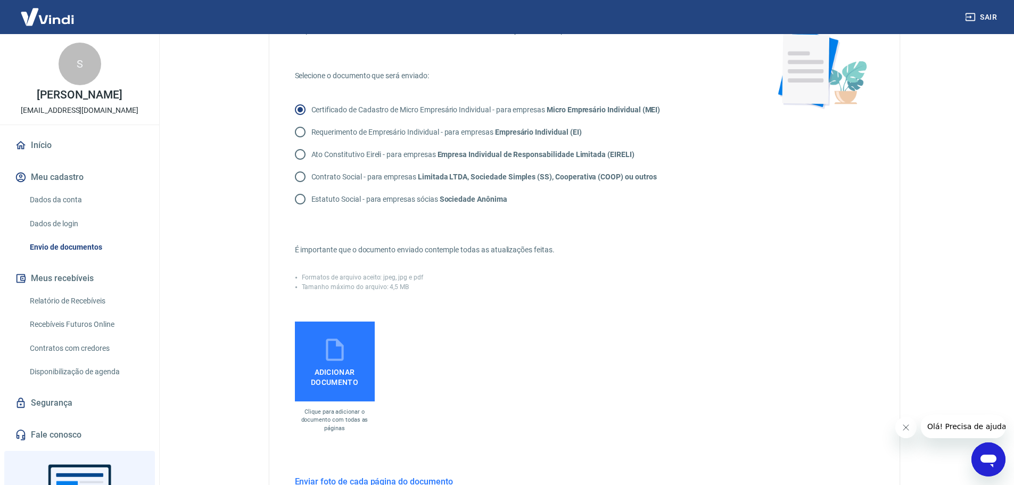
scroll to position [106, 0]
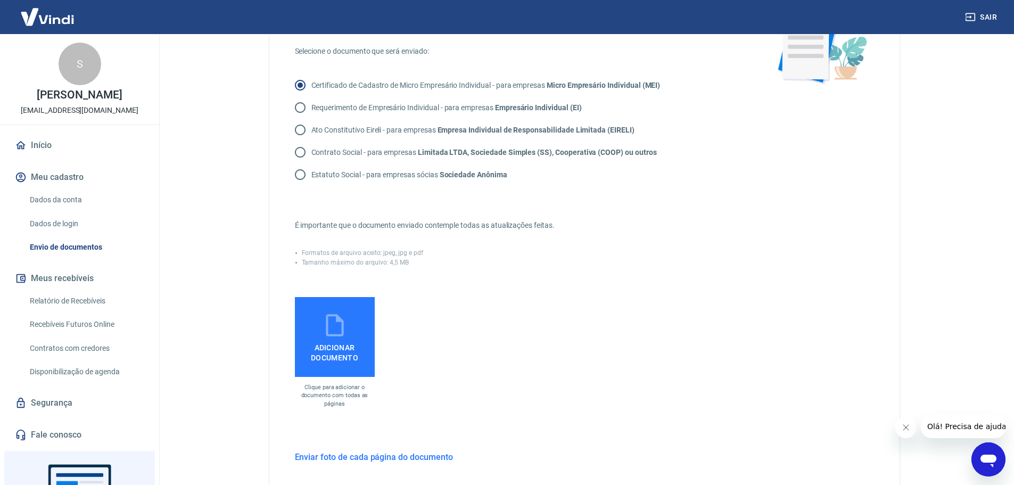
click at [336, 351] on span "Adicionar documento" at bounding box center [334, 351] width 71 height 24
click at [0, 0] on input "Adicionar documento" at bounding box center [0, 0] width 0 height 0
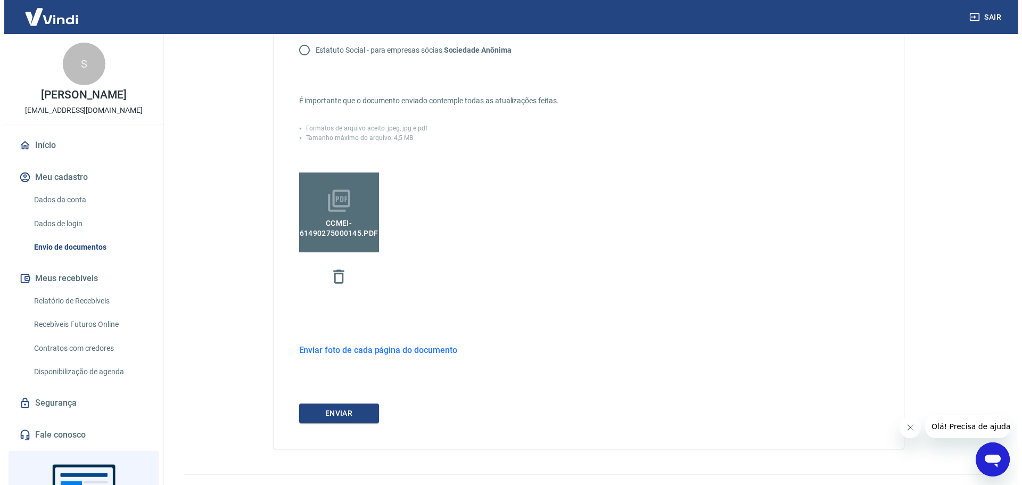
scroll to position [253, 0]
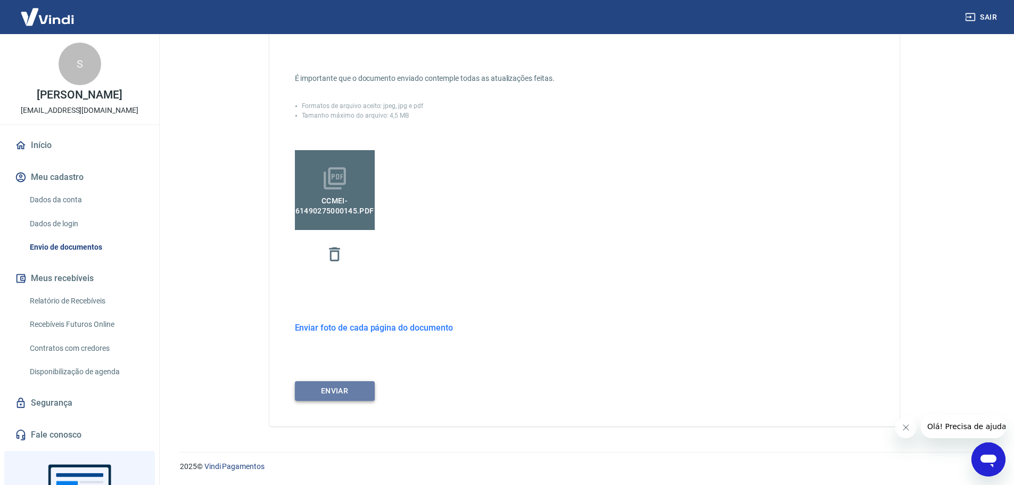
click at [322, 396] on button "ENVIAR" at bounding box center [335, 391] width 80 height 20
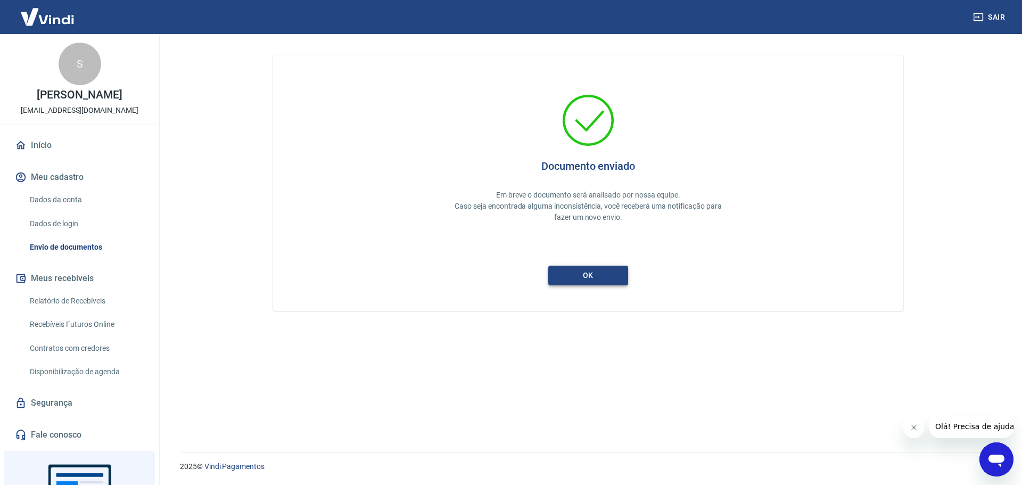
click at [605, 281] on button "ok" at bounding box center [588, 276] width 80 height 20
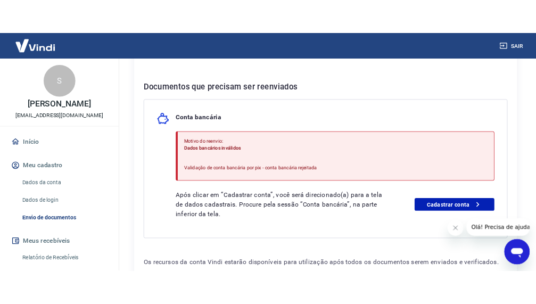
scroll to position [213, 0]
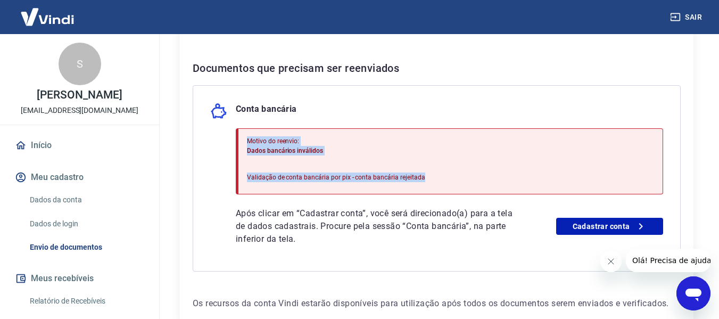
drag, startPoint x: 443, startPoint y: 175, endPoint x: 248, endPoint y: 138, distance: 198.8
click at [248, 138] on div "Motivo do reenvio: Dados bancários inválidos Validação de conta bancária por pi…" at bounding box center [450, 161] width 428 height 66
copy div "Motivo do reenvio: Dados bancários inválidos Validação de conta bancária por pi…"
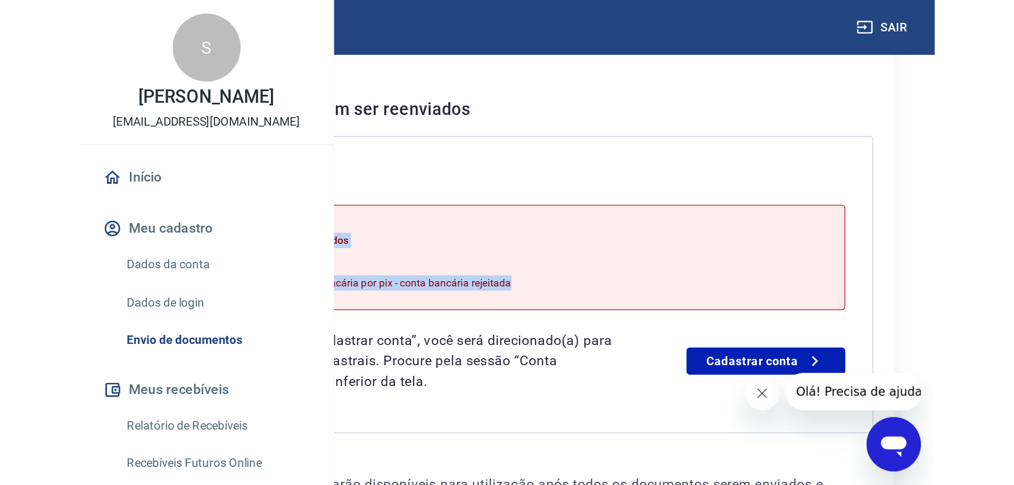
scroll to position [82, 0]
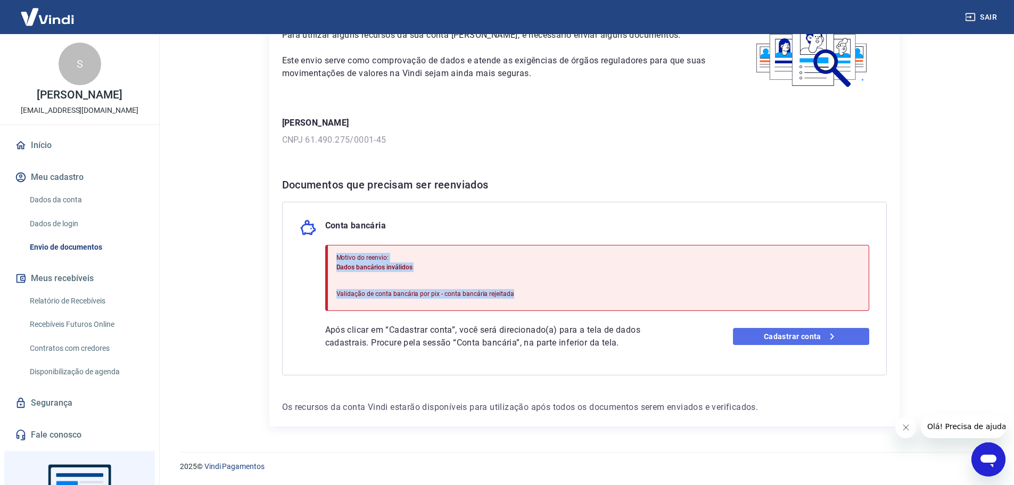
click at [791, 342] on link "Cadastrar conta" at bounding box center [801, 336] width 136 height 17
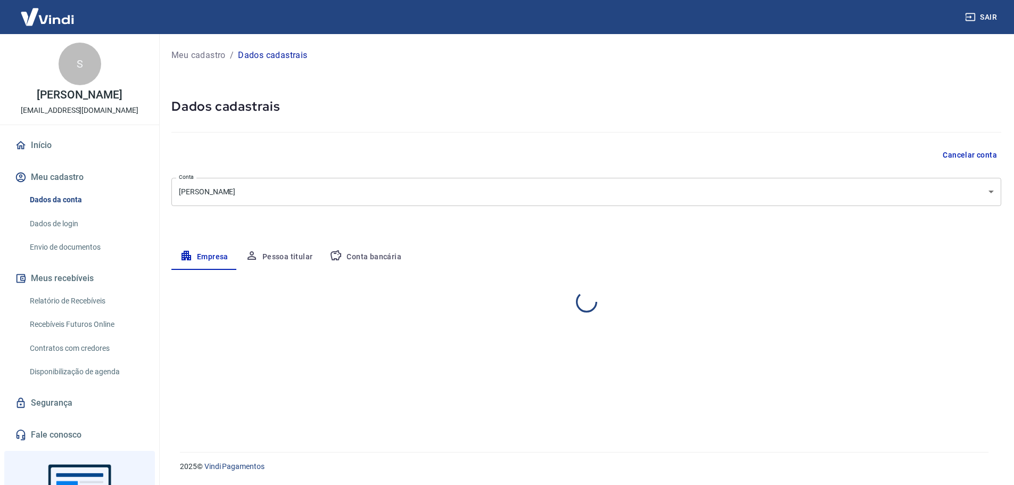
select select "SP"
select select "business"
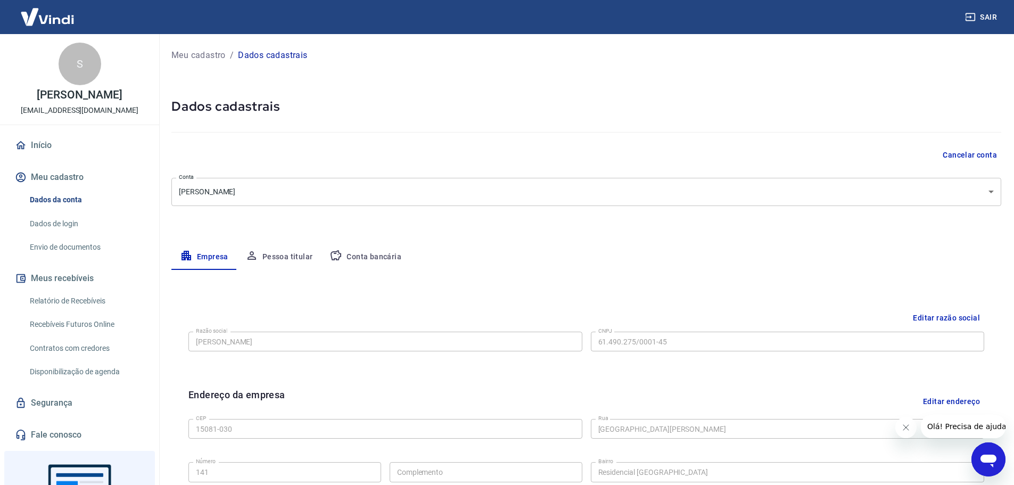
click at [352, 256] on button "Conta bancária" at bounding box center [365, 257] width 89 height 26
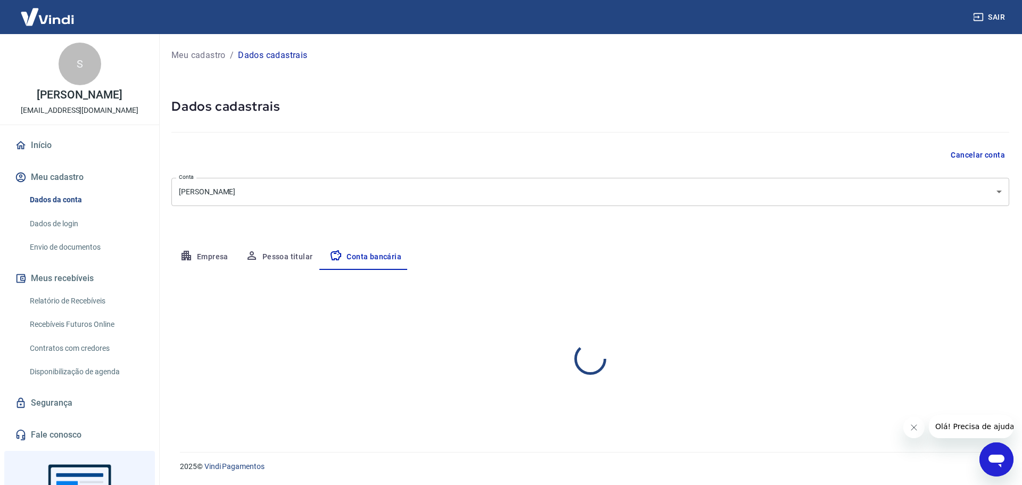
select select "1"
click at [228, 324] on div "Banco 336 - BANCO C6 BANK Banco" at bounding box center [378, 337] width 415 height 26
click at [945, 304] on button "Editar conta bancária" at bounding box center [965, 301] width 89 height 20
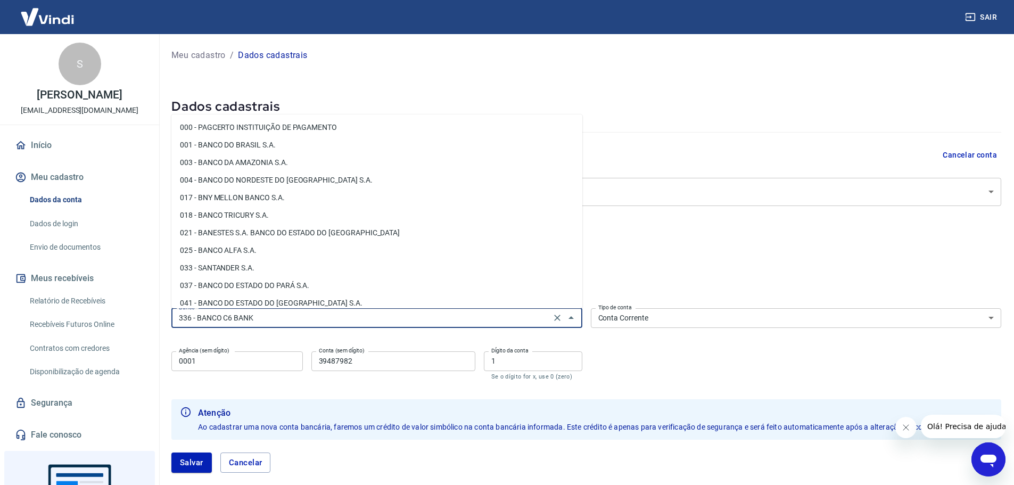
click at [270, 319] on input "336 - BANCO C6 BANK" at bounding box center [361, 317] width 373 height 13
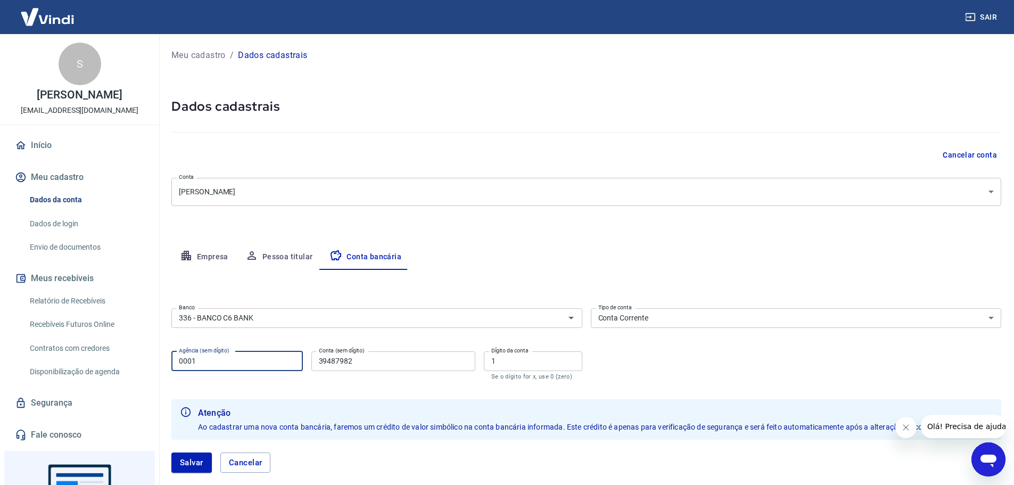
type input "0001"
type input "1"
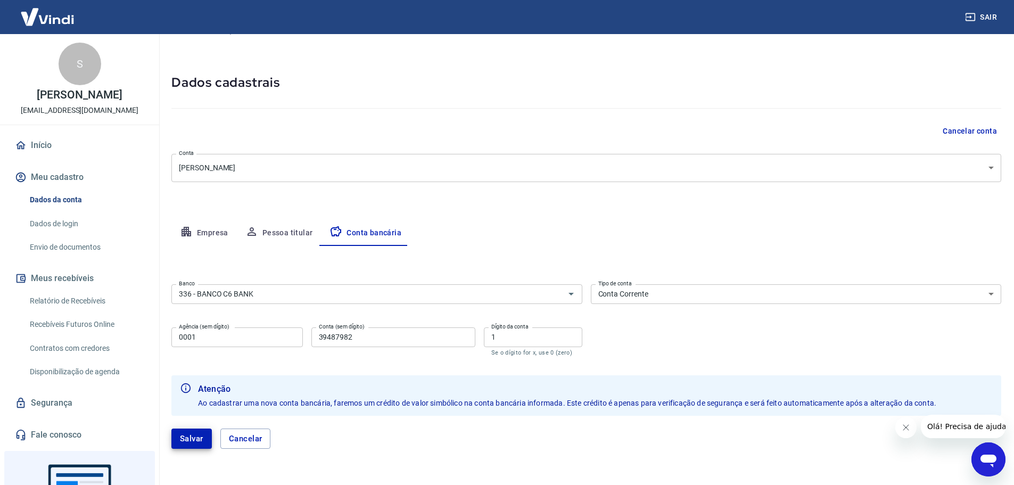
scroll to position [53, 0]
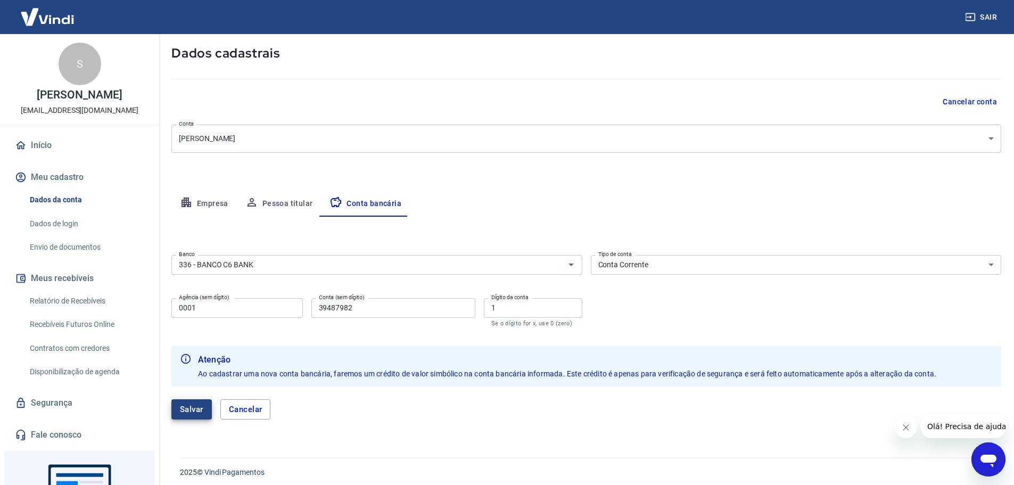
click at [191, 403] on button "Salvar" at bounding box center [191, 409] width 40 height 20
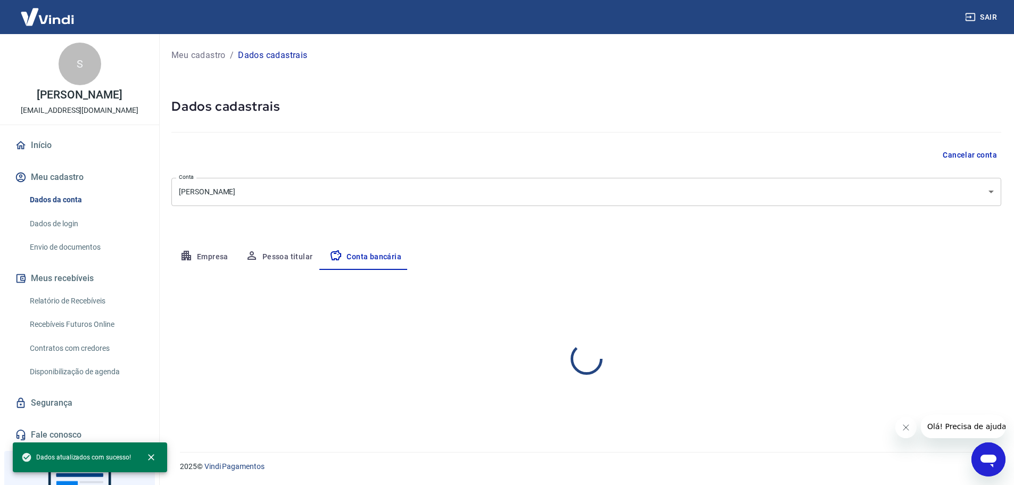
scroll to position [0, 0]
select select "1"
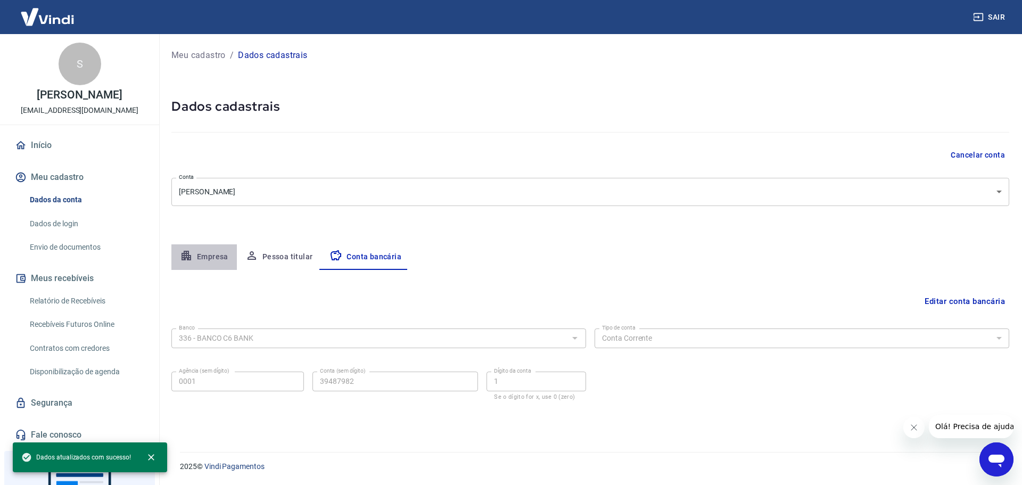
click at [220, 255] on button "Empresa" at bounding box center [203, 257] width 65 height 26
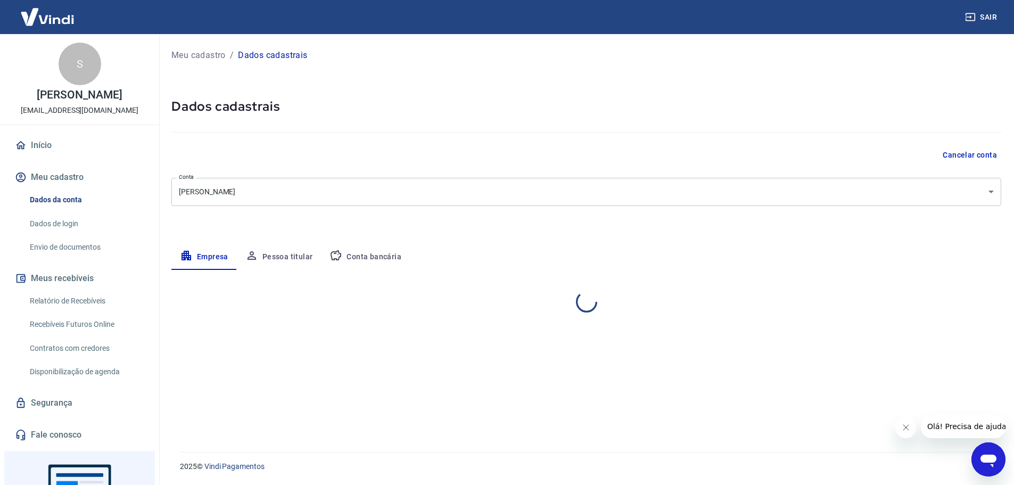
select select "SP"
select select "business"
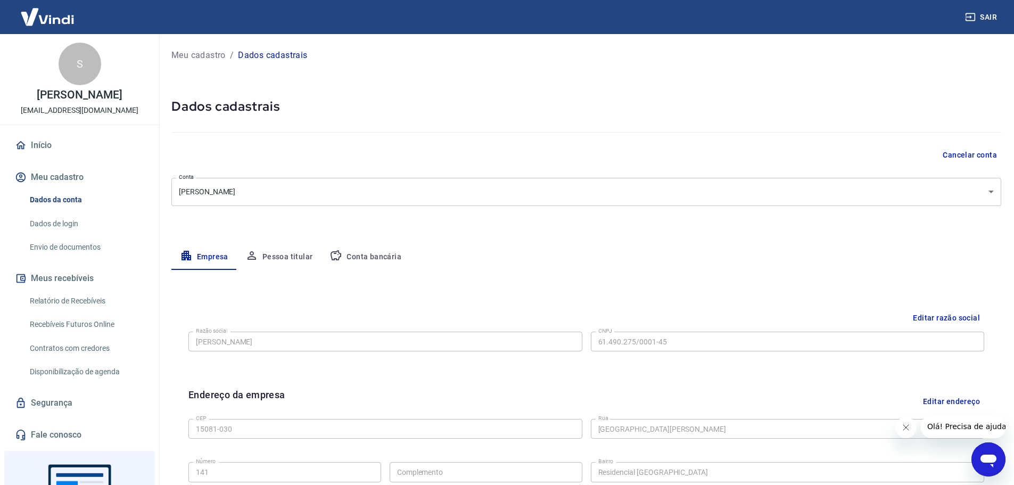
click at [294, 257] on button "Pessoa titular" at bounding box center [279, 257] width 85 height 26
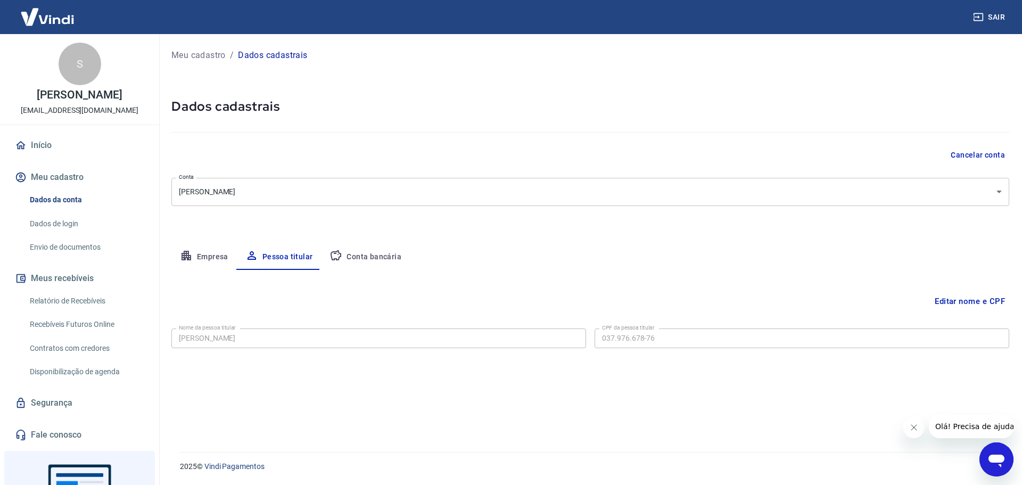
click at [85, 256] on link "Envio de documentos" at bounding box center [86, 247] width 121 height 22
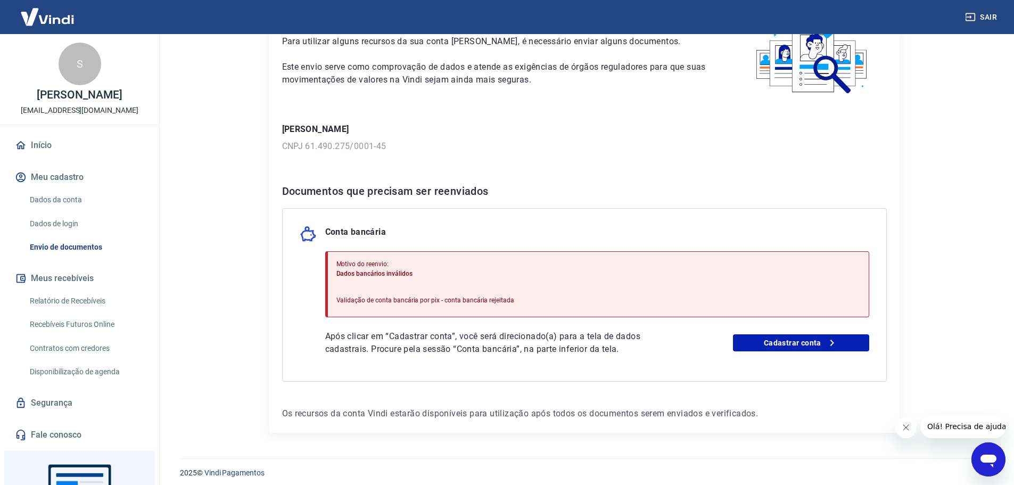
scroll to position [82, 0]
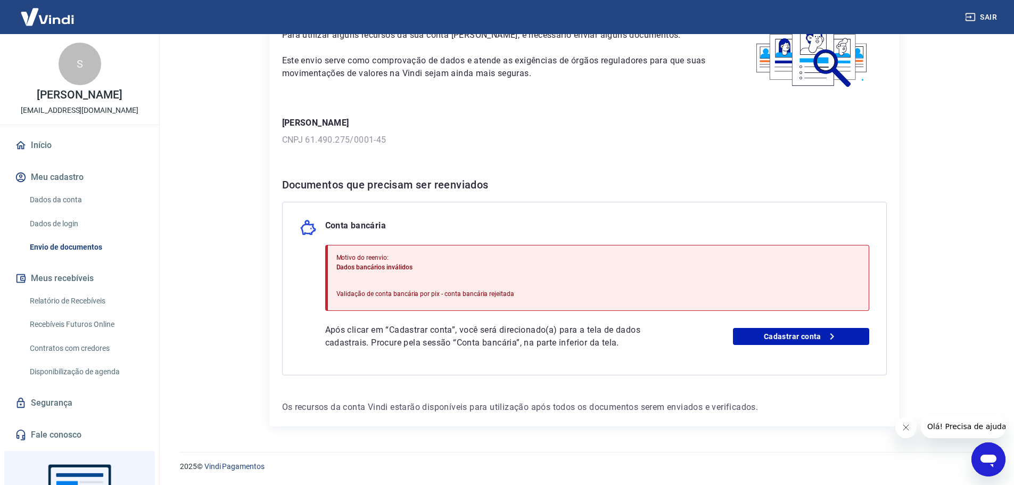
drag, startPoint x: 316, startPoint y: 161, endPoint x: 329, endPoint y: 176, distance: 20.4
click at [317, 163] on div "Para utilizar alguns recursos da sua conta [PERSON_NAME], é necessário enviar a…" at bounding box center [584, 211] width 630 height 432
click at [334, 201] on div "Documentos que precisam ser reenviados Conta bancária Motivo do reenvio: Dados …" at bounding box center [584, 275] width 605 height 199
drag, startPoint x: 347, startPoint y: 419, endPoint x: 355, endPoint y: 417, distance: 8.7
click at [347, 419] on div "Para utilizar alguns recursos da sua conta [PERSON_NAME], é necessário enviar a…" at bounding box center [584, 211] width 630 height 432
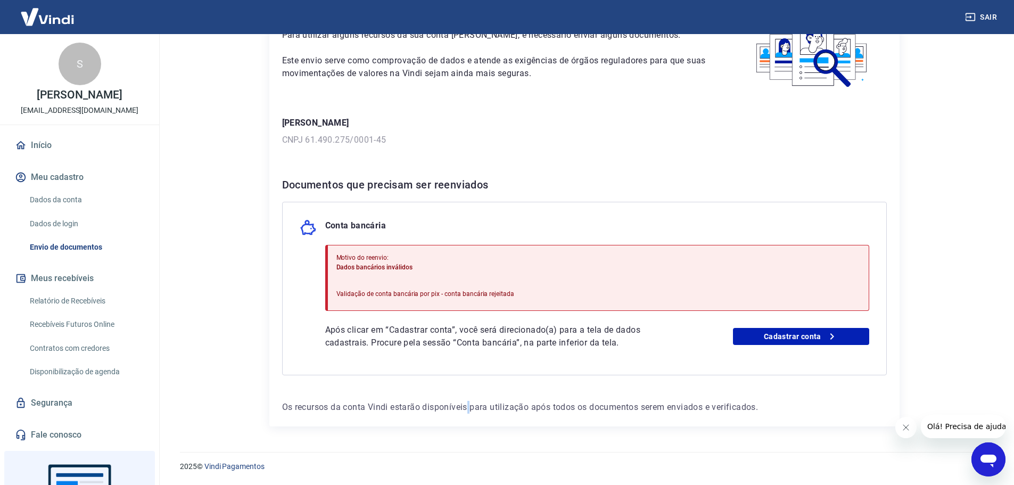
click at [470, 405] on p "Os recursos da conta Vindi estarão disponíveis para utilização após todos os do…" at bounding box center [584, 407] width 605 height 13
click at [661, 399] on div "Para utilizar alguns recursos da sua conta [PERSON_NAME], é necessário enviar a…" at bounding box center [584, 211] width 630 height 432
click at [721, 404] on p "Os recursos da conta Vindi estarão disponíveis para utilização após todos os do…" at bounding box center [584, 407] width 605 height 13
click at [821, 346] on div "Após clicar em “Cadastrar conta”, você será direcionado(a) para a tela de dados…" at bounding box center [597, 337] width 544 height 26
click at [821, 345] on div "Após clicar em “Cadastrar conta”, você será direcionado(a) para a tela de dados…" at bounding box center [597, 337] width 544 height 26
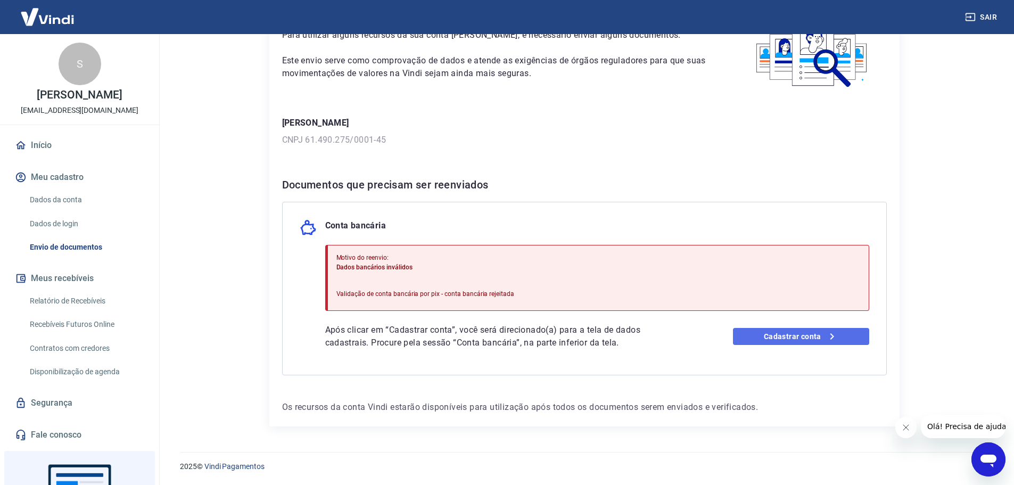
click at [819, 340] on link "Cadastrar conta" at bounding box center [801, 336] width 136 height 17
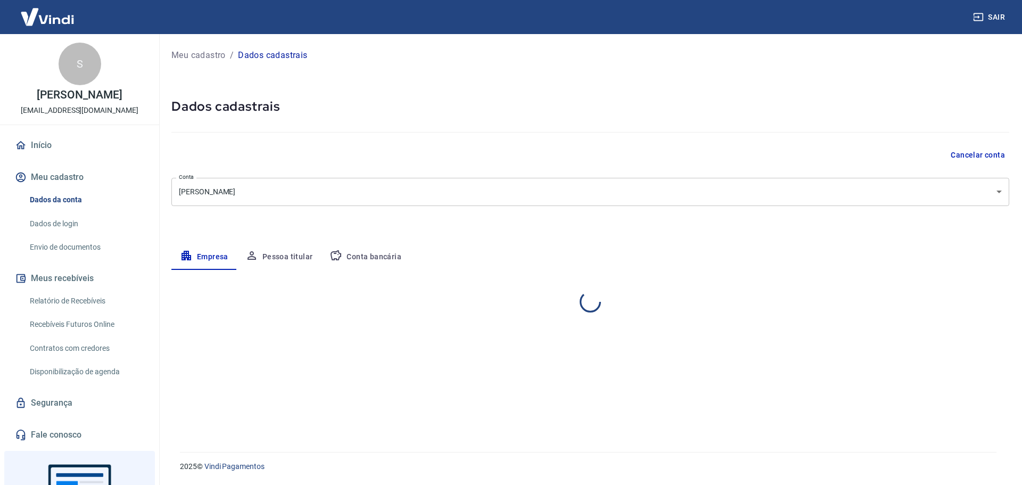
select select "SP"
select select "business"
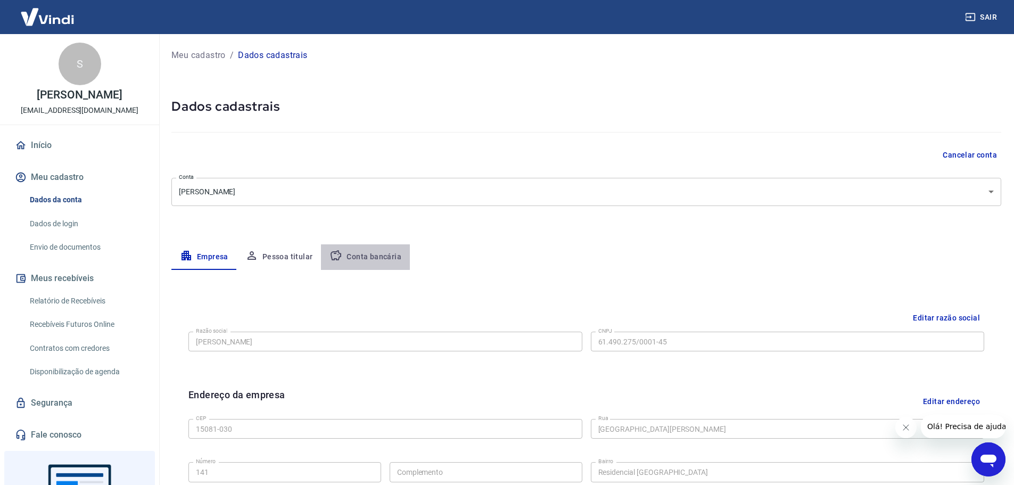
click at [395, 259] on button "Conta bancária" at bounding box center [365, 257] width 89 height 26
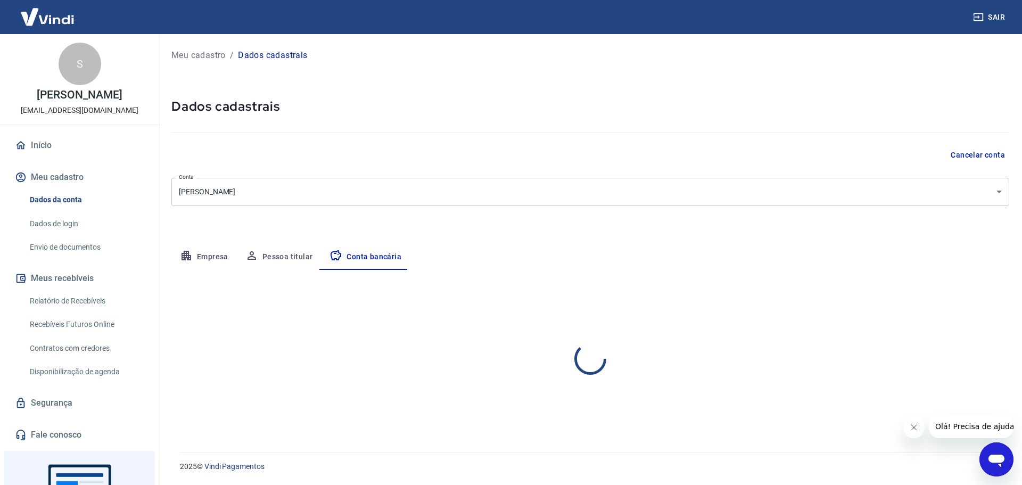
select select "1"
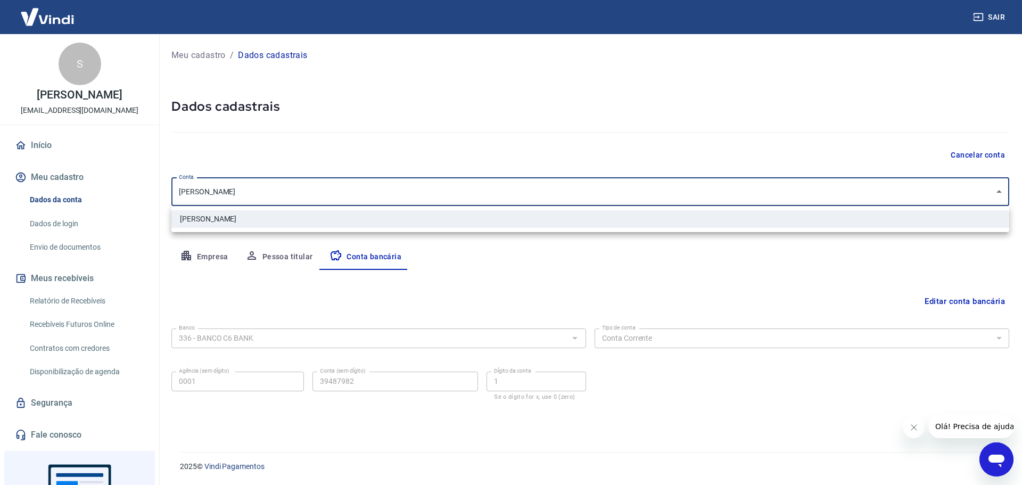
click at [349, 204] on body "Sair S Sioneia Aparecida Santos Sá José distribuidordainformatica@gmail.com Iní…" at bounding box center [511, 242] width 1022 height 485
click at [323, 212] on li "[PERSON_NAME]" at bounding box center [590, 219] width 838 height 18
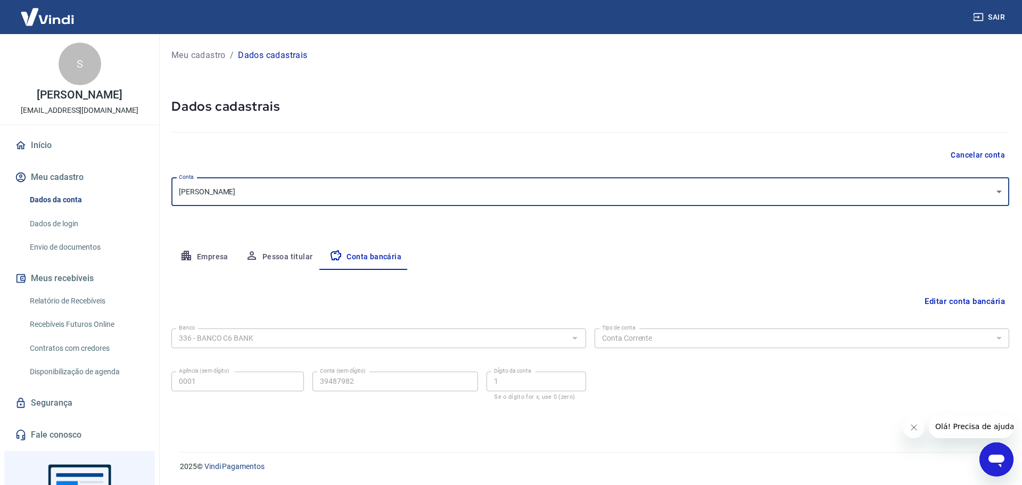
click at [255, 324] on div "Banco 336 - BANCO C6 BANK Banco" at bounding box center [378, 337] width 415 height 26
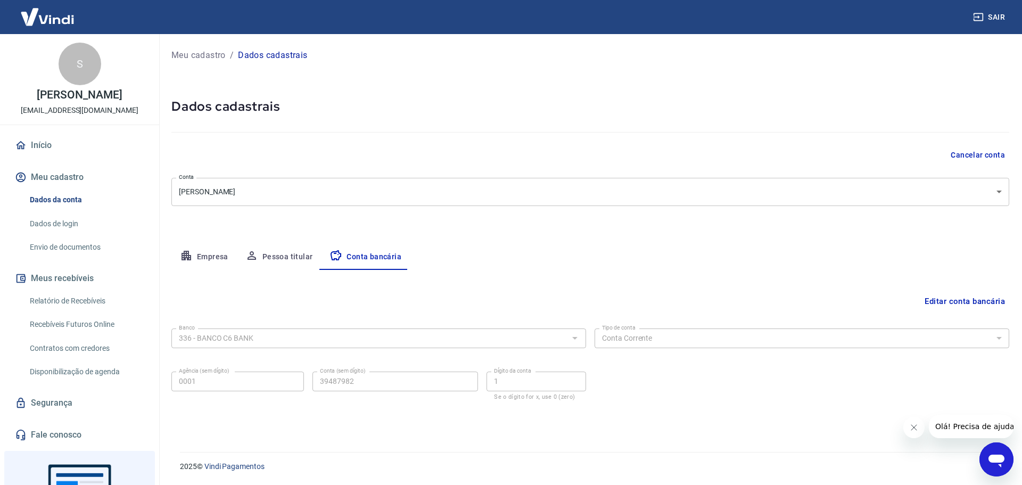
click at [985, 302] on button "Editar conta bancária" at bounding box center [965, 301] width 89 height 20
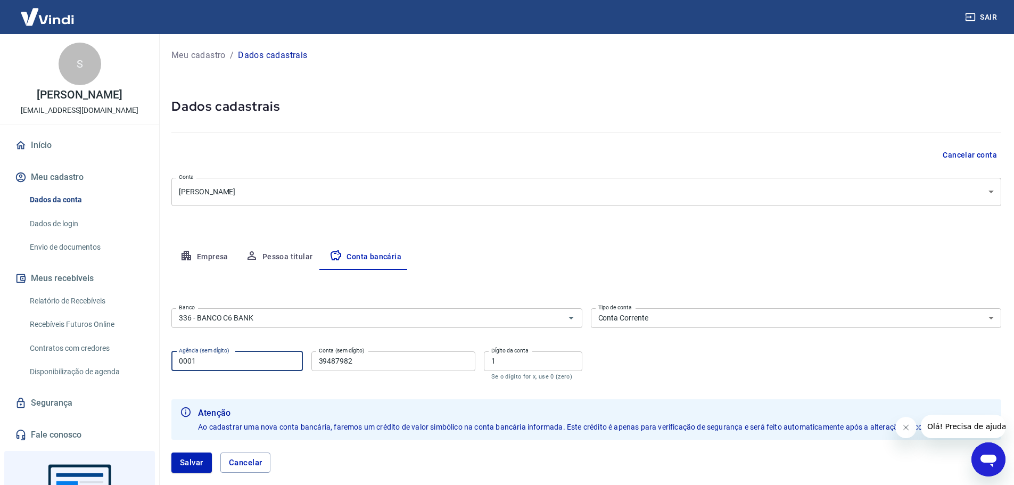
drag, startPoint x: 230, startPoint y: 365, endPoint x: 207, endPoint y: 383, distance: 28.9
click at [107, 352] on div "Sair S Sioneia Aparecida Santos Sá José distribuidordainformatica@gmail.com Iní…" at bounding box center [507, 242] width 1014 height 485
click at [193, 464] on button "Salvar" at bounding box center [191, 463] width 40 height 20
click at [241, 360] on input "2" at bounding box center [237, 361] width 132 height 20
type input "0002"
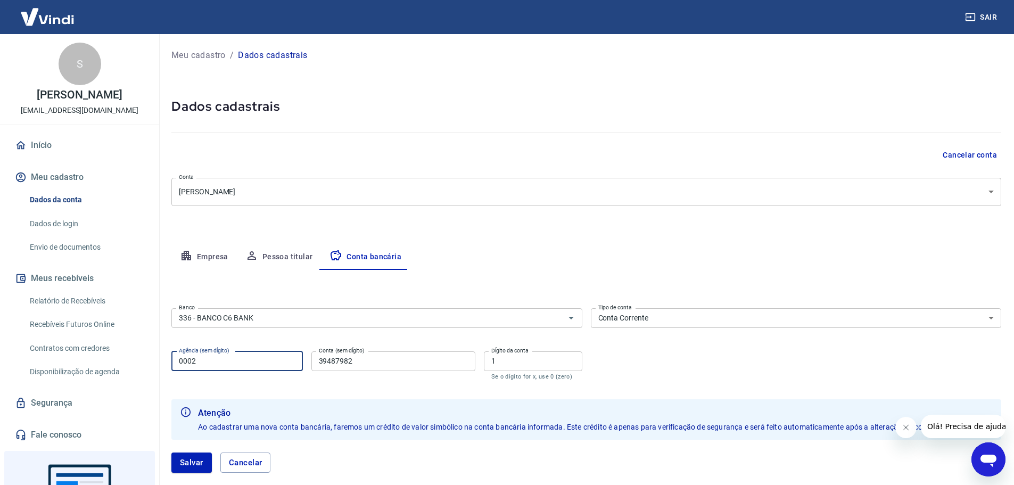
click at [193, 455] on button "Salvar" at bounding box center [191, 463] width 40 height 20
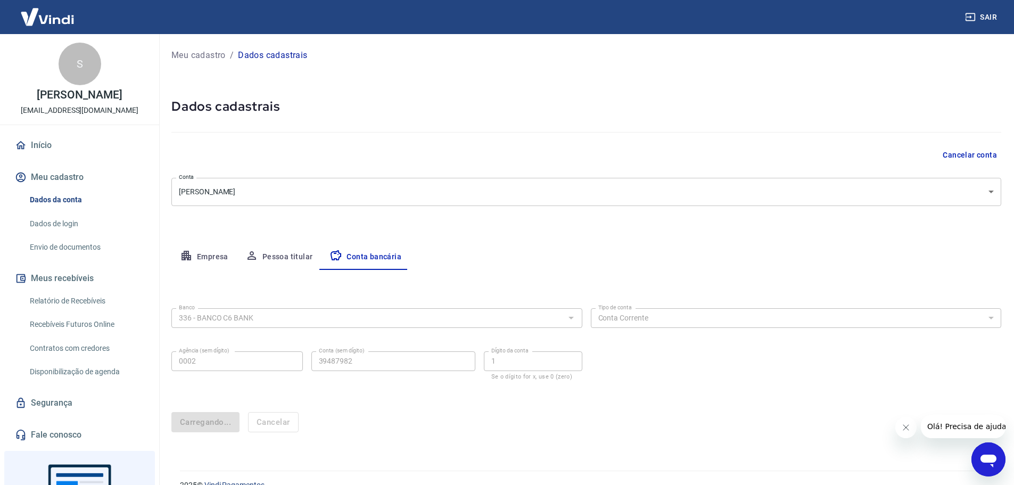
click at [193, 465] on div "2025 © Vindi Pagamentos" at bounding box center [584, 481] width 834 height 46
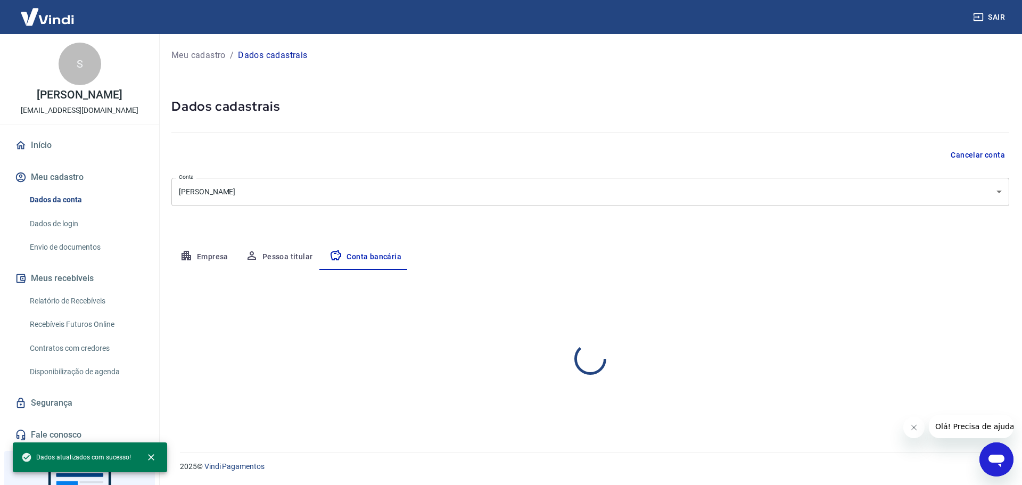
select select "1"
click at [67, 258] on link "Envio de documentos" at bounding box center [86, 247] width 121 height 22
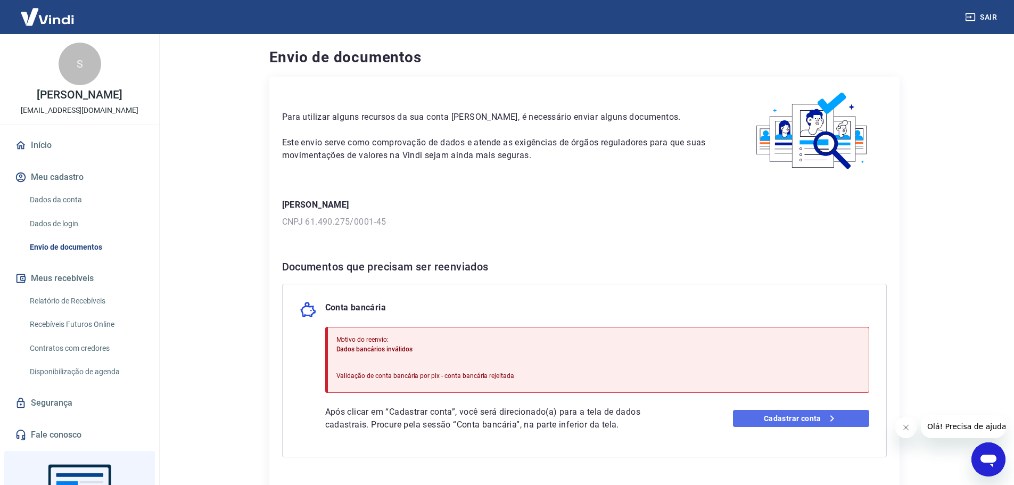
click at [806, 426] on link "Cadastrar conta" at bounding box center [801, 418] width 136 height 17
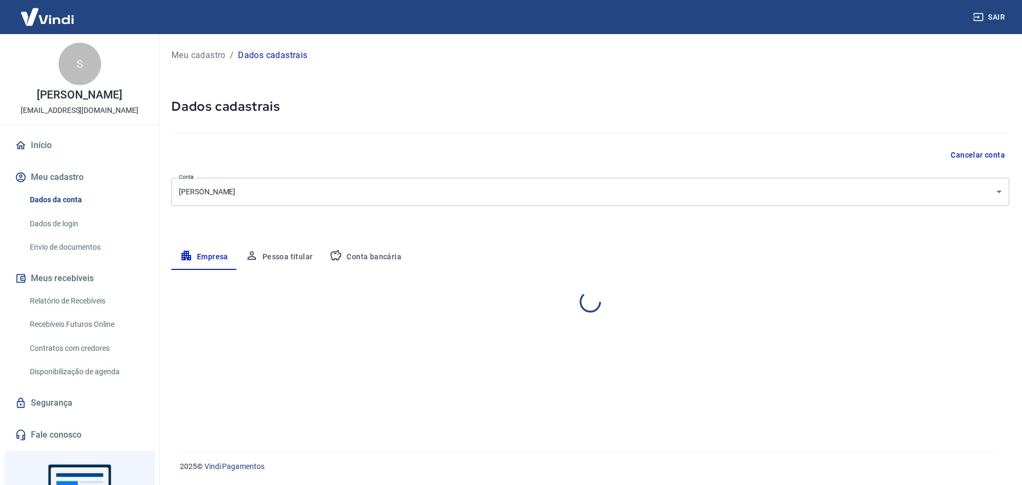
select select "SP"
select select "business"
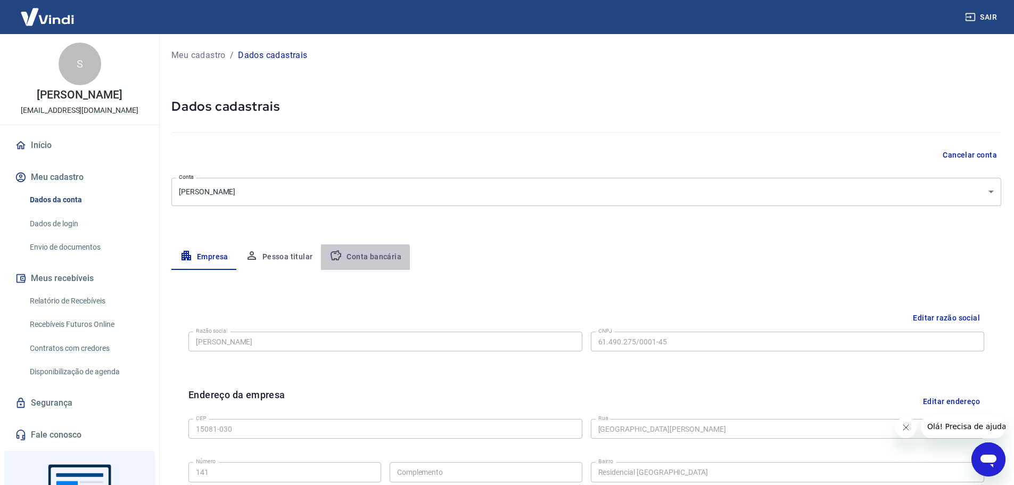
click at [354, 266] on button "Conta bancária" at bounding box center [365, 257] width 89 height 26
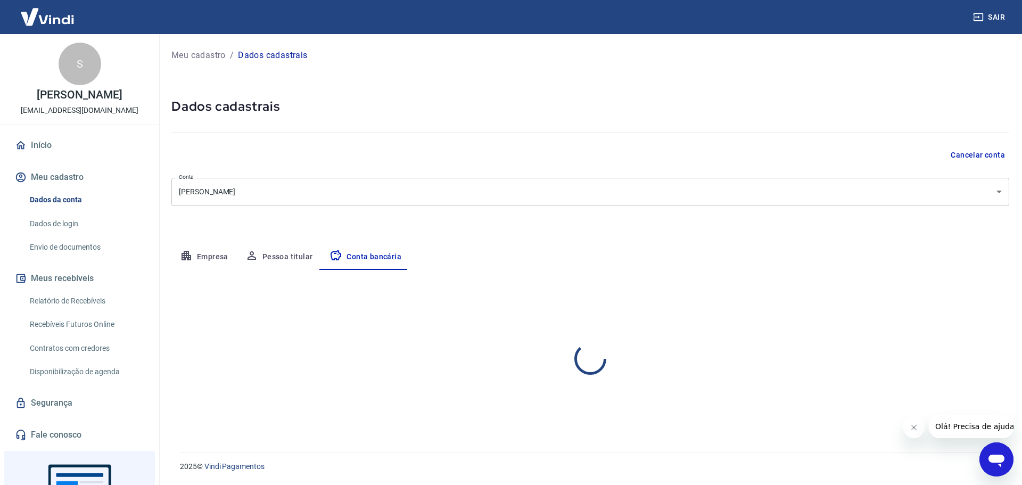
select select "1"
click at [977, 300] on button "Editar conta bancária" at bounding box center [965, 301] width 89 height 20
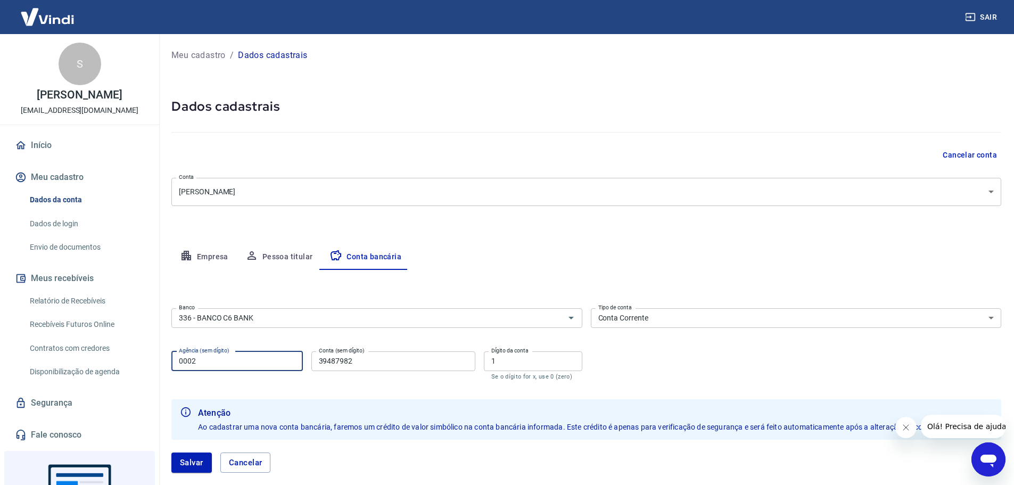
drag, startPoint x: 200, startPoint y: 358, endPoint x: 191, endPoint y: 363, distance: 10.7
click at [191, 363] on input "0002" at bounding box center [237, 361] width 132 height 20
type input "0001"
click at [192, 469] on button "Salvar" at bounding box center [191, 463] width 40 height 20
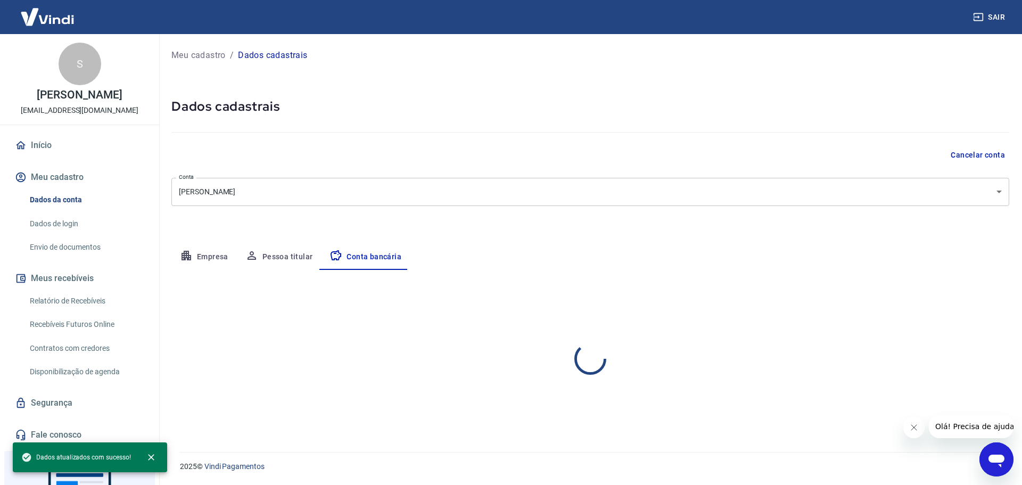
select select "1"
click at [60, 251] on link "Envio de documentos" at bounding box center [86, 247] width 121 height 22
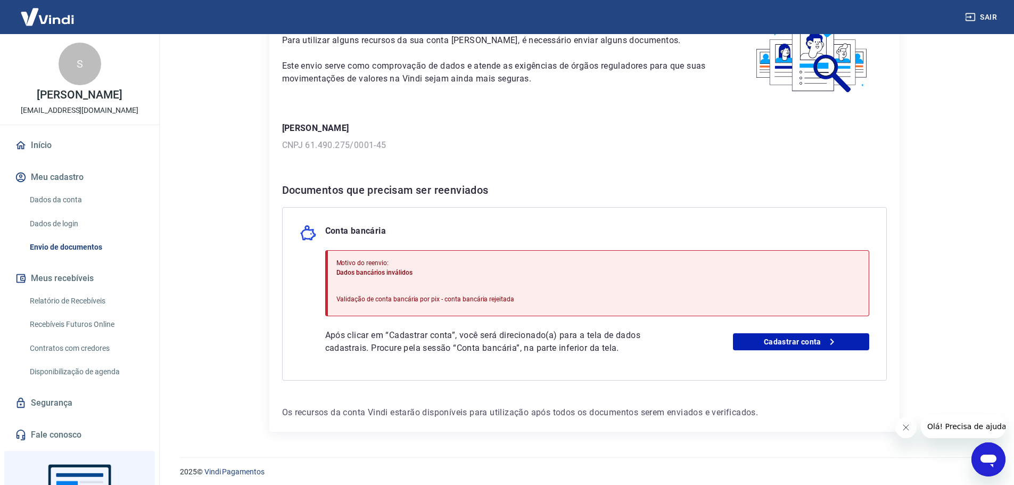
scroll to position [82, 0]
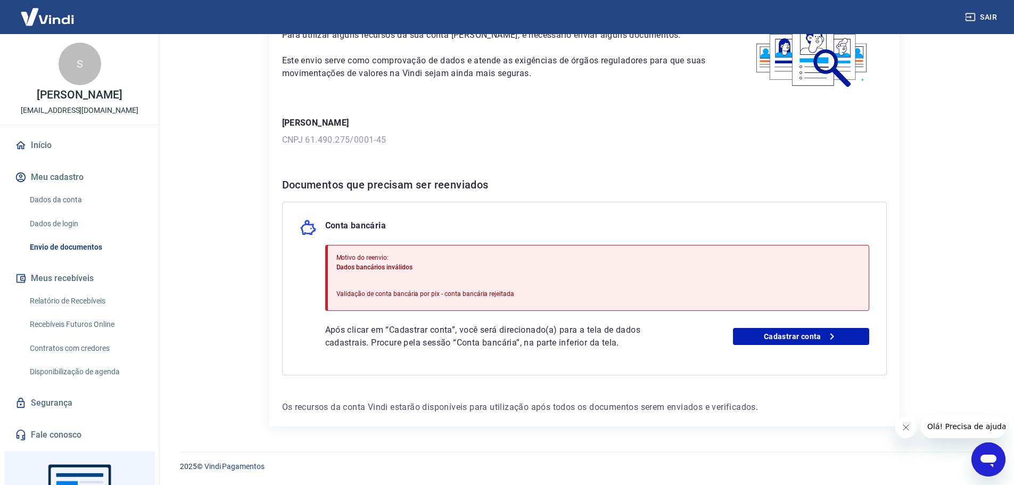
drag, startPoint x: 324, startPoint y: 314, endPoint x: 368, endPoint y: 354, distance: 59.6
click at [324, 314] on div "Conta bancária Motivo do reenvio: Dados bancários inválidos Validação de conta …" at bounding box center [584, 289] width 605 height 174
click at [370, 354] on div "Conta bancária Motivo do reenvio: Dados bancários inválidos Validação de conta …" at bounding box center [584, 289] width 605 height 174
click at [527, 353] on div "Conta bancária Motivo do reenvio: Dados bancários inválidos Validação de conta …" at bounding box center [584, 289] width 605 height 174
click at [809, 338] on link "Cadastrar conta" at bounding box center [801, 336] width 136 height 17
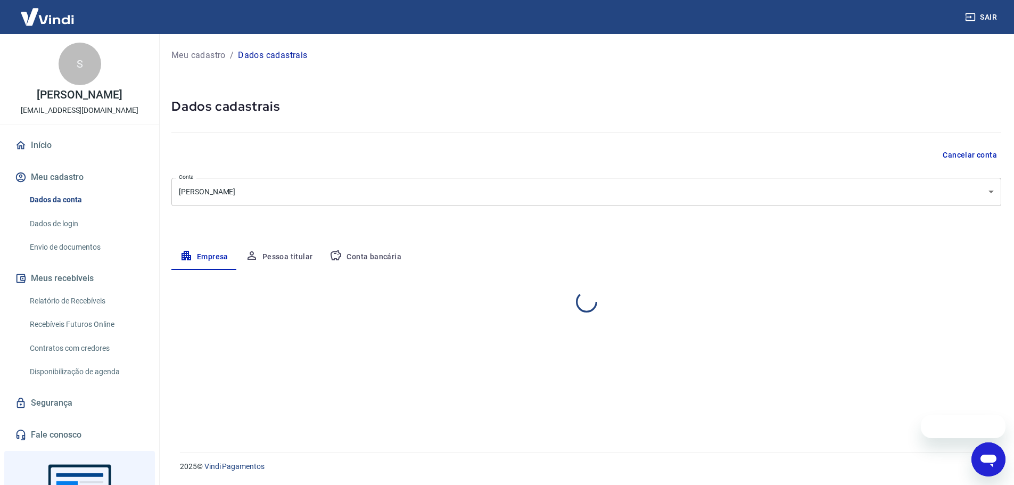
select select "SP"
select select "business"
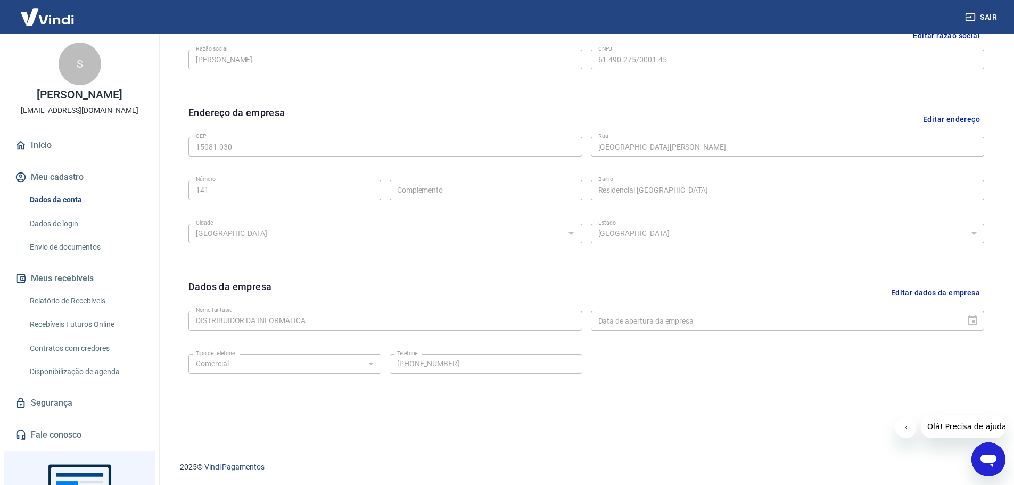
scroll to position [283, 0]
click at [947, 113] on button "Editar endereço" at bounding box center [951, 118] width 65 height 27
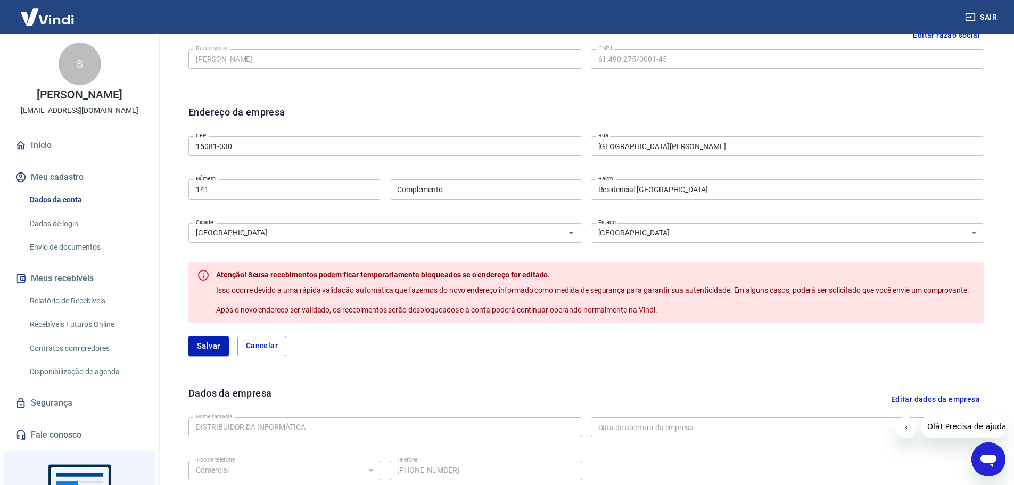
drag, startPoint x: 706, startPoint y: 147, endPoint x: 503, endPoint y: 137, distance: 203.2
click at [501, 137] on div "CEP 15081-030 CEP Rua Rua José Dias Arroyo Rua Número 141 Número Complemento Co…" at bounding box center [586, 188] width 796 height 112
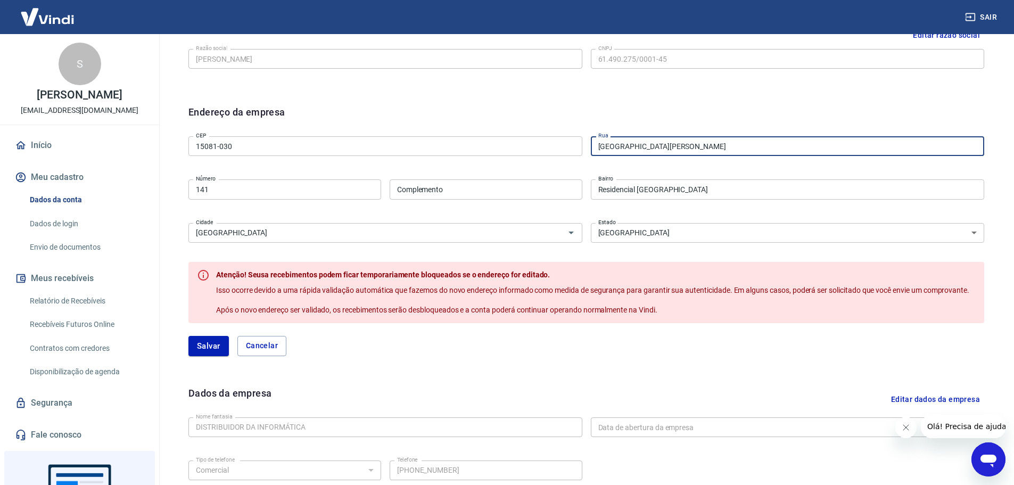
paste input "UA JAMIL KFOURI"
type input "RUA JAMIL KFOURI"
click at [222, 136] on input "15081-030" at bounding box center [385, 146] width 394 height 20
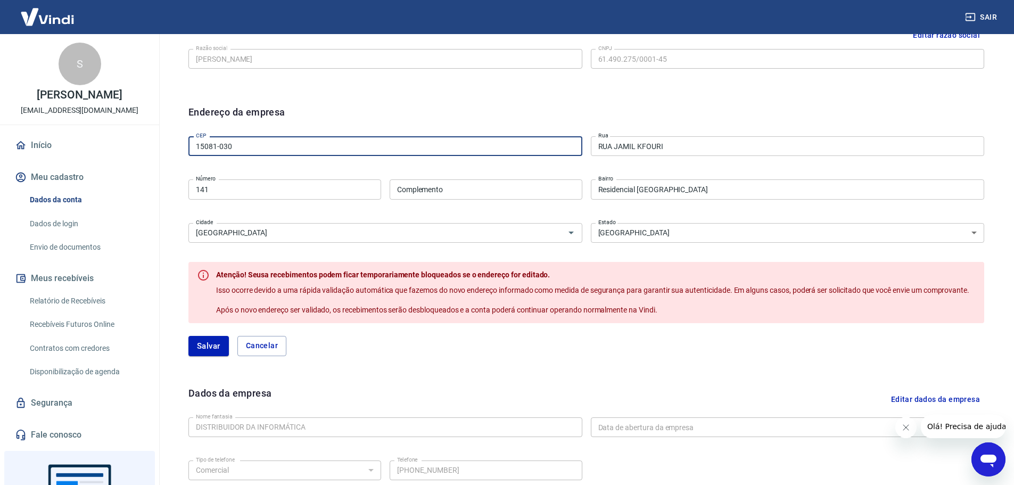
paste input "40-355"
type input "15040-355"
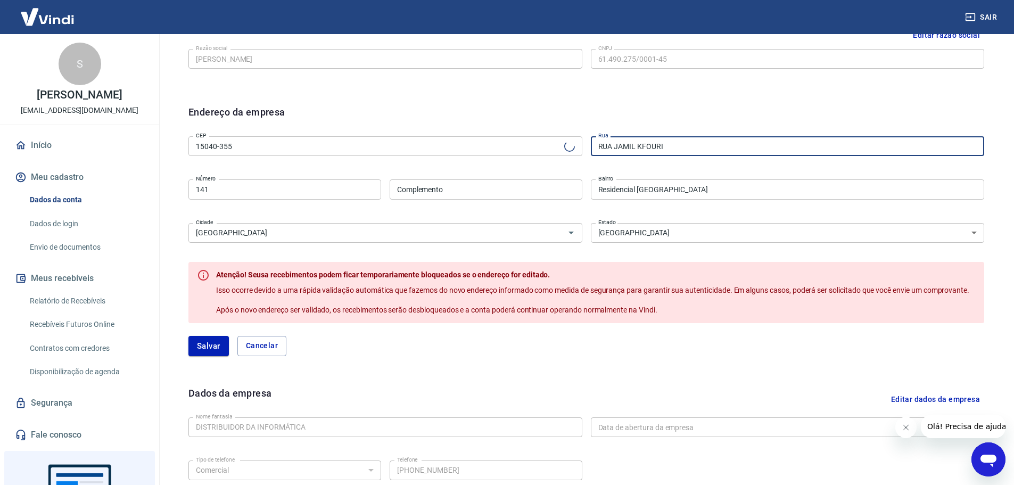
type input "Rua Jamil Kfouri"
type input "Residencial Macedo Teles I"
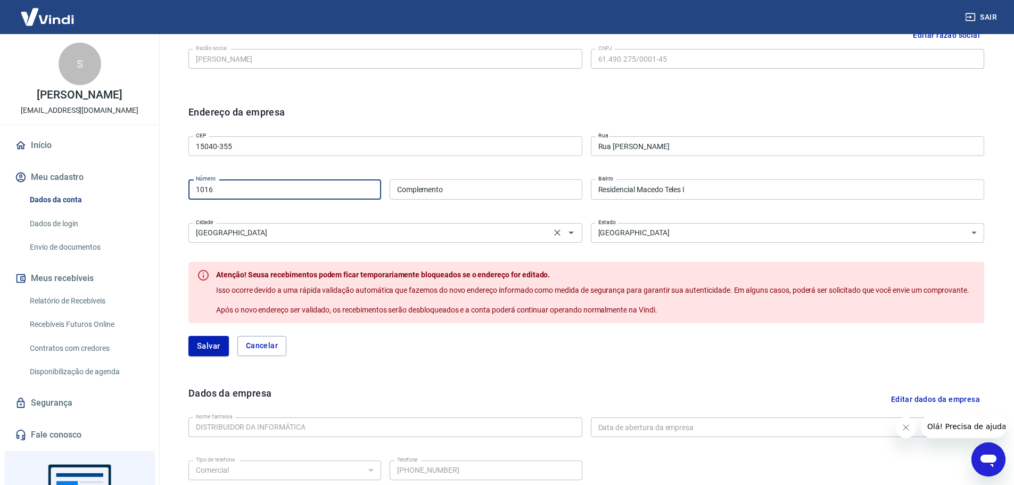
type input "1016"
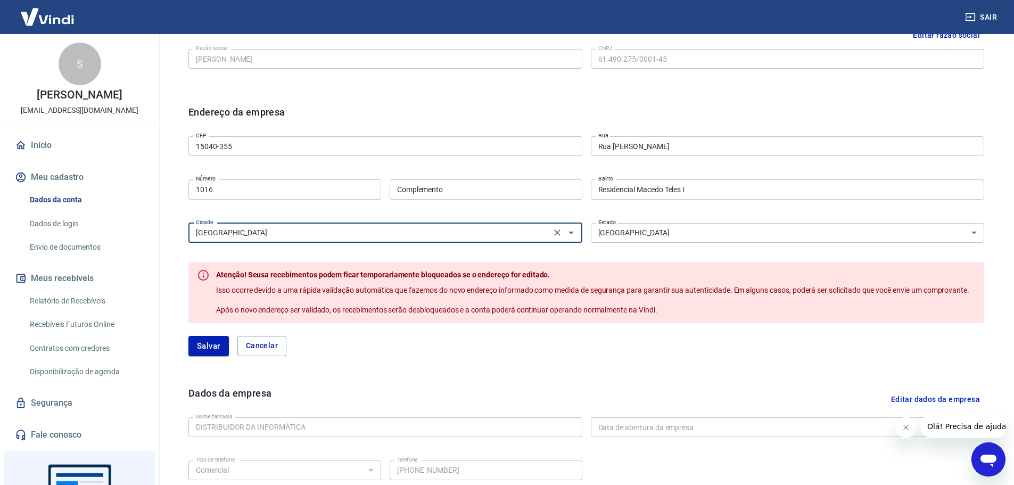
click at [201, 343] on button "Salvar" at bounding box center [208, 346] width 40 height 20
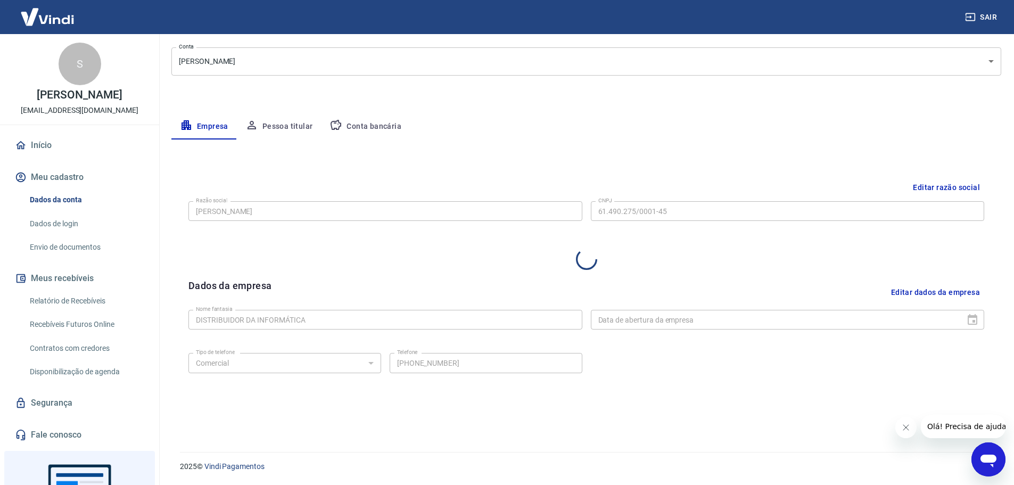
select select "SP"
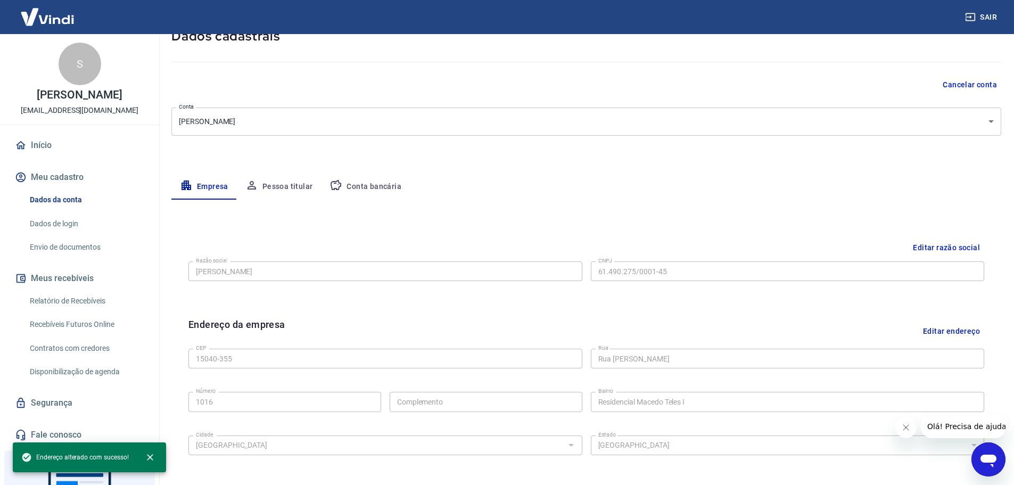
scroll to position [70, 0]
click at [267, 198] on button "Pessoa titular" at bounding box center [279, 188] width 85 height 26
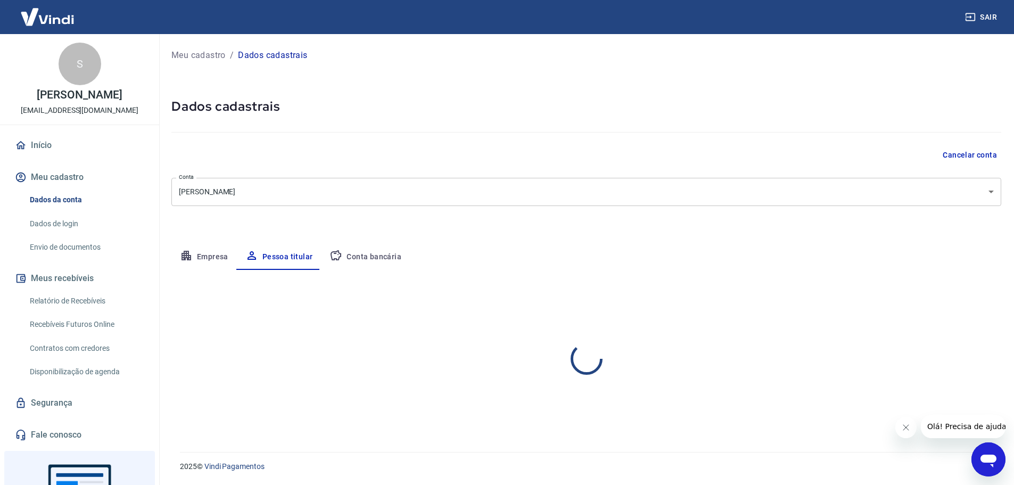
scroll to position [0, 0]
click at [363, 257] on button "Conta bancária" at bounding box center [365, 257] width 89 height 26
select select "1"
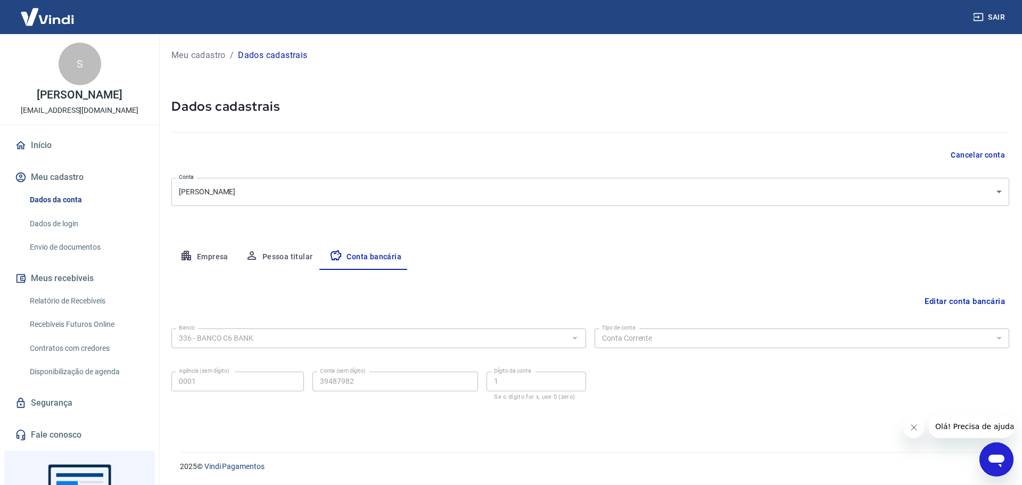
click at [177, 254] on button "Empresa" at bounding box center [203, 257] width 65 height 26
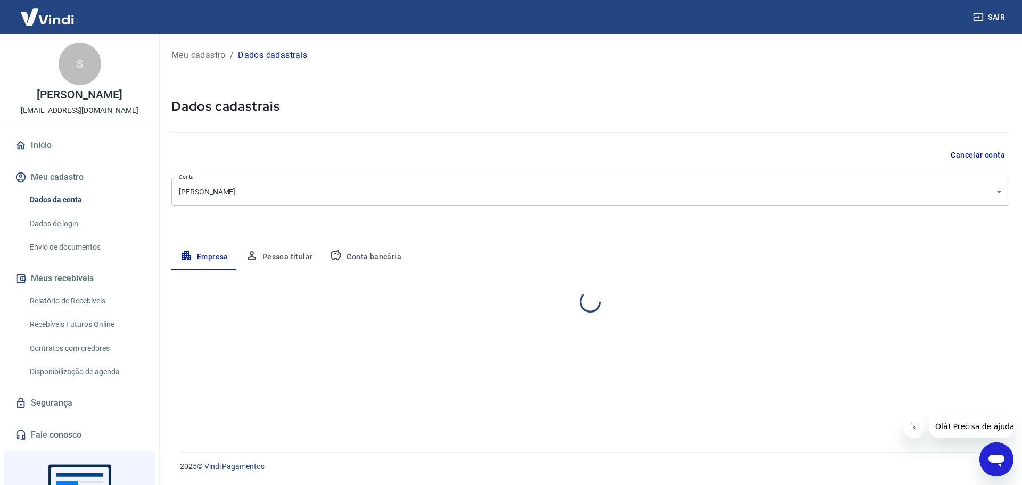
select select "SP"
select select "business"
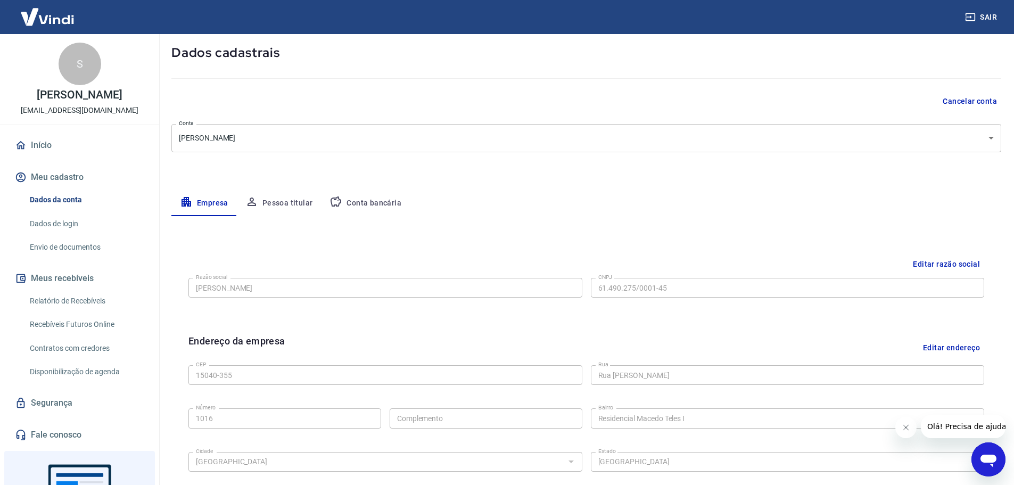
scroll to position [283, 0]
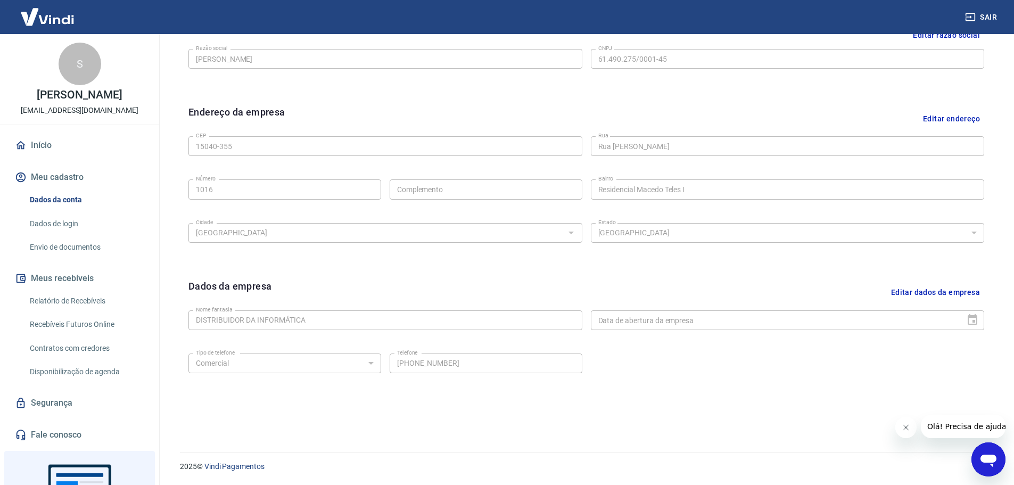
click at [68, 258] on link "Envio de documentos" at bounding box center [86, 247] width 121 height 22
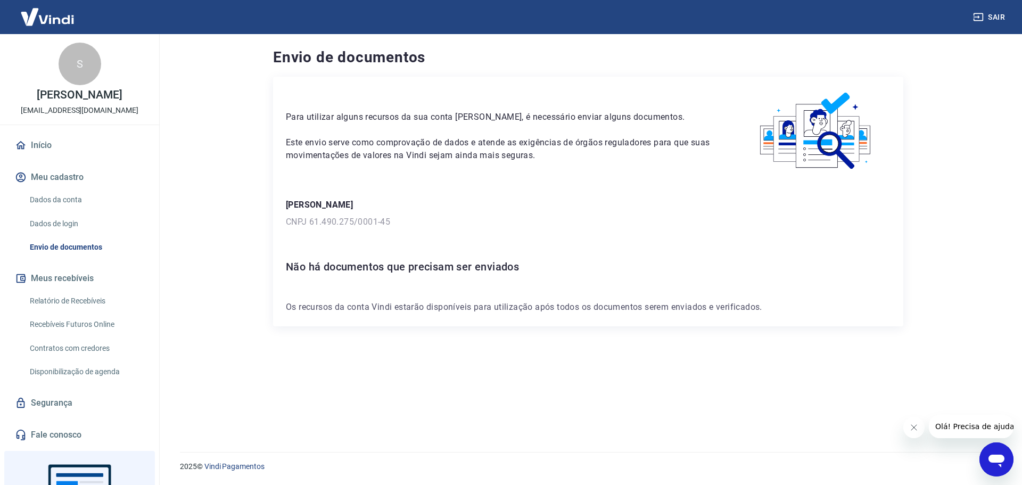
click at [50, 170] on div "Início Meu cadastro Dados da conta Dados de login Envio de documentos Meus rece…" at bounding box center [79, 290] width 159 height 313
click at [50, 157] on link "Início" at bounding box center [80, 145] width 134 height 23
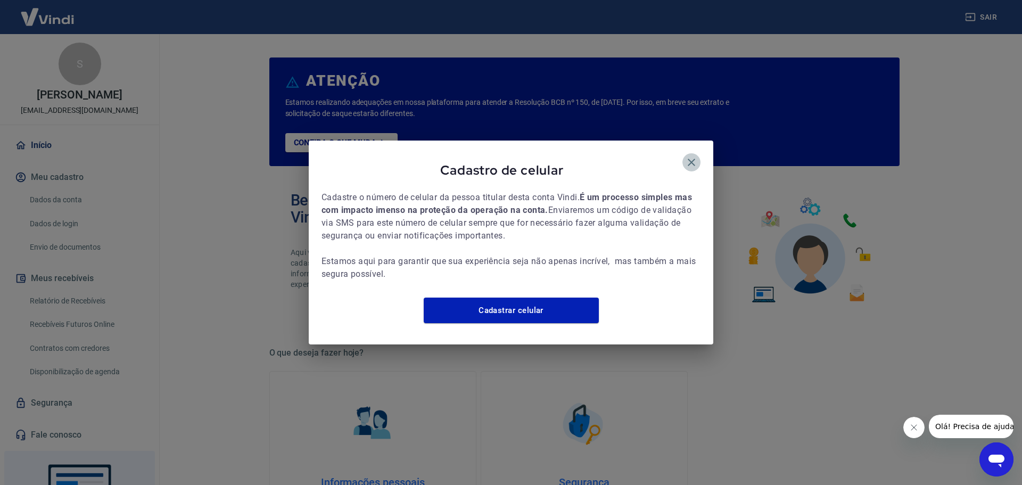
click at [691, 156] on icon "button" at bounding box center [691, 162] width 13 height 13
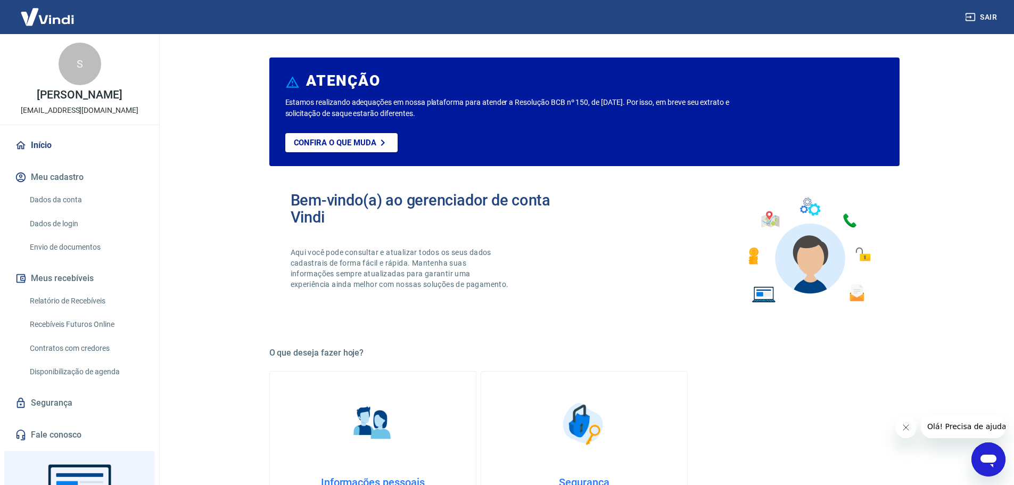
click at [50, 206] on link "Dados da conta" at bounding box center [86, 200] width 121 height 22
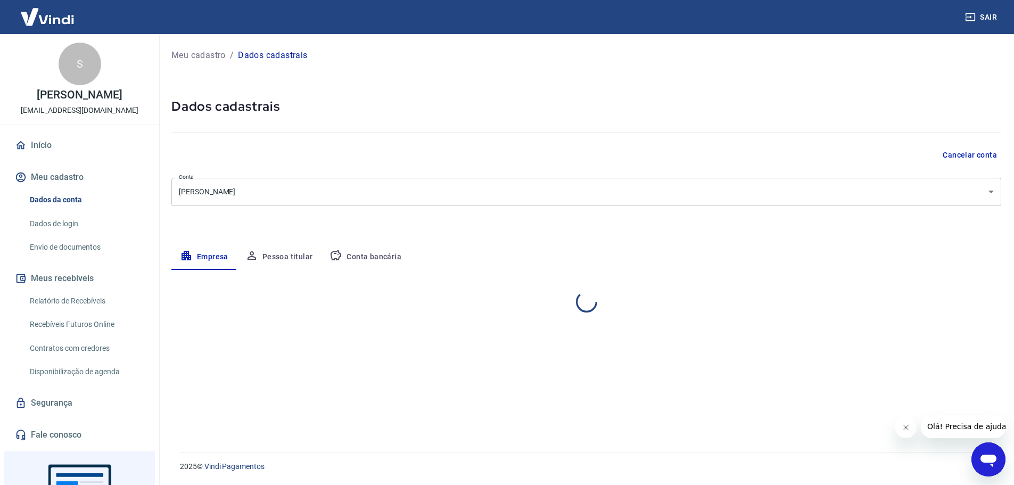
select select "SP"
select select "business"
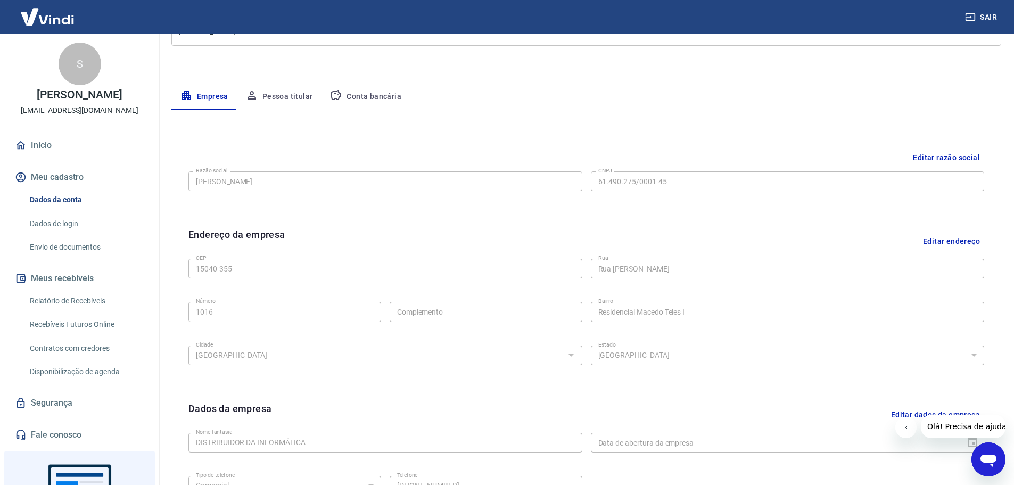
scroll to position [160, 0]
